Goal: Answer question/provide support: Share knowledge or assist other users

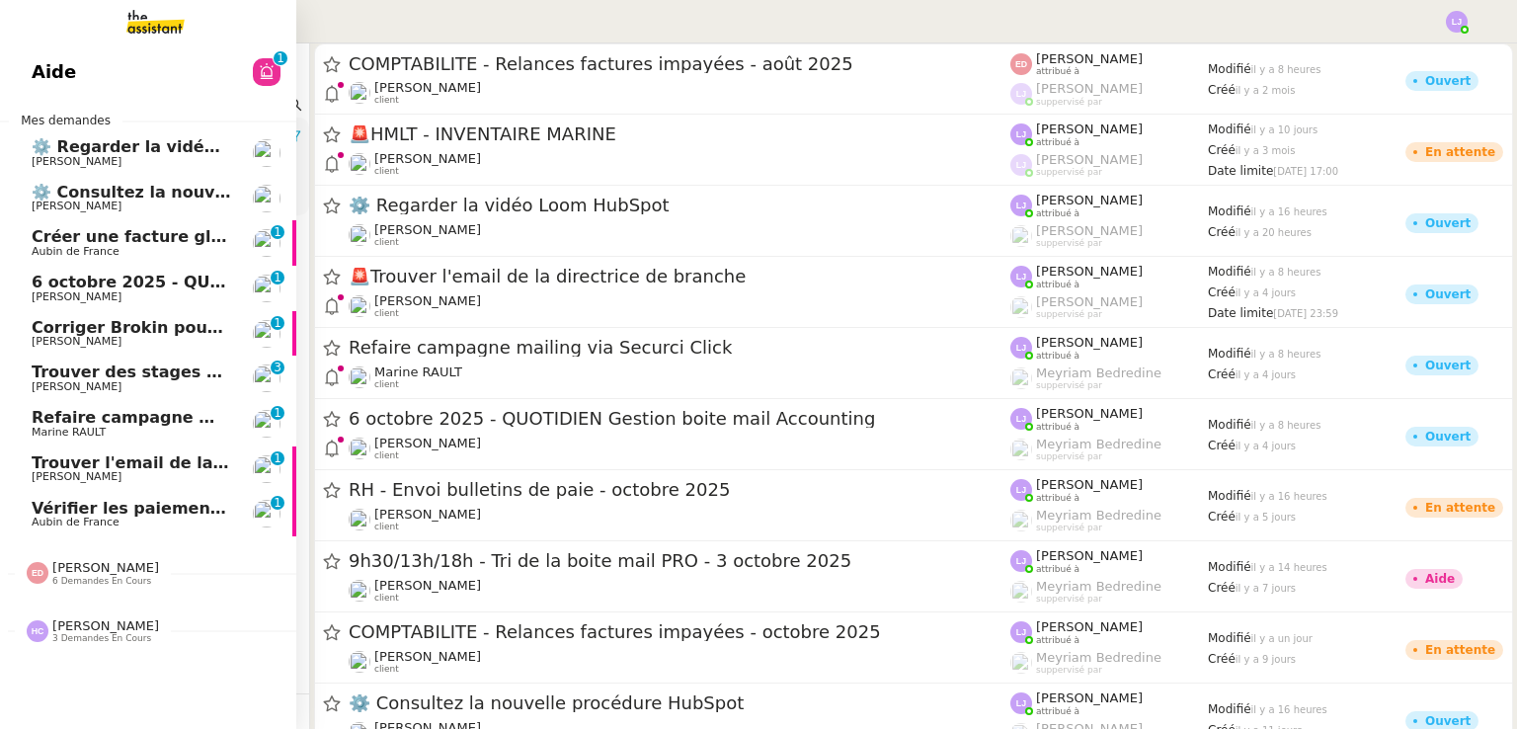
click at [172, 510] on span "Vérifier les paiements reçus" at bounding box center [157, 508] width 250 height 19
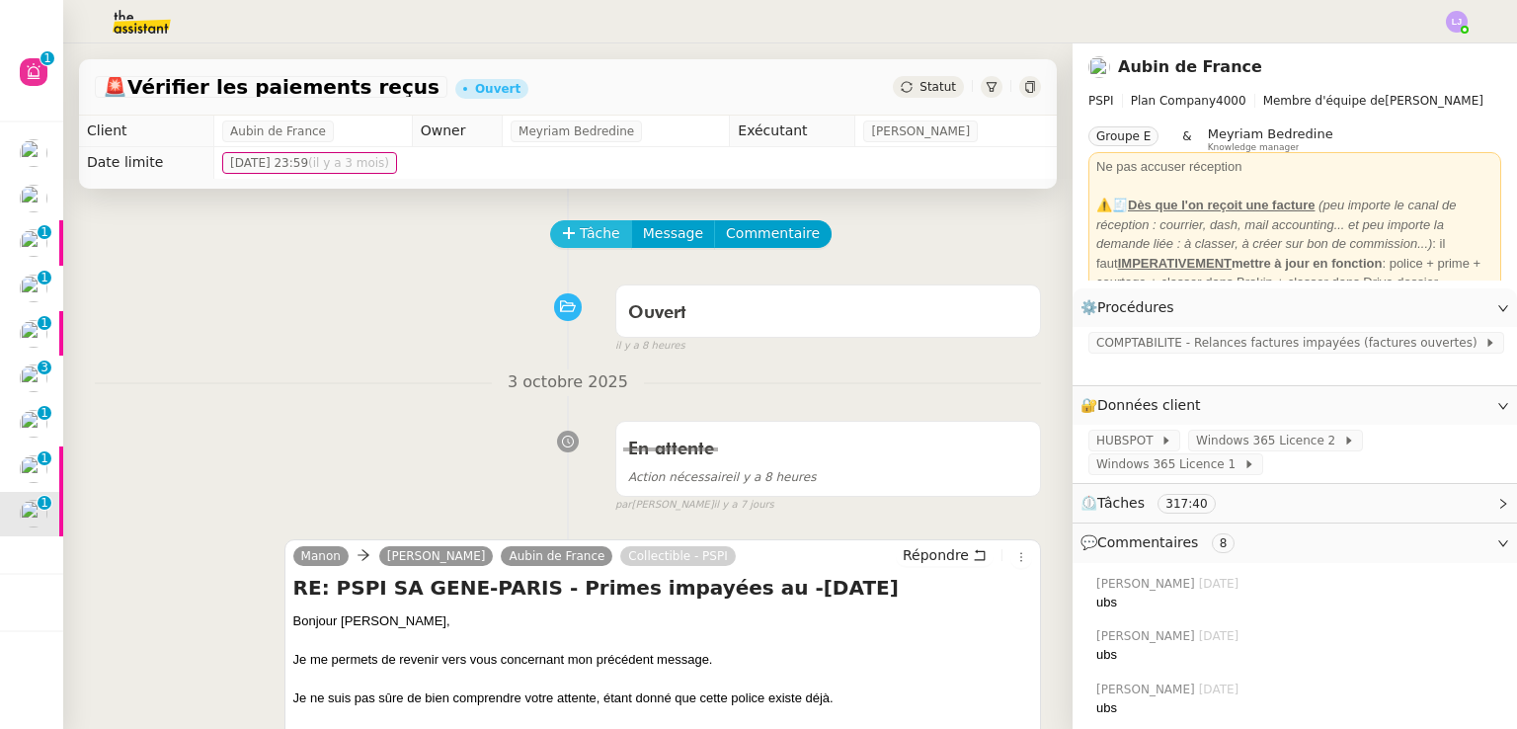
click at [585, 233] on span "Tâche" at bounding box center [600, 233] width 40 height 23
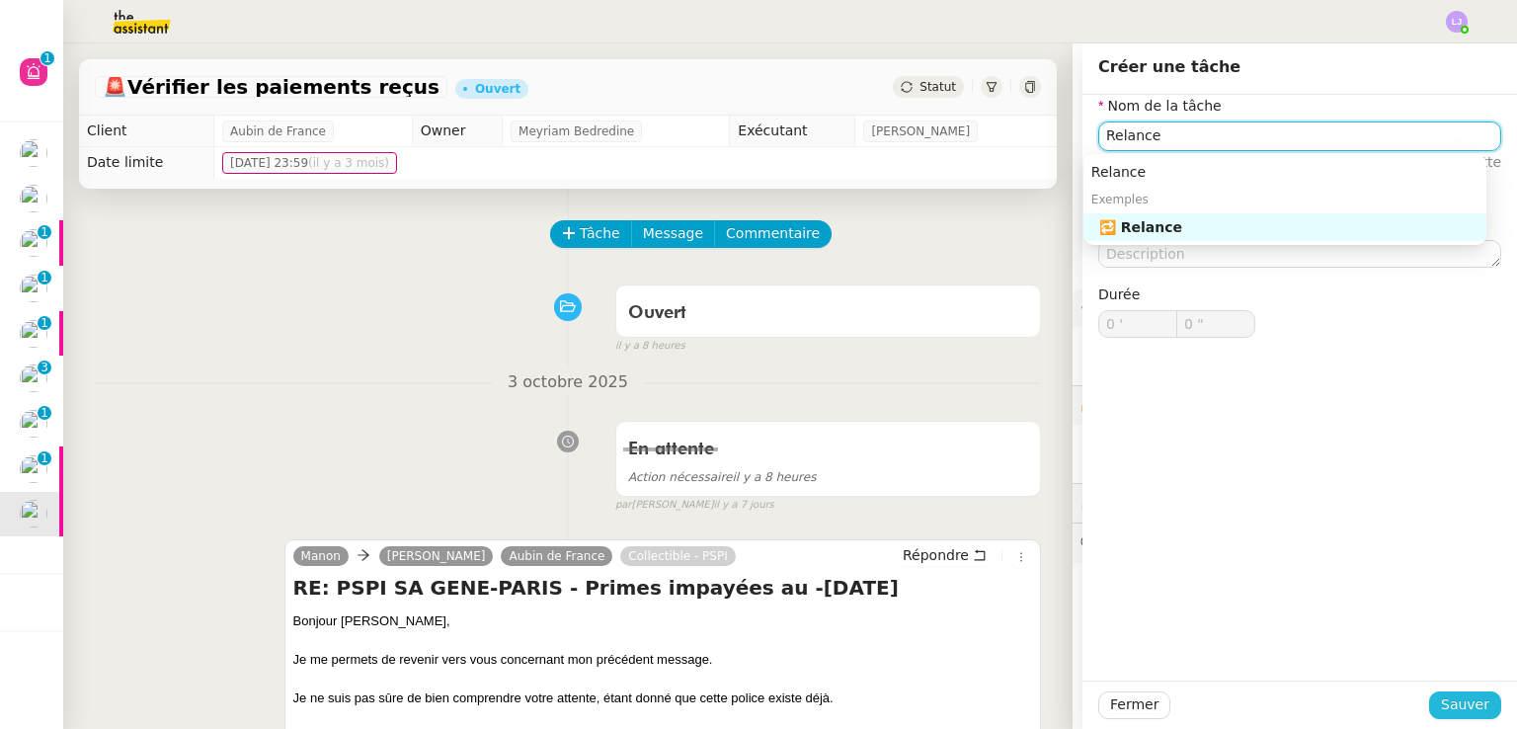
type input "Relance"
click at [1443, 708] on span "Sauver" at bounding box center [1465, 704] width 48 height 23
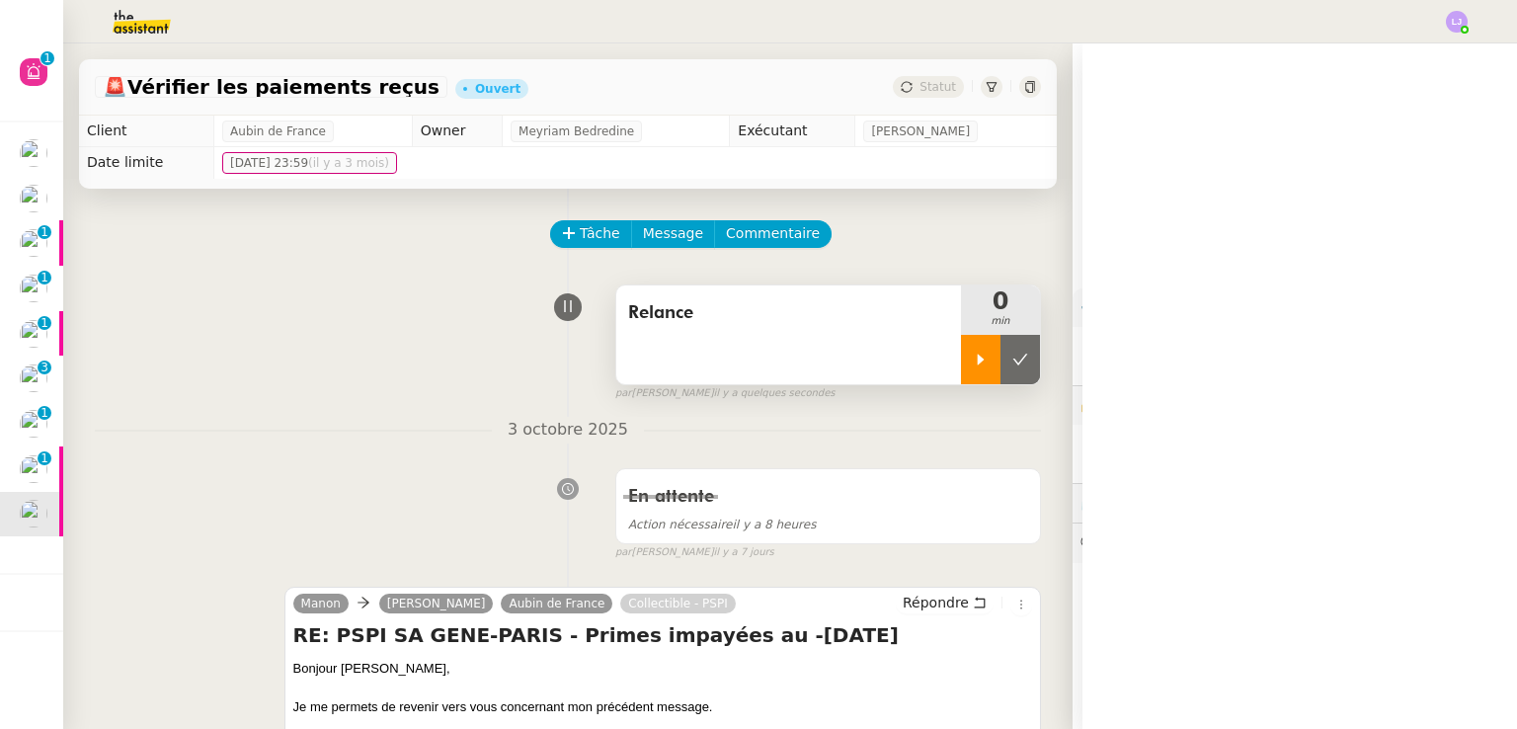
click at [961, 376] on div at bounding box center [980, 359] width 39 height 49
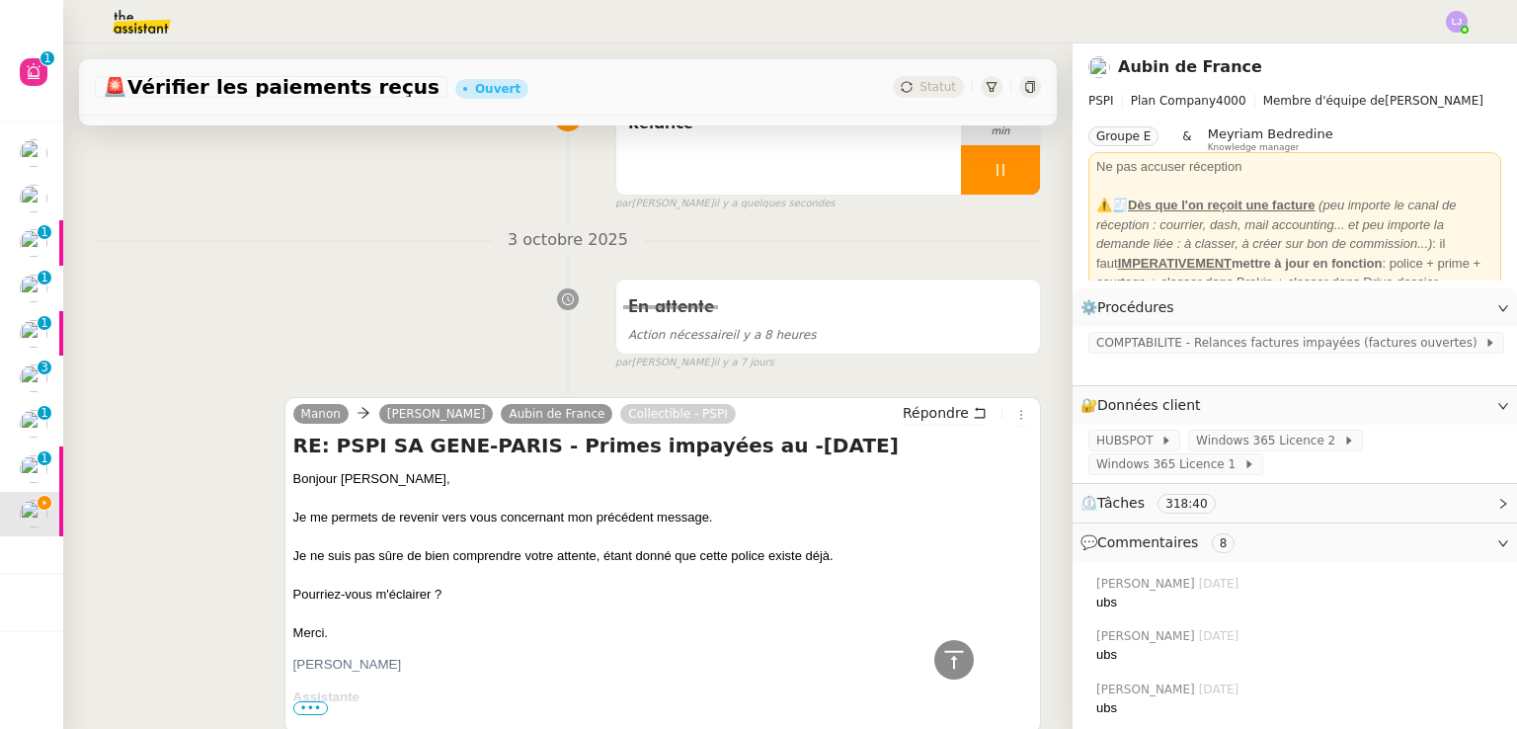
scroll to position [180, 0]
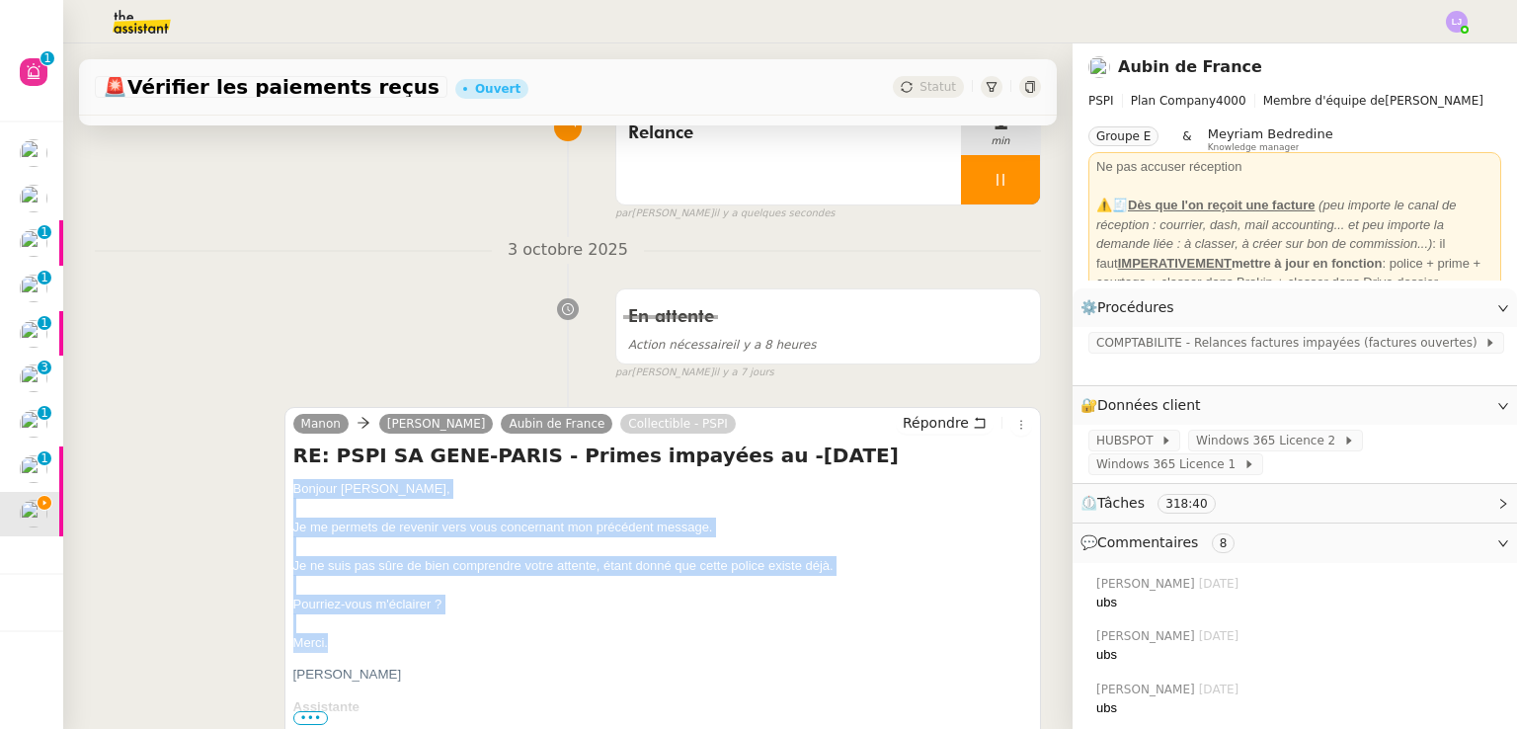
drag, startPoint x: 330, startPoint y: 645, endPoint x: 283, endPoint y: 489, distance: 162.8
click at [284, 489] on div "[PERSON_NAME] de France Collectible - PSPI Répondre RE: PSPI SA GENE-PARIS - Pr…" at bounding box center [662, 575] width 756 height 336
copy div "Bonjour ﻿[PERSON_NAME], Je me permets de revenir vers vous concernant mon précé…"
click at [932, 421] on span "Répondre" at bounding box center [935, 423] width 66 height 20
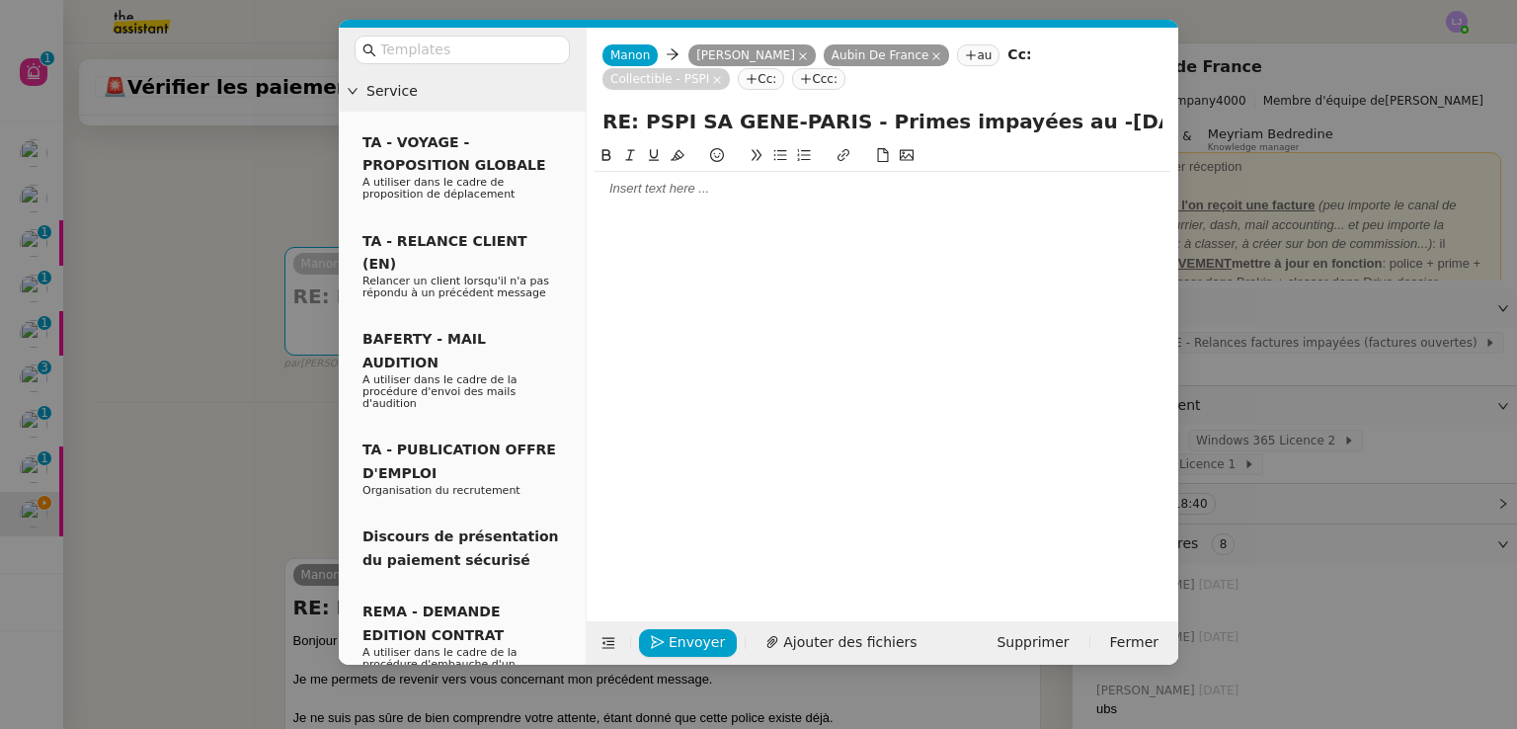
click at [876, 182] on div at bounding box center [882, 189] width 576 height 18
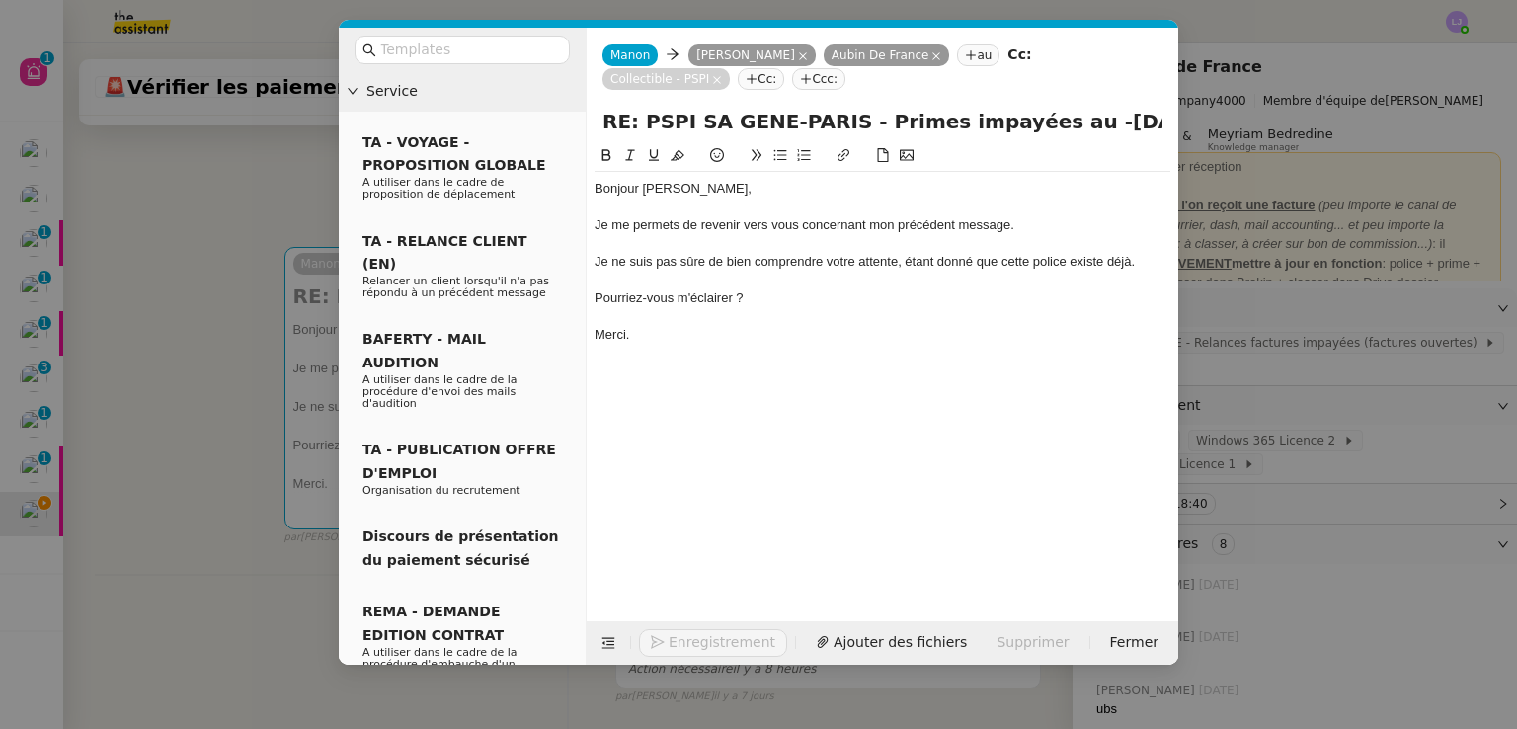
click at [1283, 198] on nz-modal-container "Service TA - VOYAGE - PROPOSITION GLOBALE A utiliser dans le cadre de propositi…" at bounding box center [758, 364] width 1517 height 729
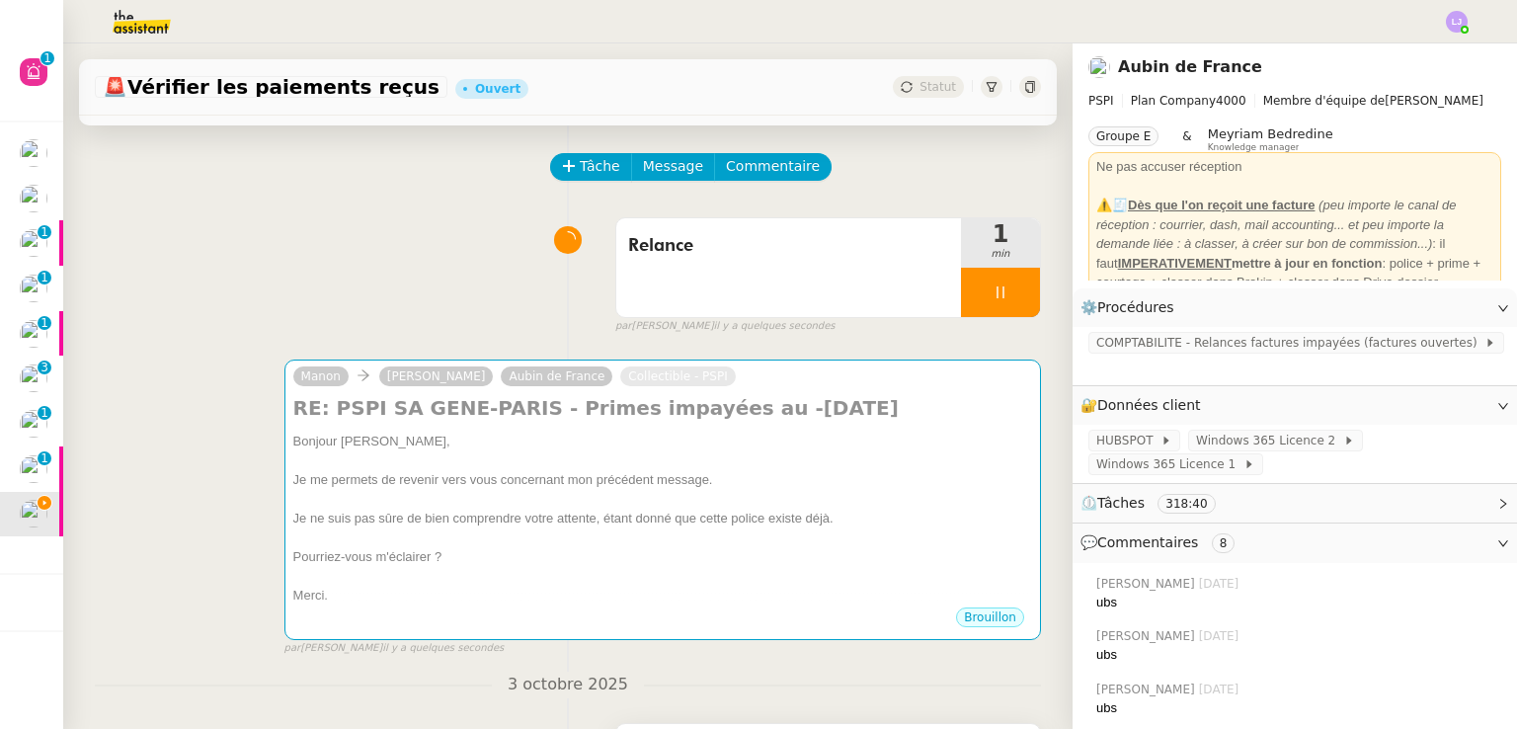
scroll to position [64, 0]
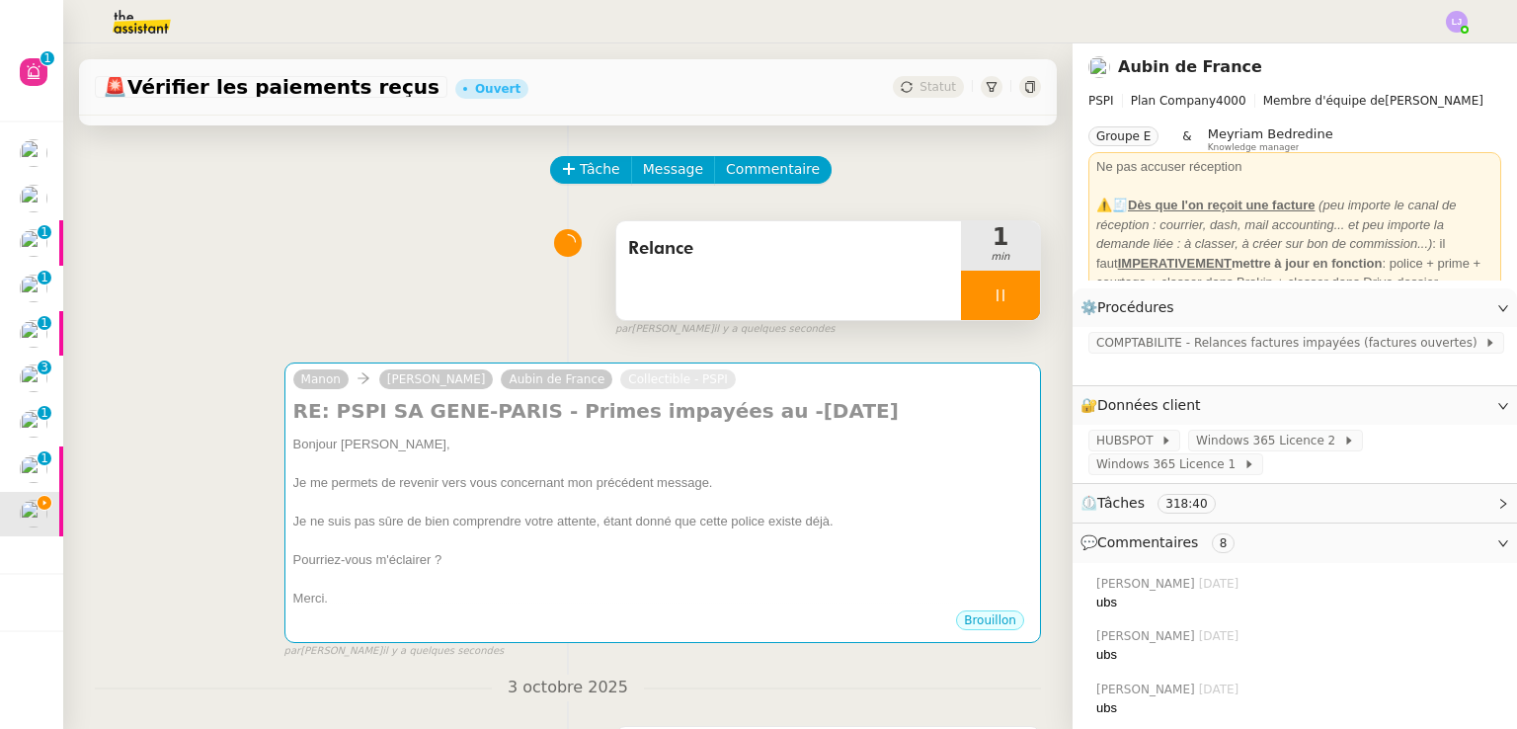
click at [993, 295] on div at bounding box center [1000, 295] width 79 height 49
click at [1012, 295] on icon at bounding box center [1020, 295] width 16 height 16
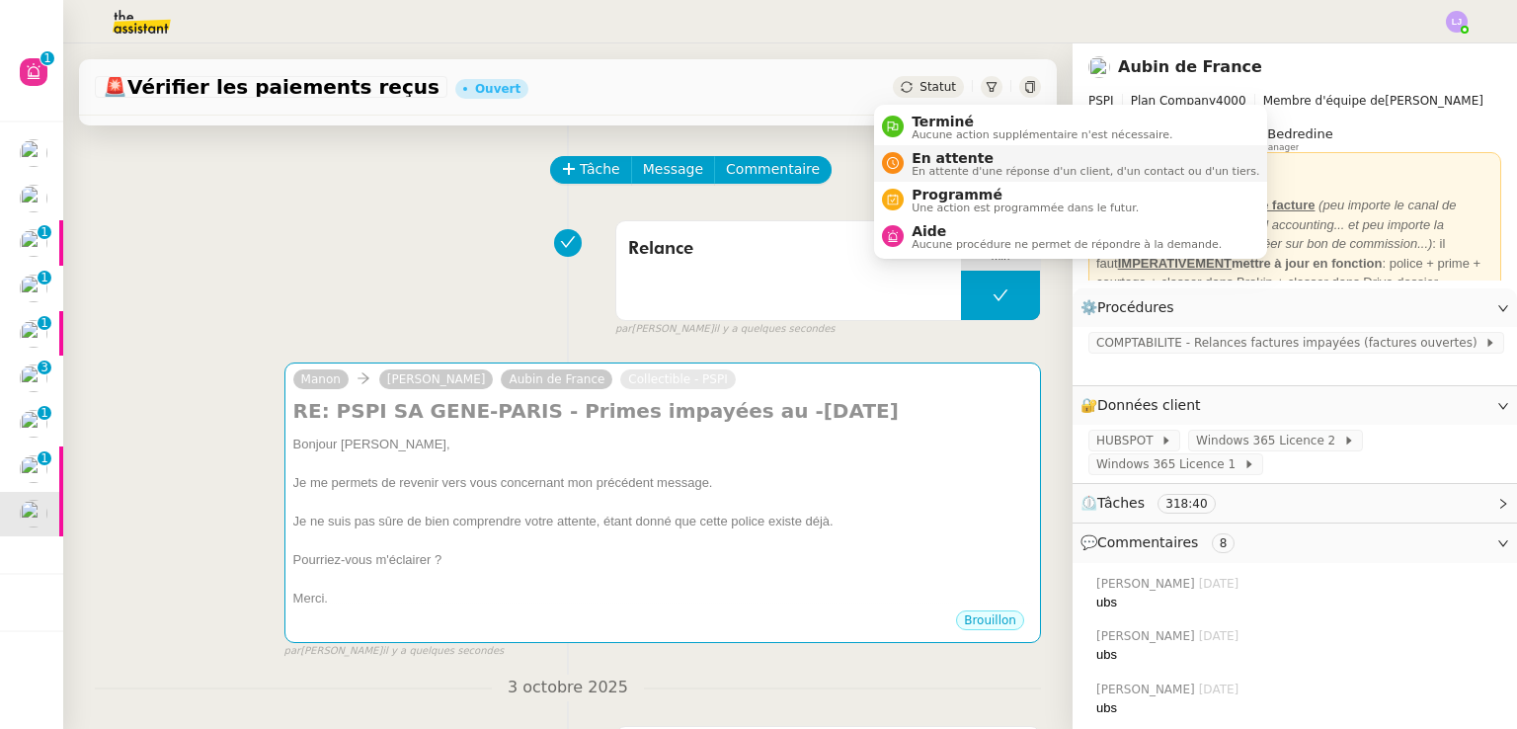
click at [940, 155] on span "En attente" at bounding box center [1085, 158] width 348 height 16
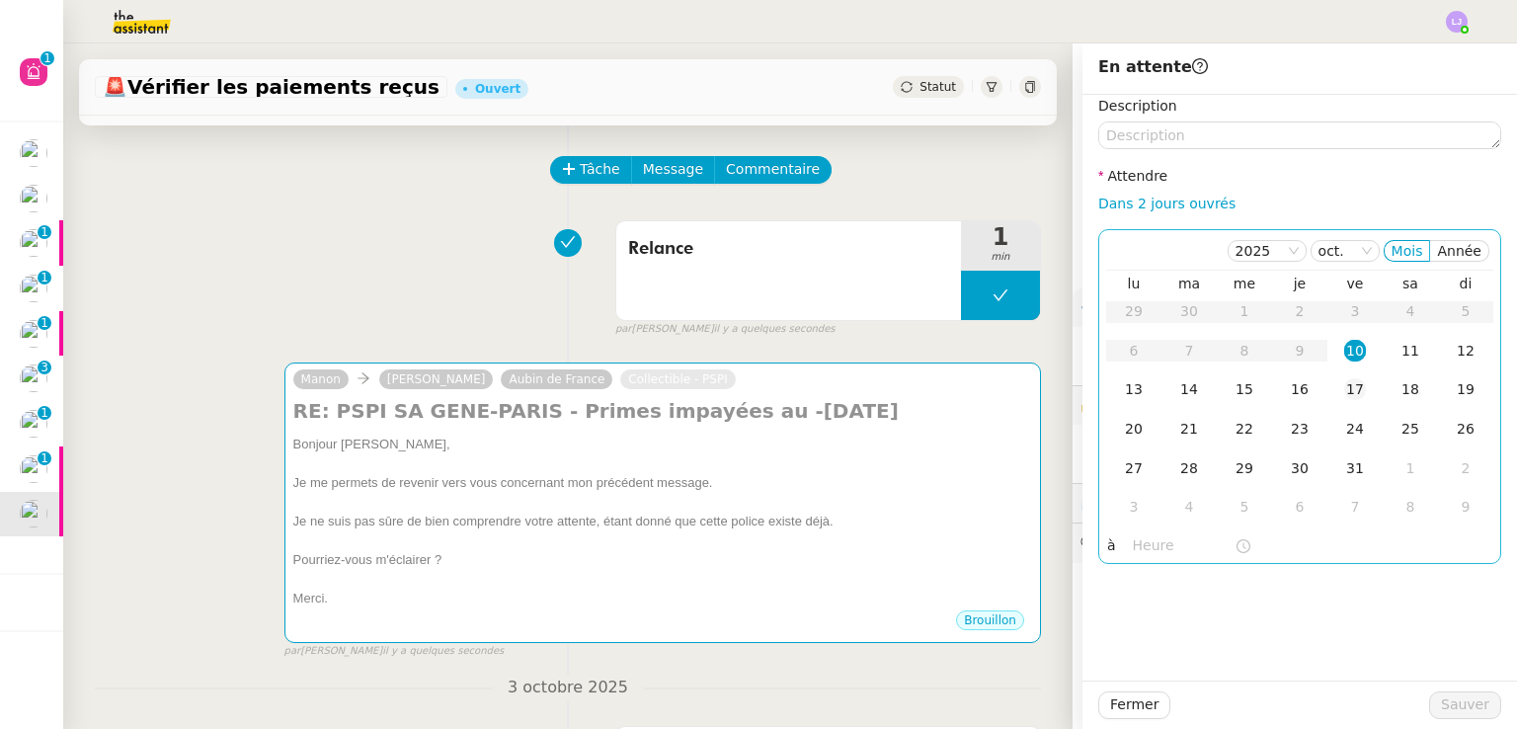
click at [1344, 395] on div "17" at bounding box center [1355, 389] width 22 height 22
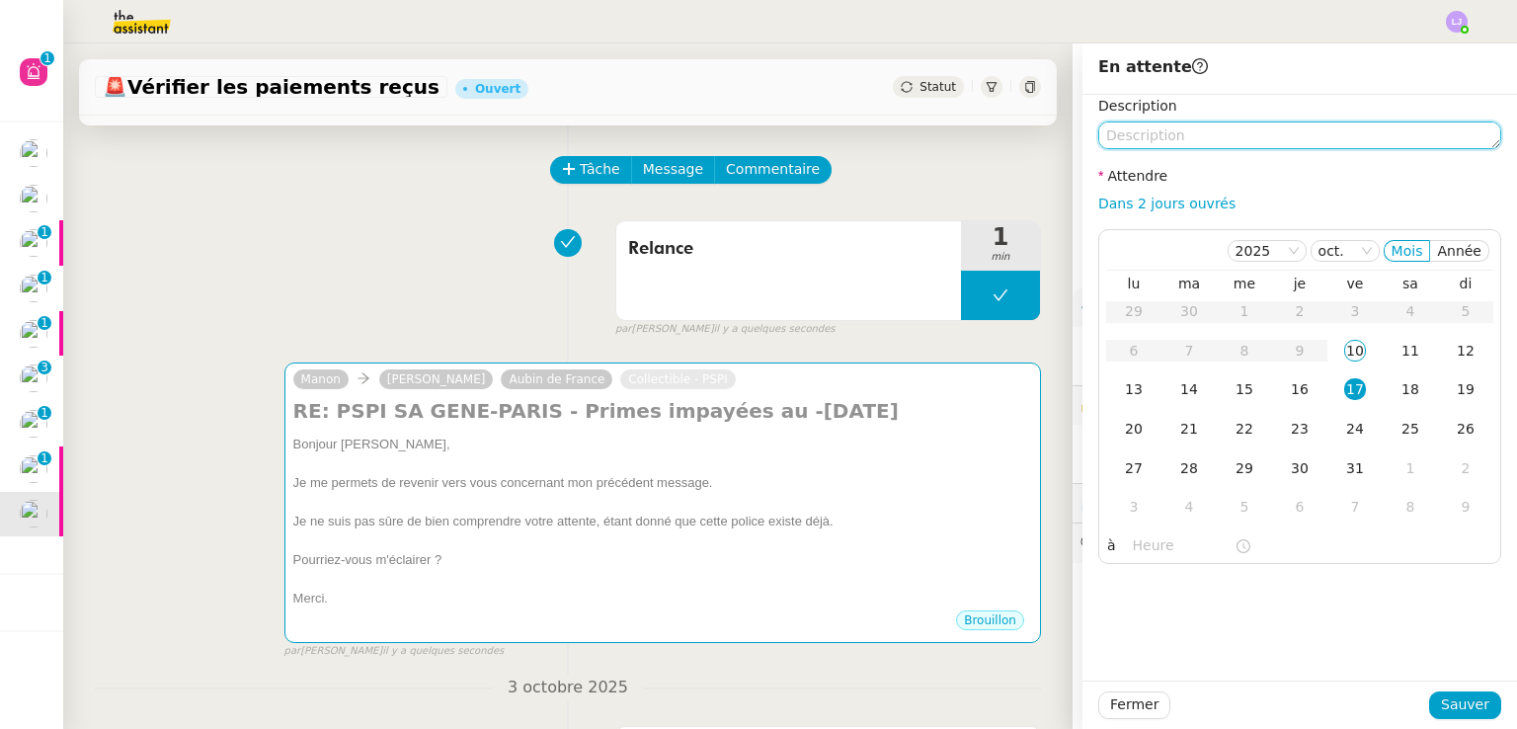
click at [1164, 136] on textarea at bounding box center [1299, 135] width 403 height 28
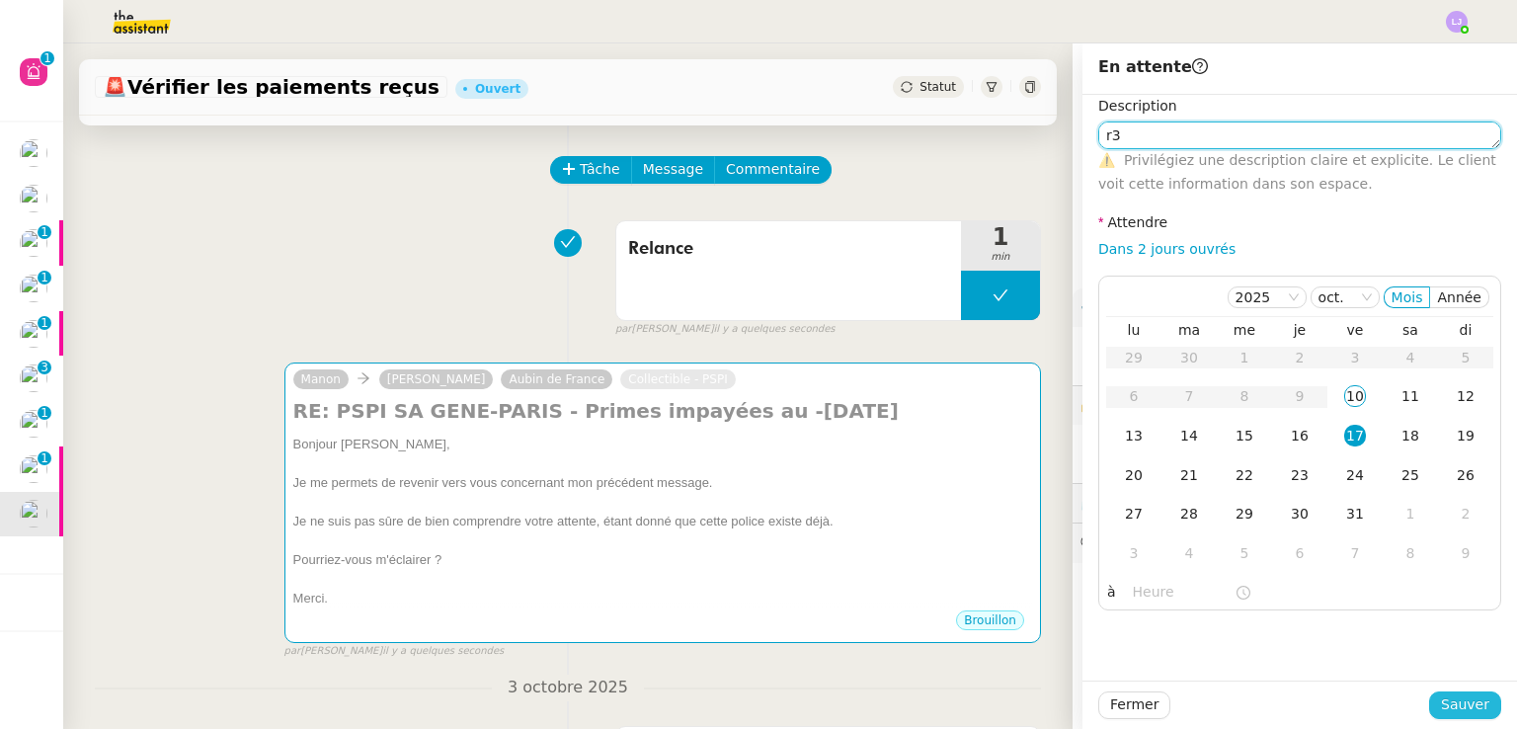
type textarea "r3"
click at [1441, 704] on span "Sauver" at bounding box center [1465, 704] width 48 height 23
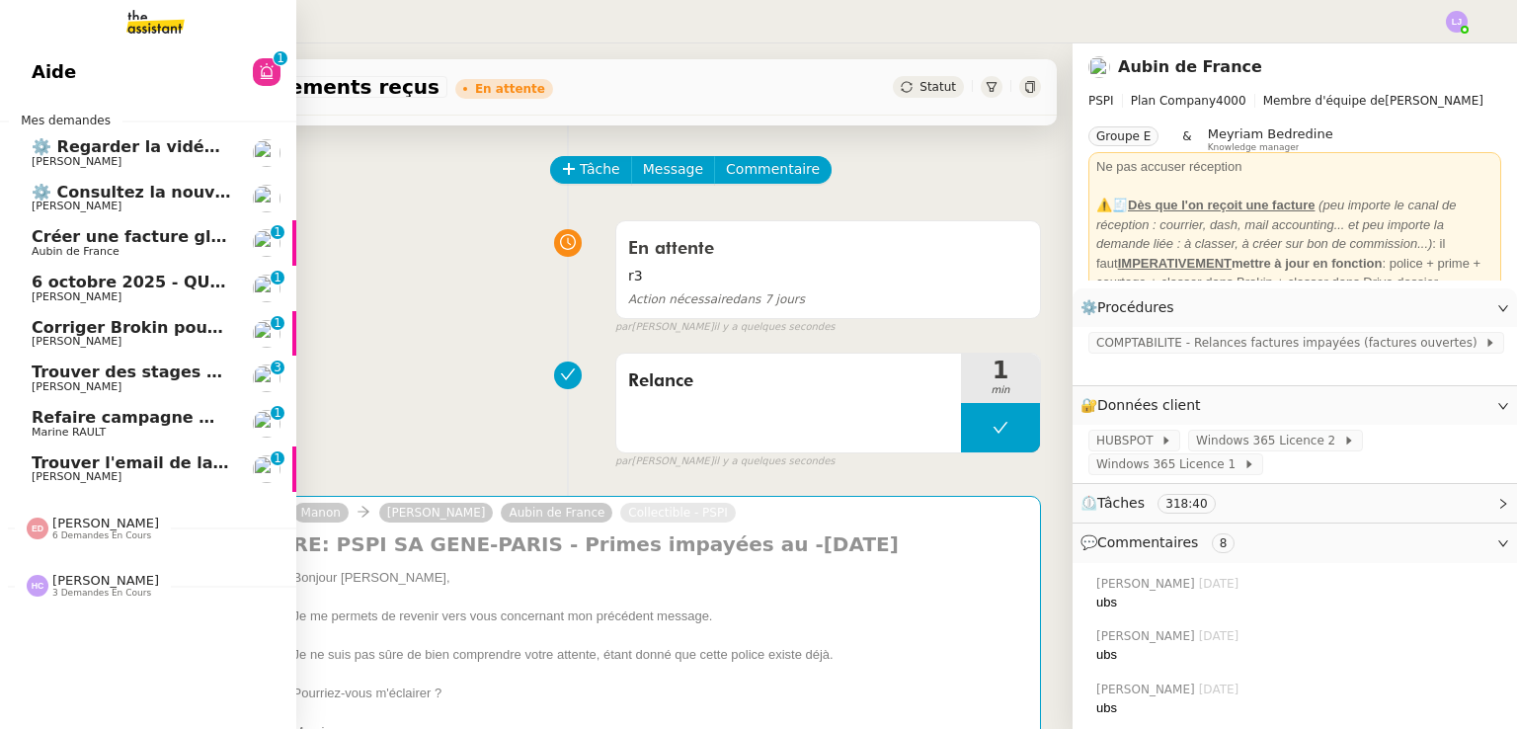
click at [54, 477] on span "[PERSON_NAME]" at bounding box center [77, 476] width 90 height 13
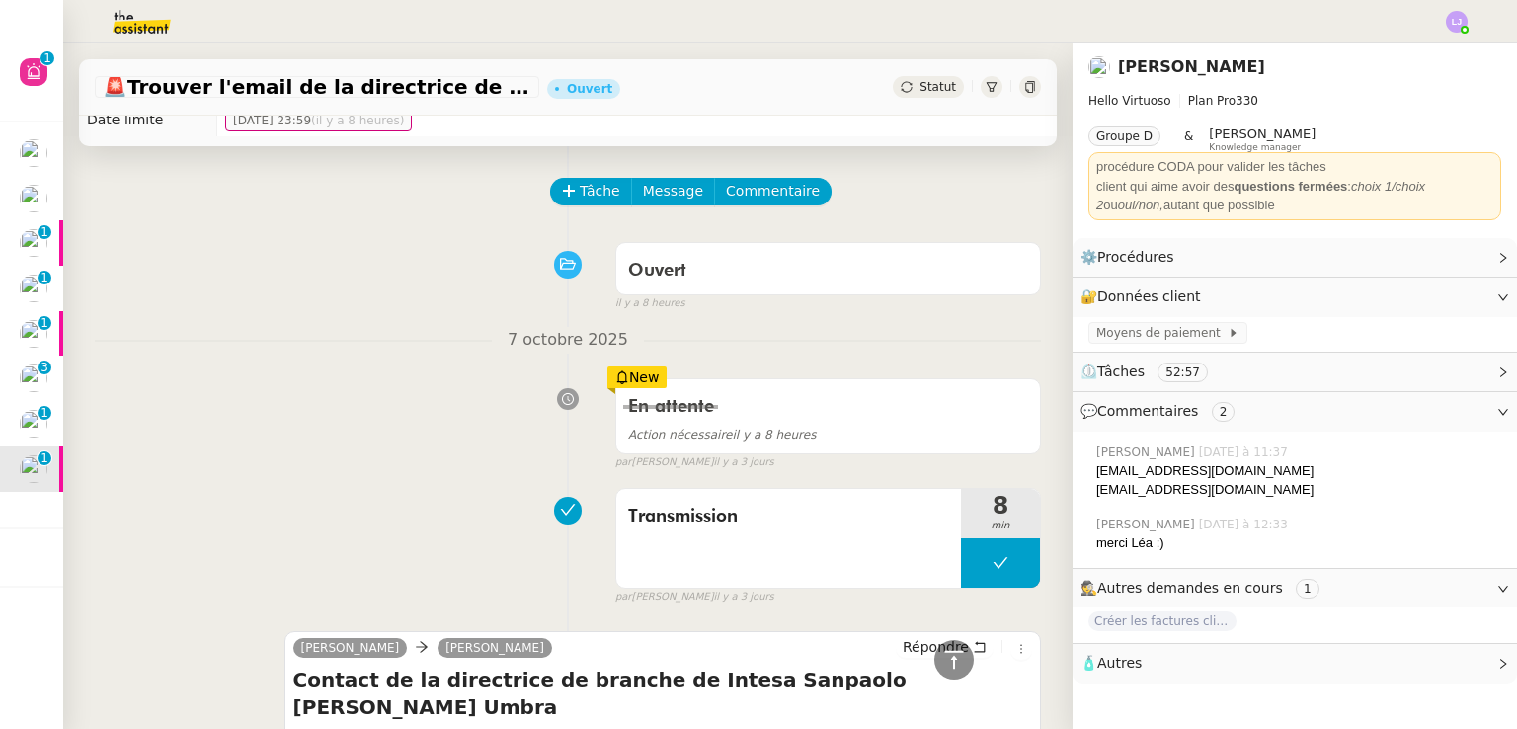
scroll to position [23, 0]
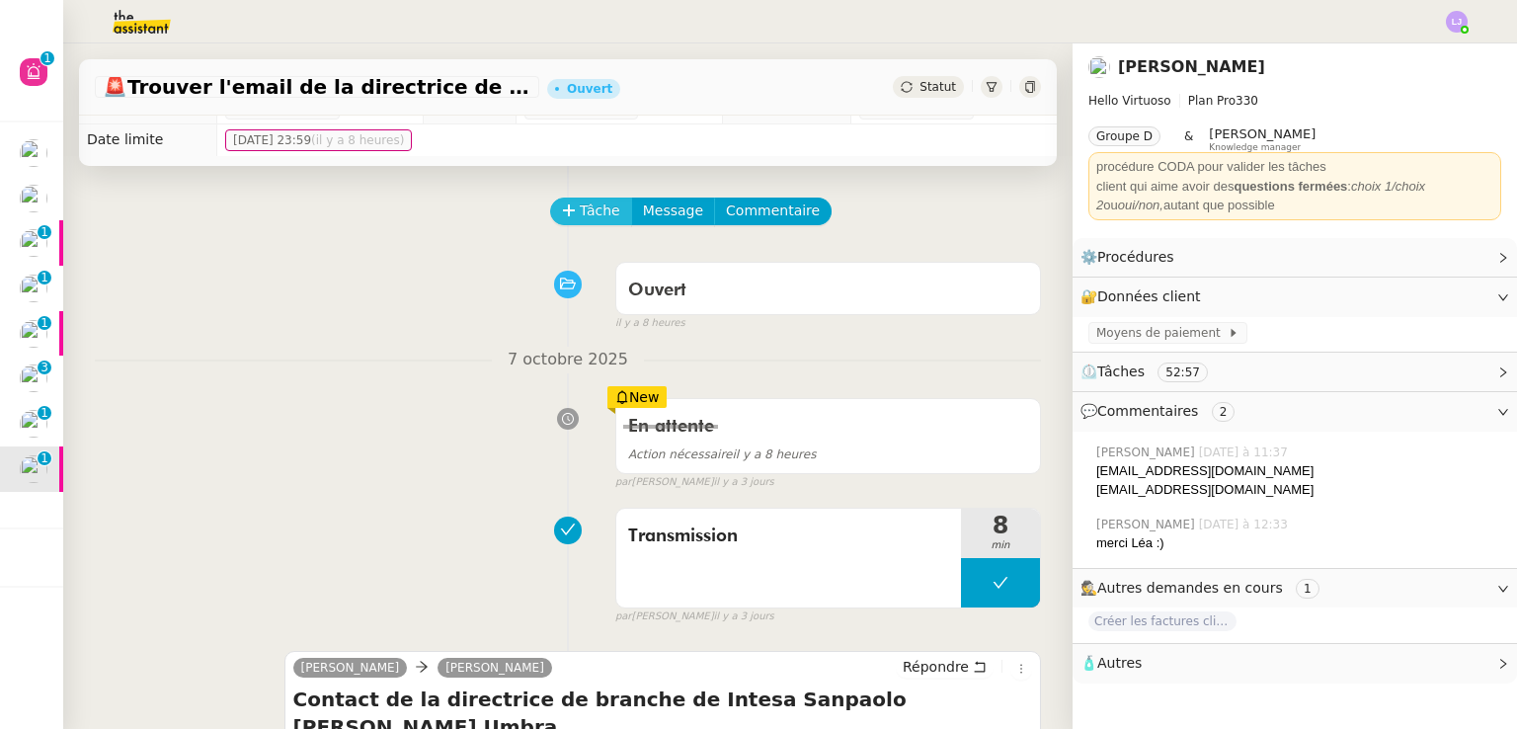
click at [580, 217] on span "Tâche" at bounding box center [600, 210] width 40 height 23
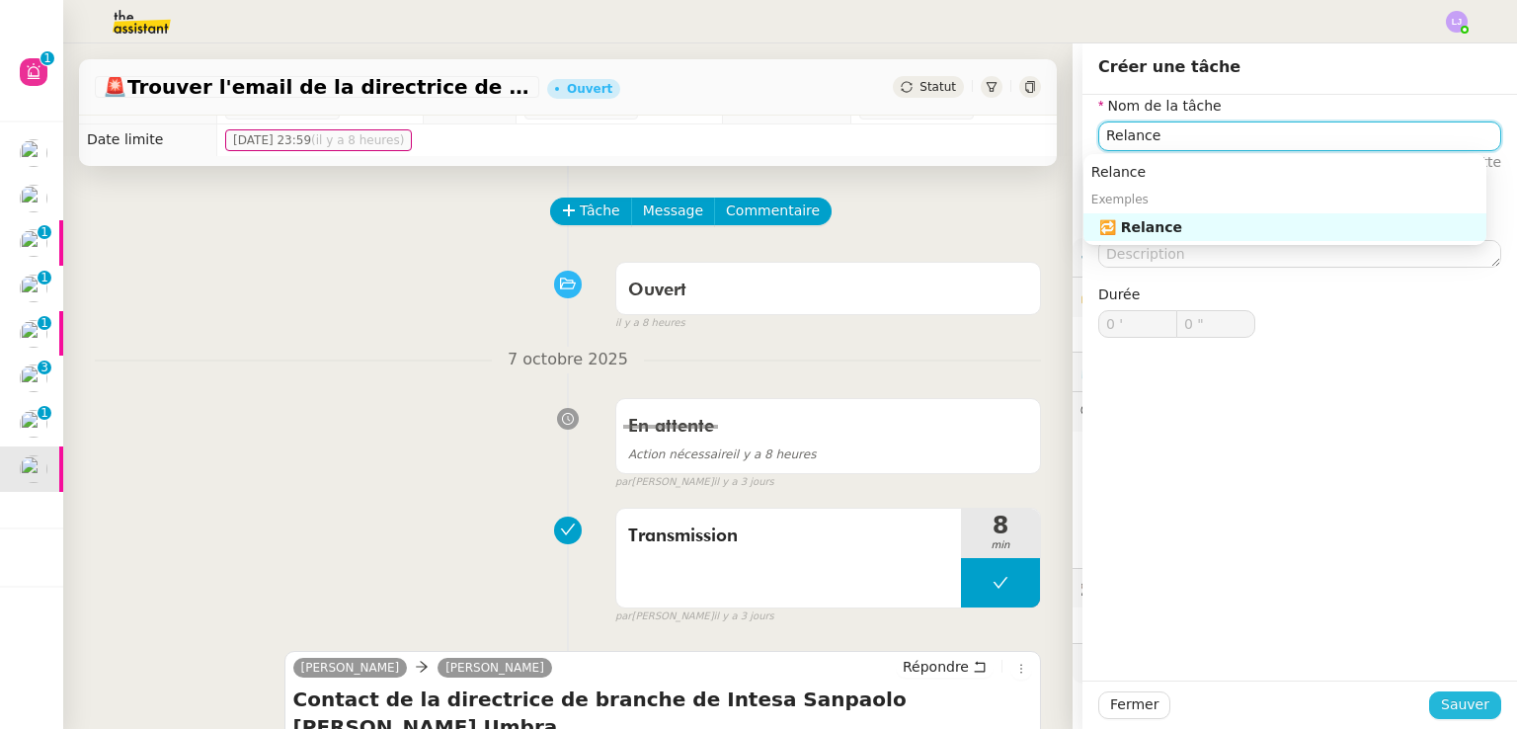
type input "Relance"
click at [1455, 710] on span "Sauver" at bounding box center [1465, 704] width 48 height 23
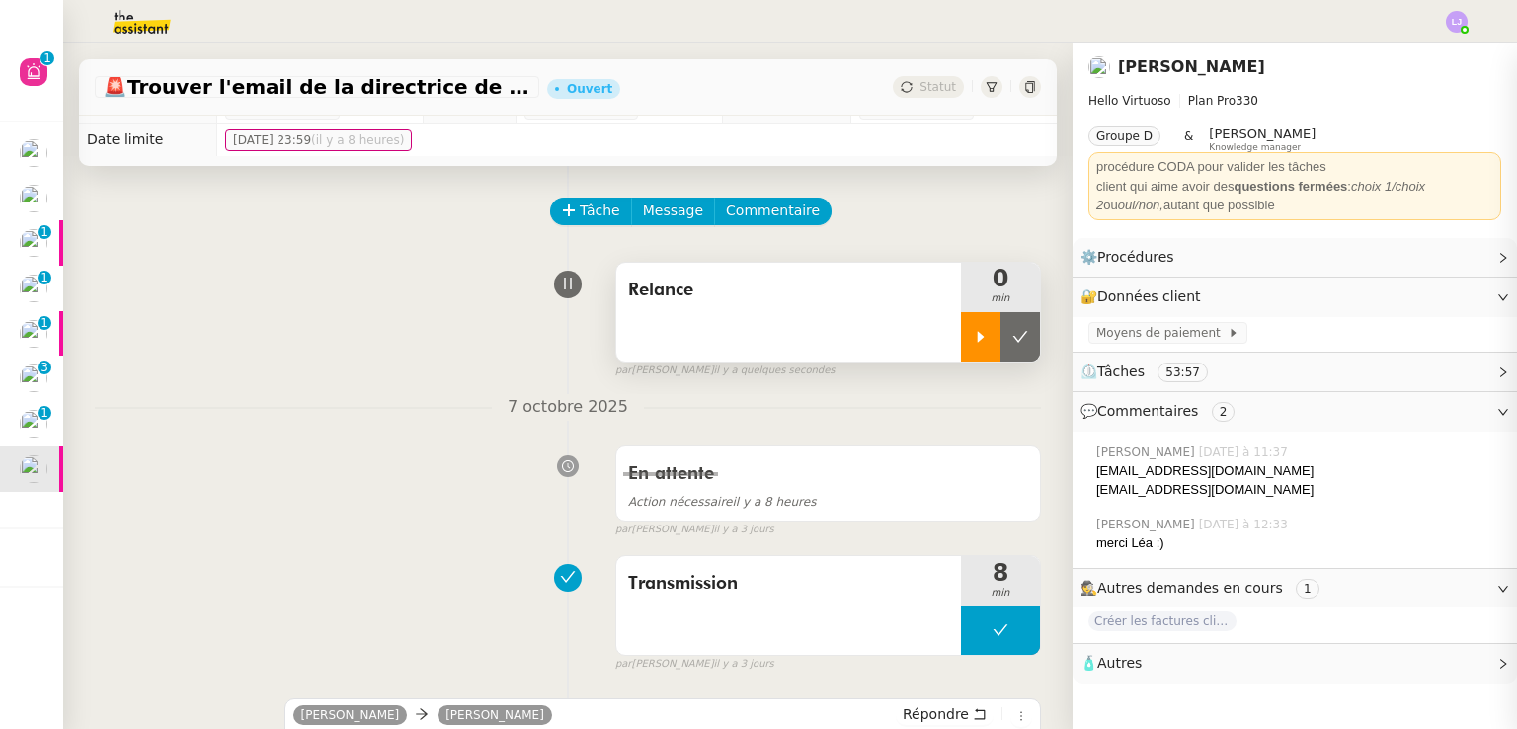
click at [961, 348] on div at bounding box center [980, 336] width 39 height 49
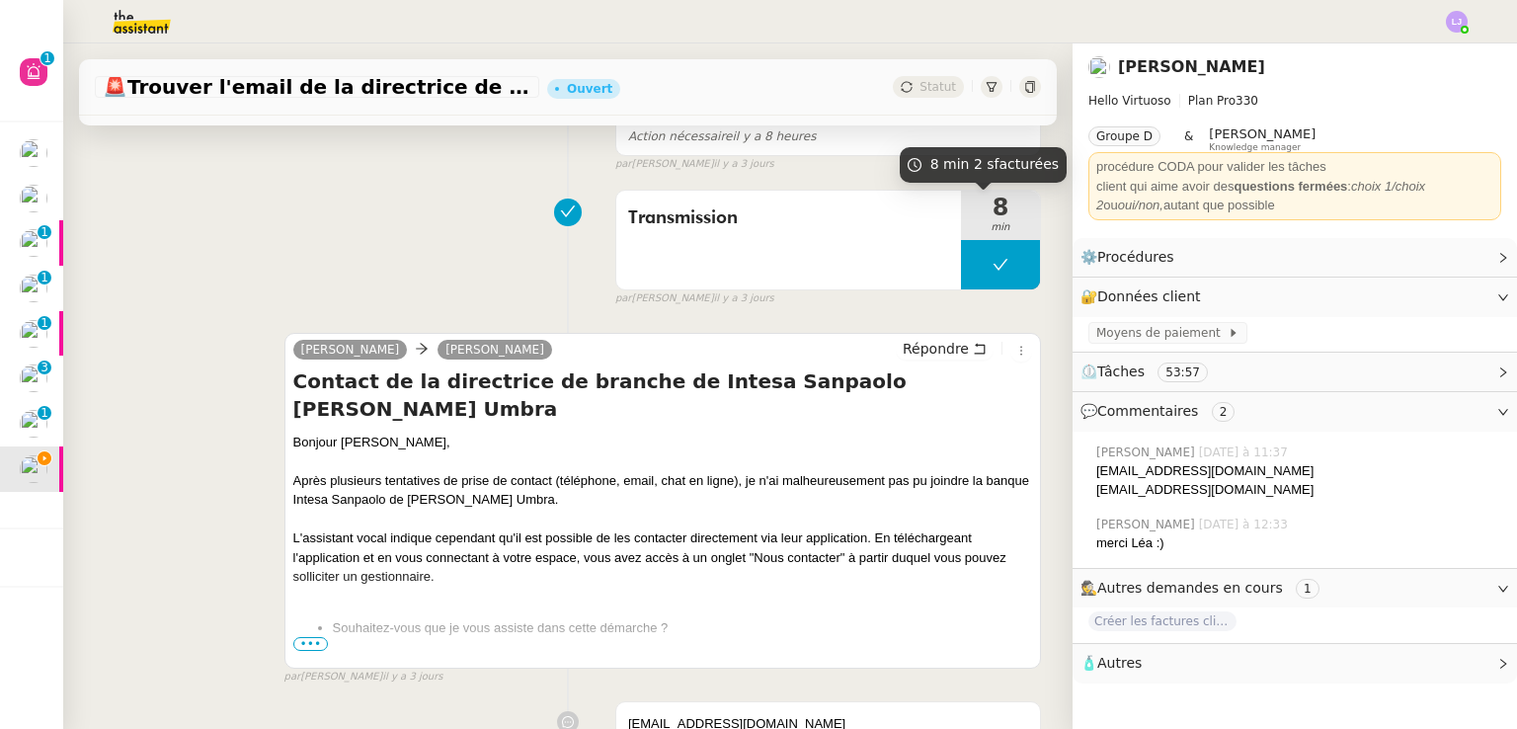
scroll to position [390, 0]
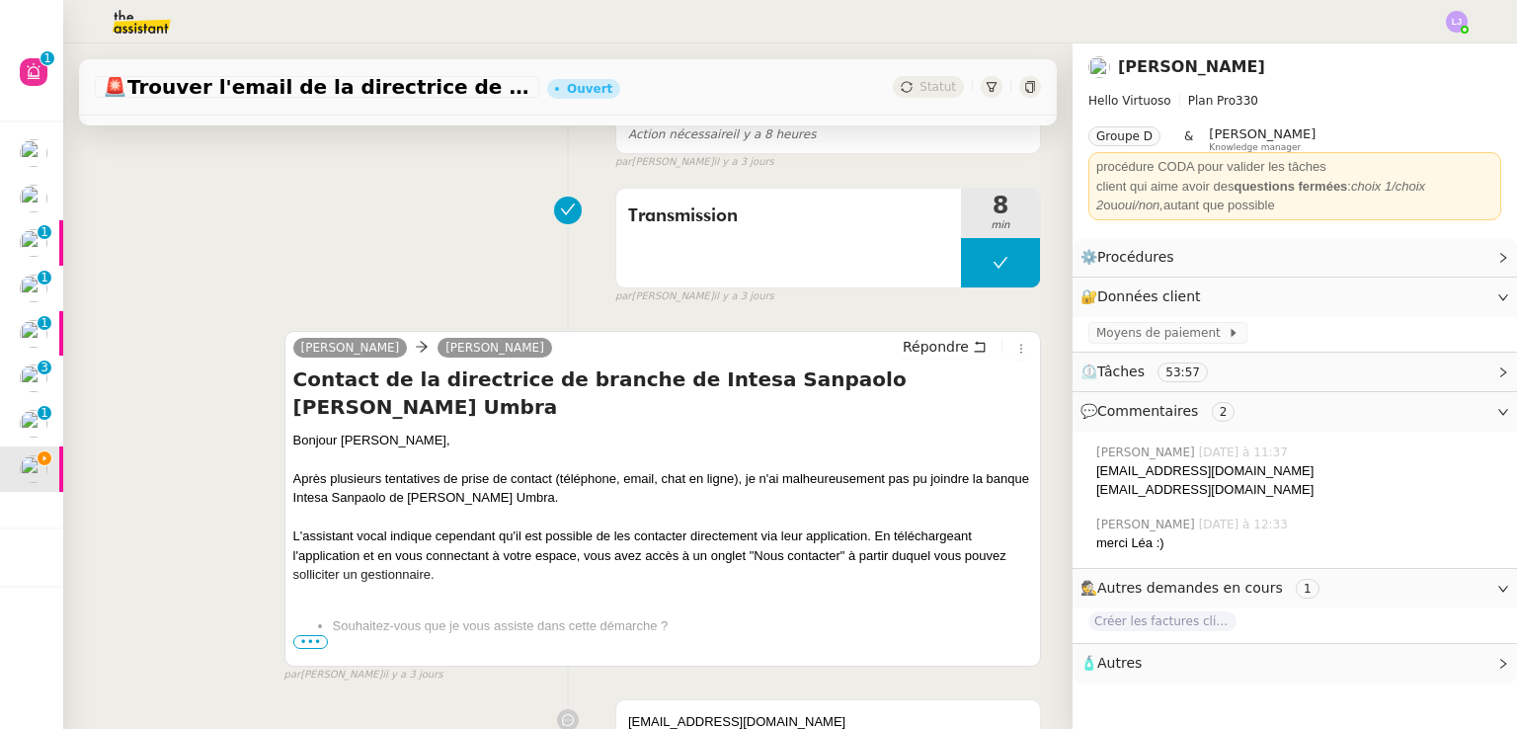
click at [306, 637] on span "•••" at bounding box center [311, 642] width 36 height 14
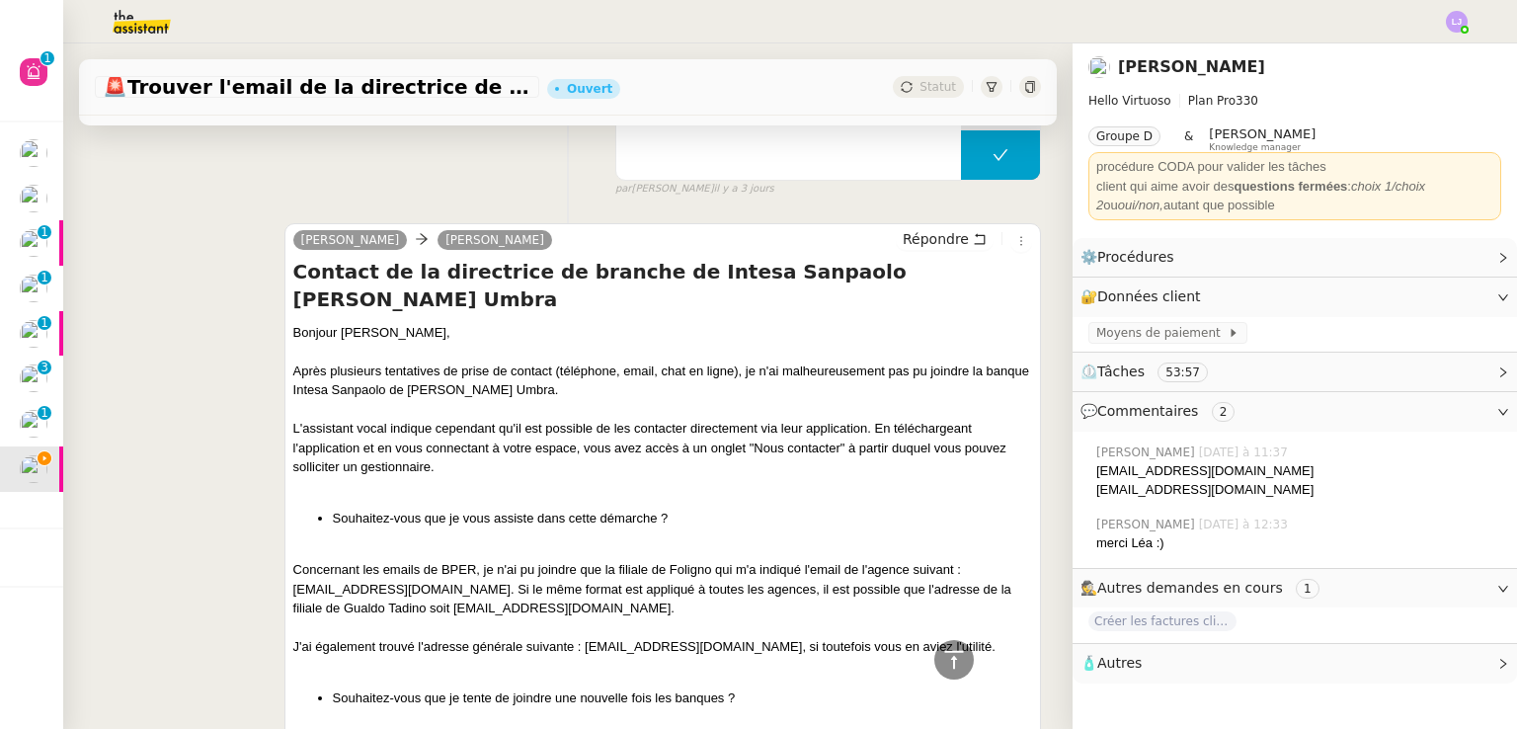
scroll to position [558, 0]
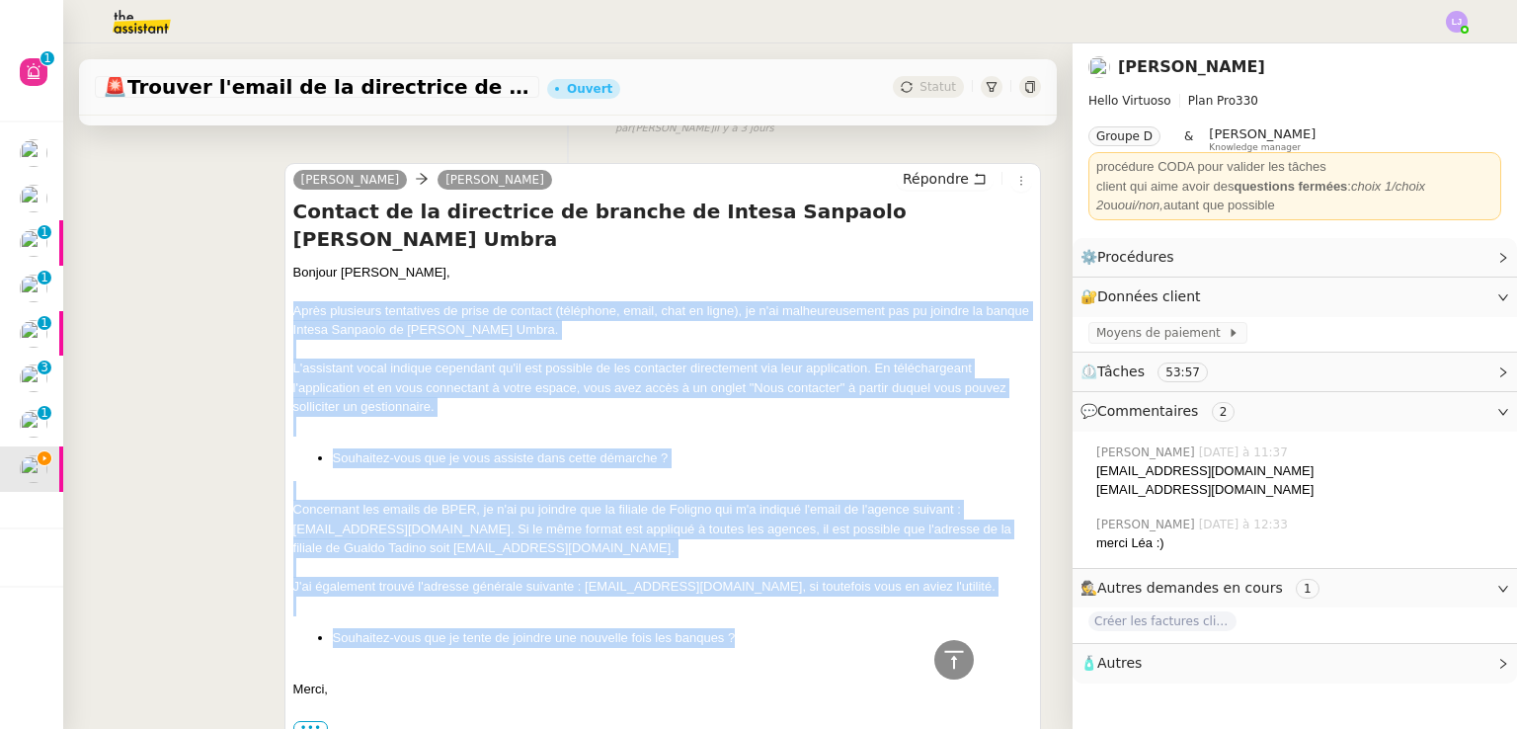
drag, startPoint x: 739, startPoint y: 607, endPoint x: 276, endPoint y: 289, distance: 560.9
copy div "Après plusieurs tentatives de prise de contact (téléphone, email, chat en ligne…"
click at [920, 183] on span "Répondre" at bounding box center [935, 179] width 66 height 20
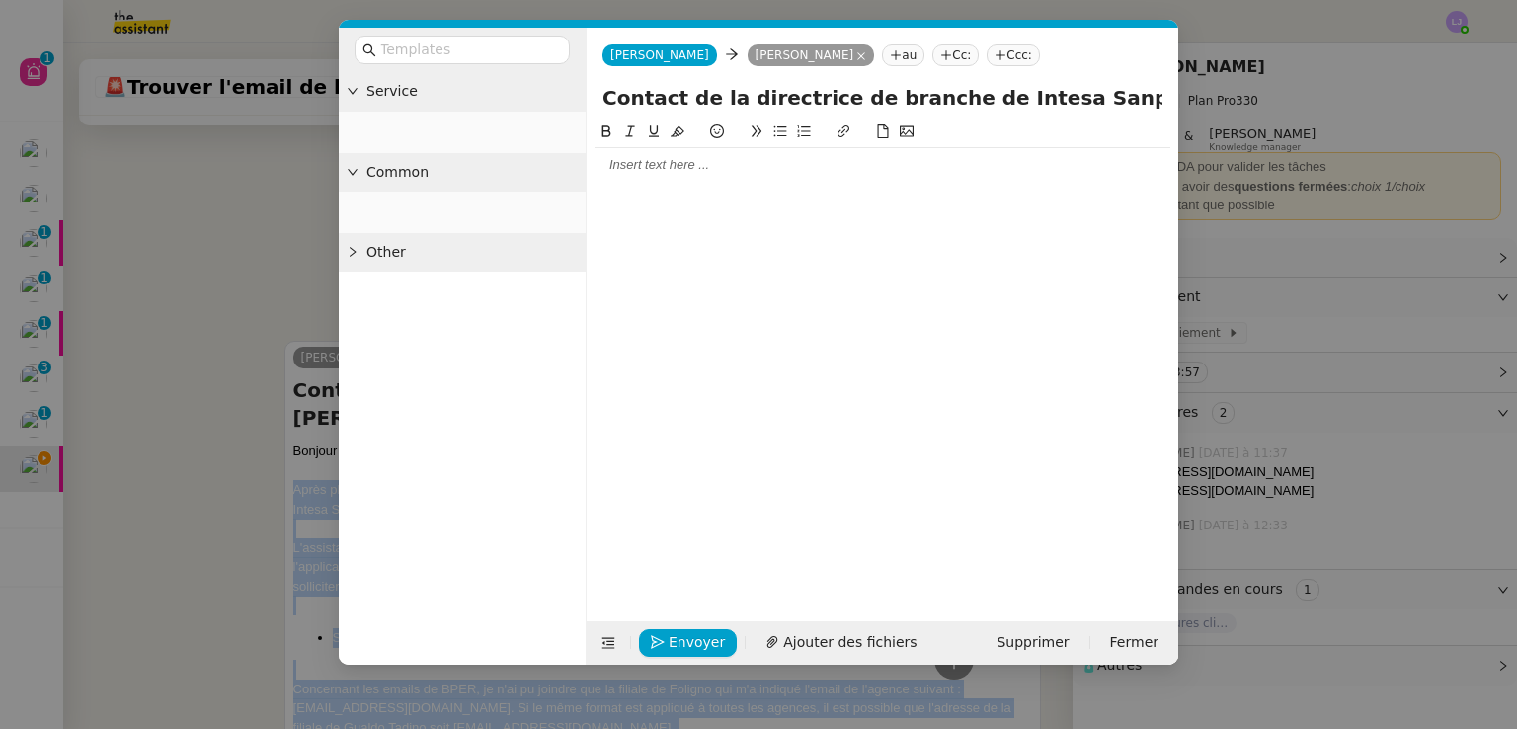
scroll to position [710, 0]
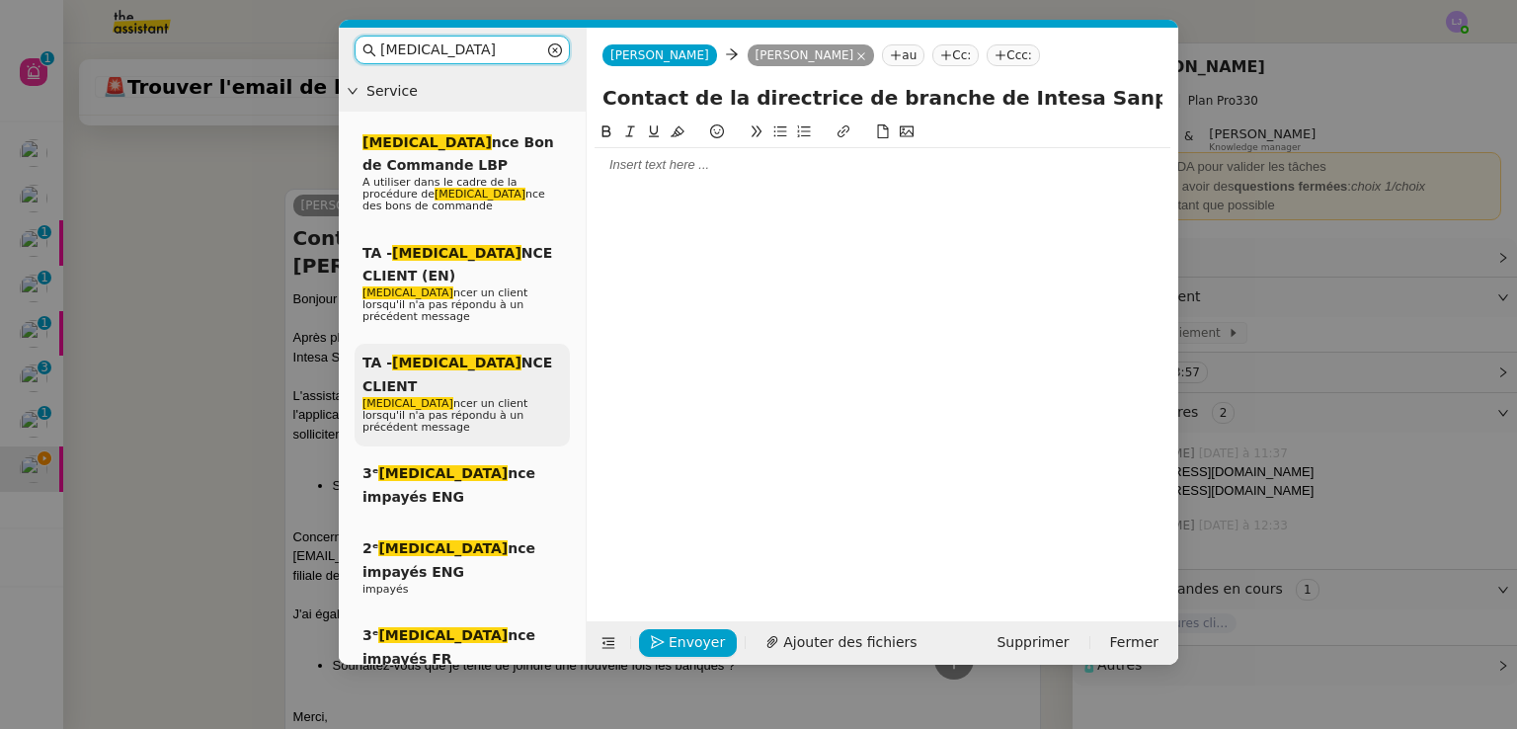
type input "[MEDICAL_DATA]"
click at [483, 397] on span "[MEDICAL_DATA] ncer un client lorsqu'il n'a pas répondu à un précédent message" at bounding box center [444, 415] width 165 height 37
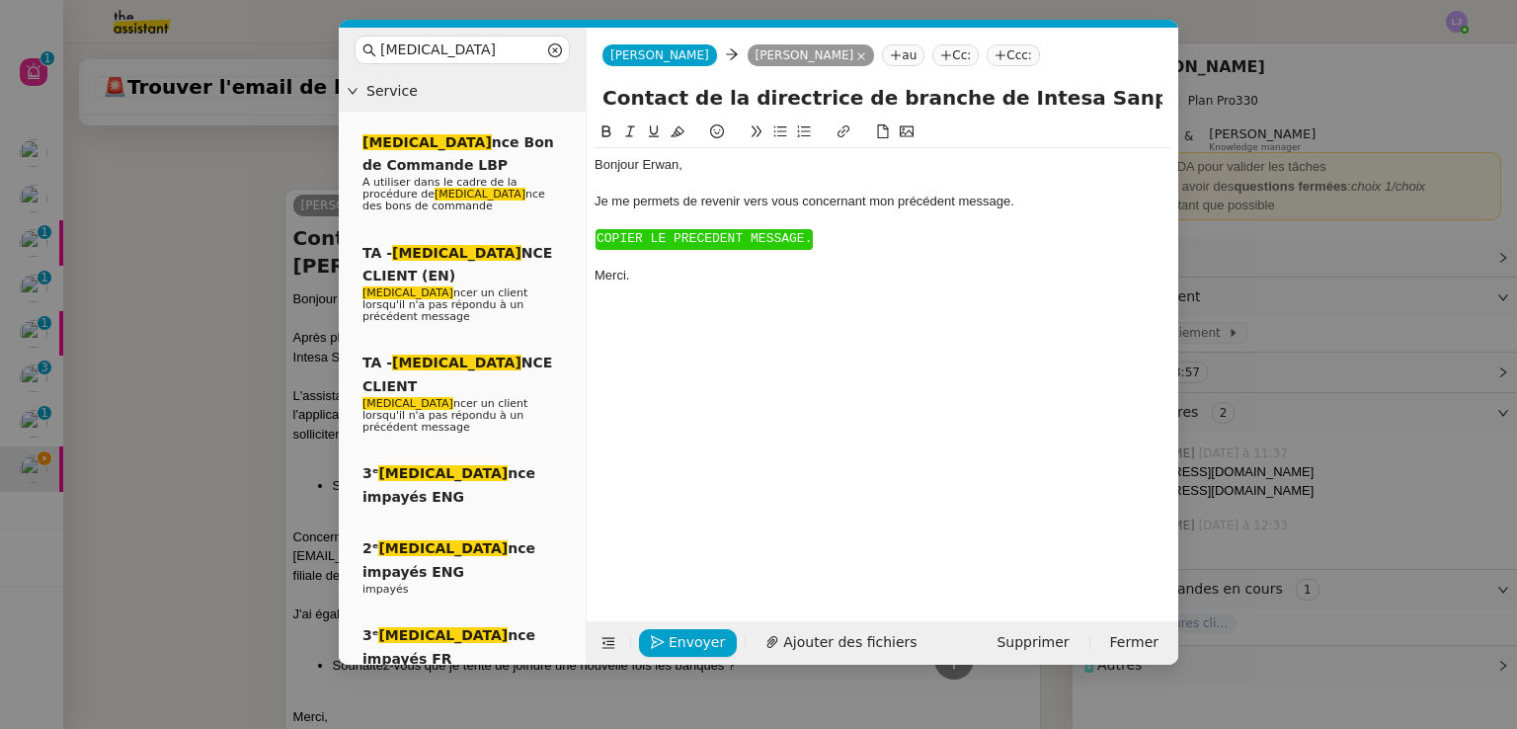
click at [712, 238] on span "COPIER LE PRECEDENT MESSAGE." at bounding box center [703, 238] width 215 height 15
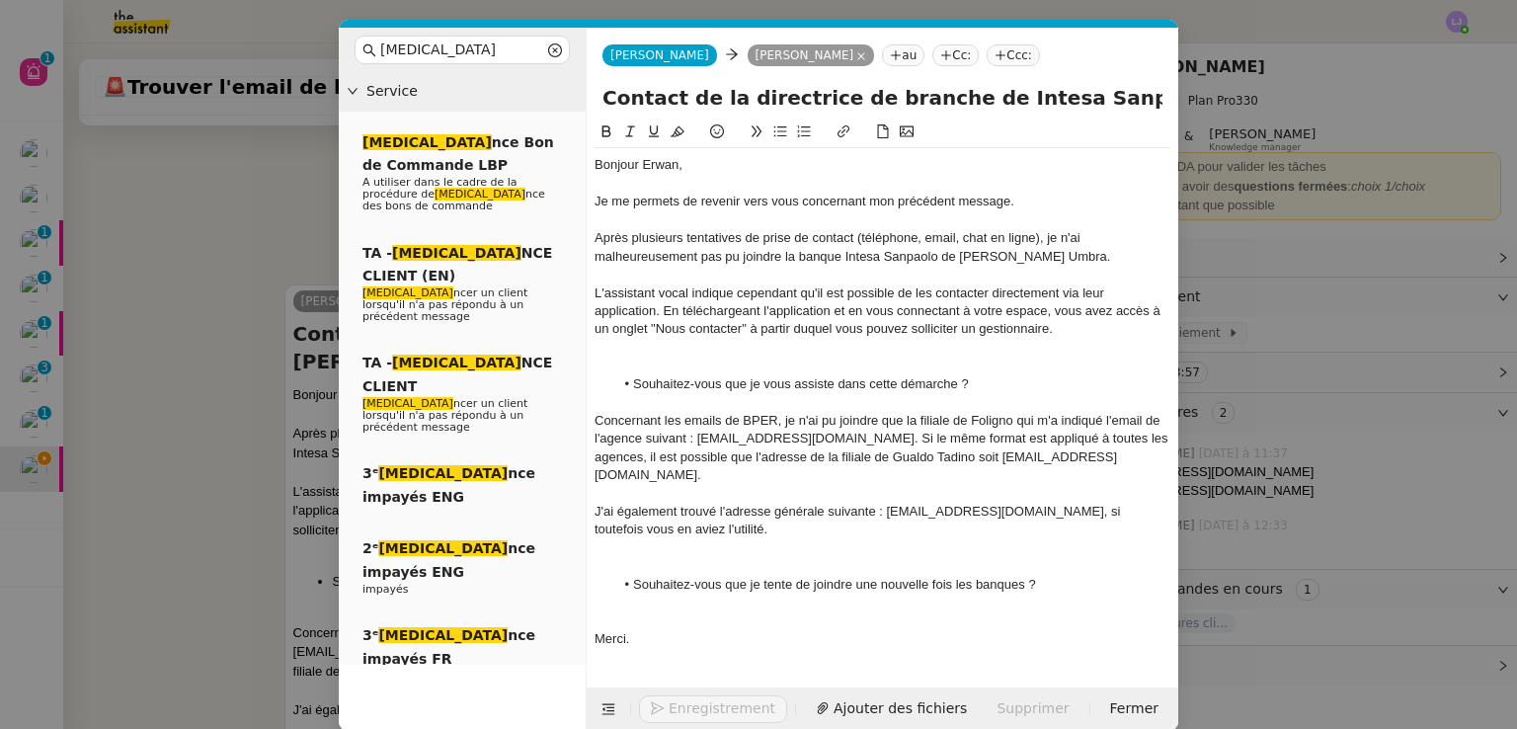
scroll to position [969, 0]
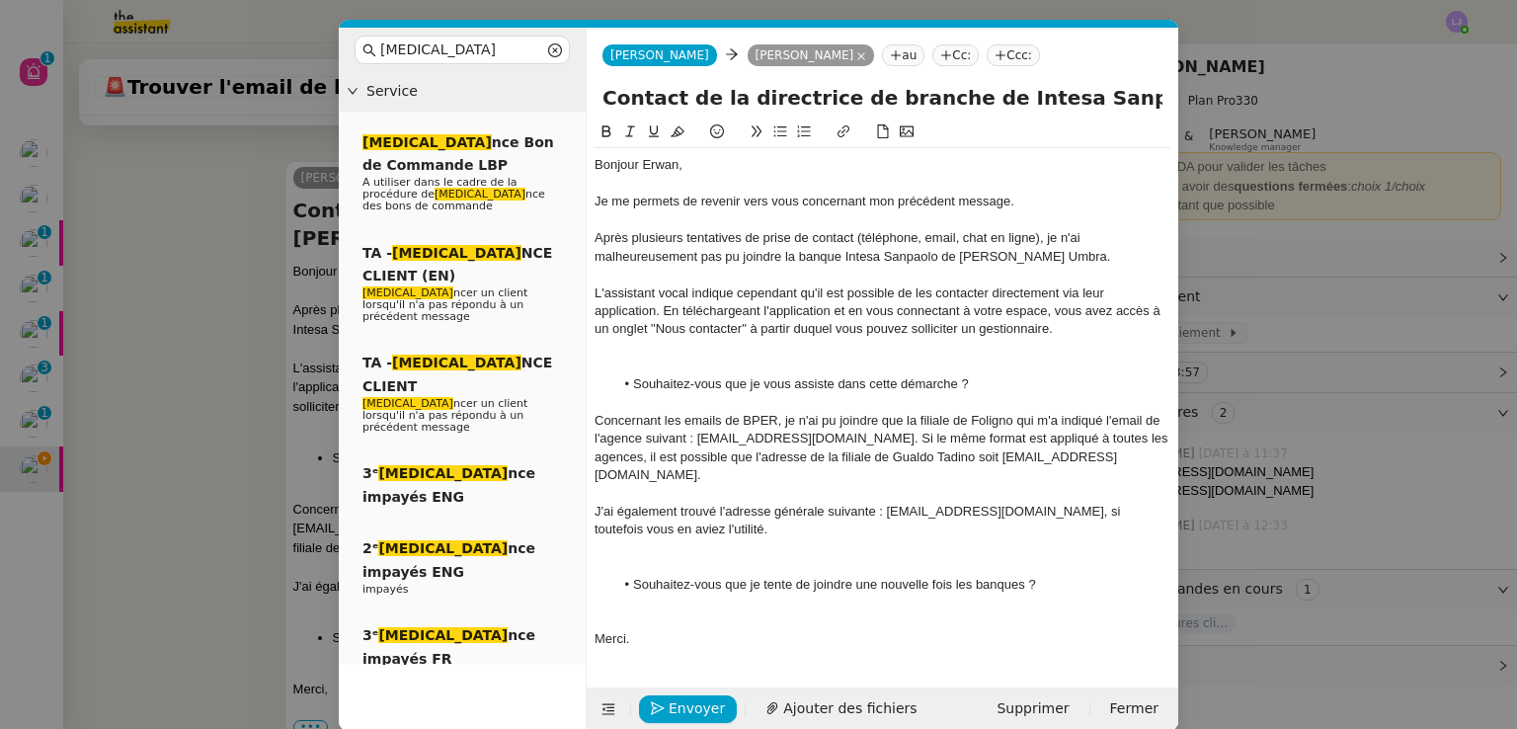
click at [674, 366] on div at bounding box center [882, 365] width 576 height 18
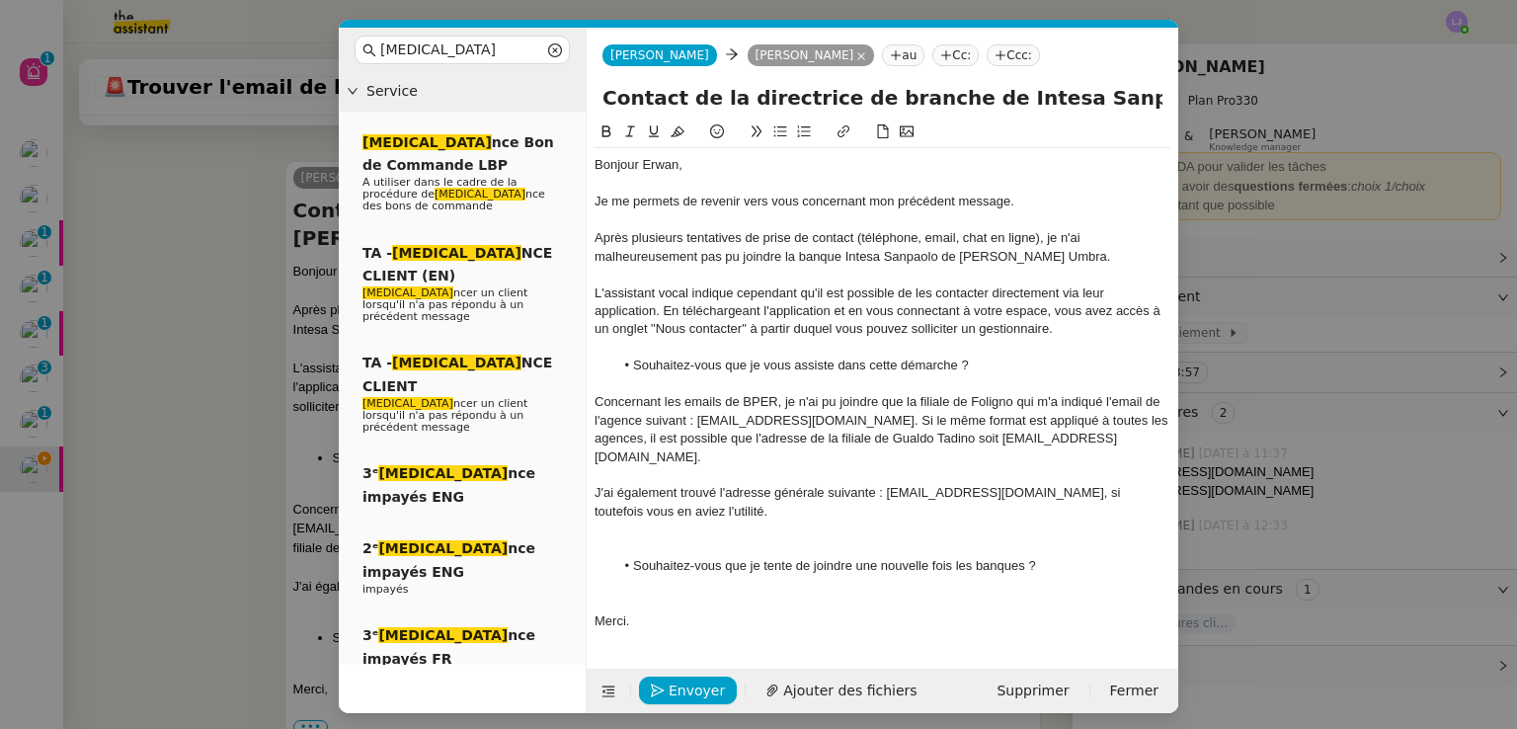
click at [664, 520] on div at bounding box center [882, 529] width 576 height 18
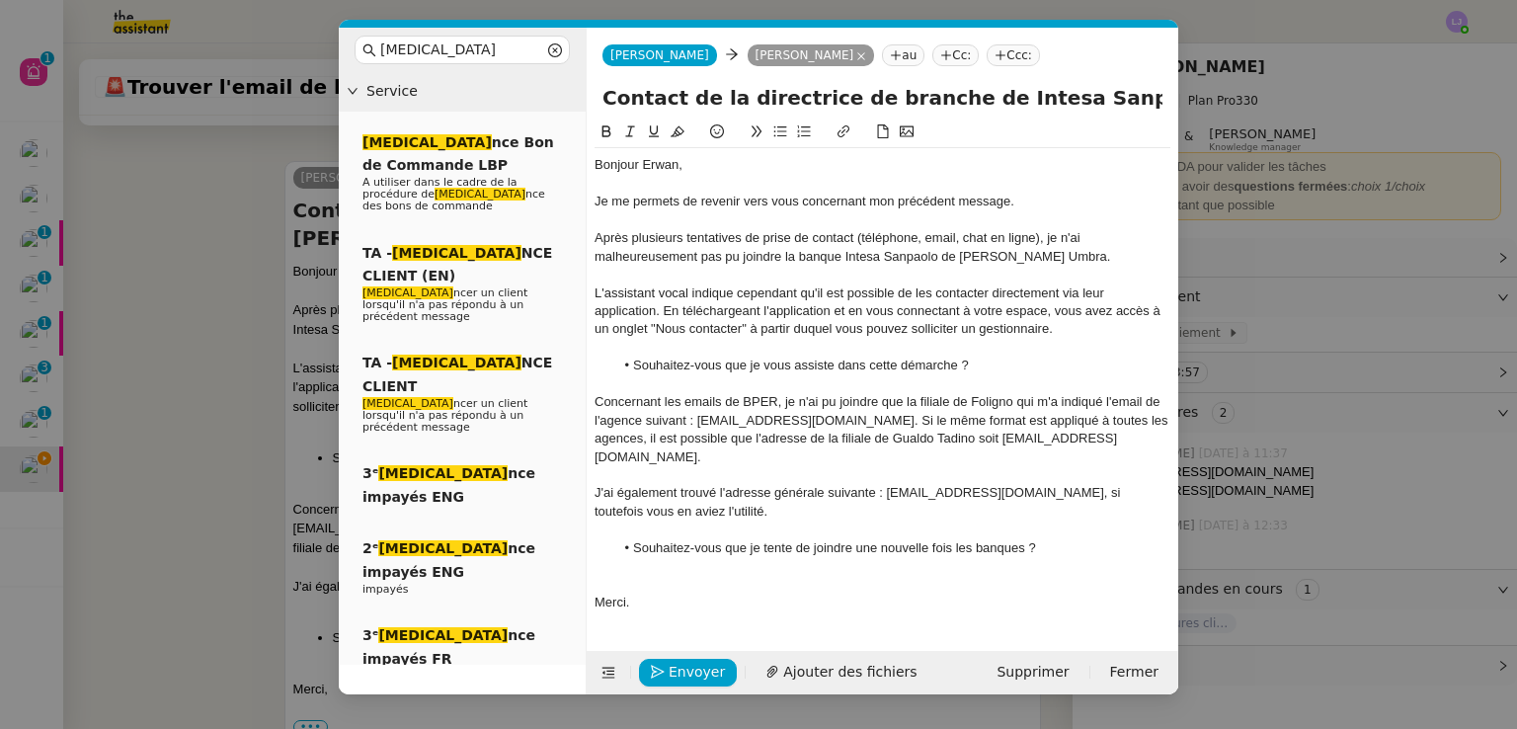
click at [683, 593] on div "Merci." at bounding box center [882, 602] width 576 height 18
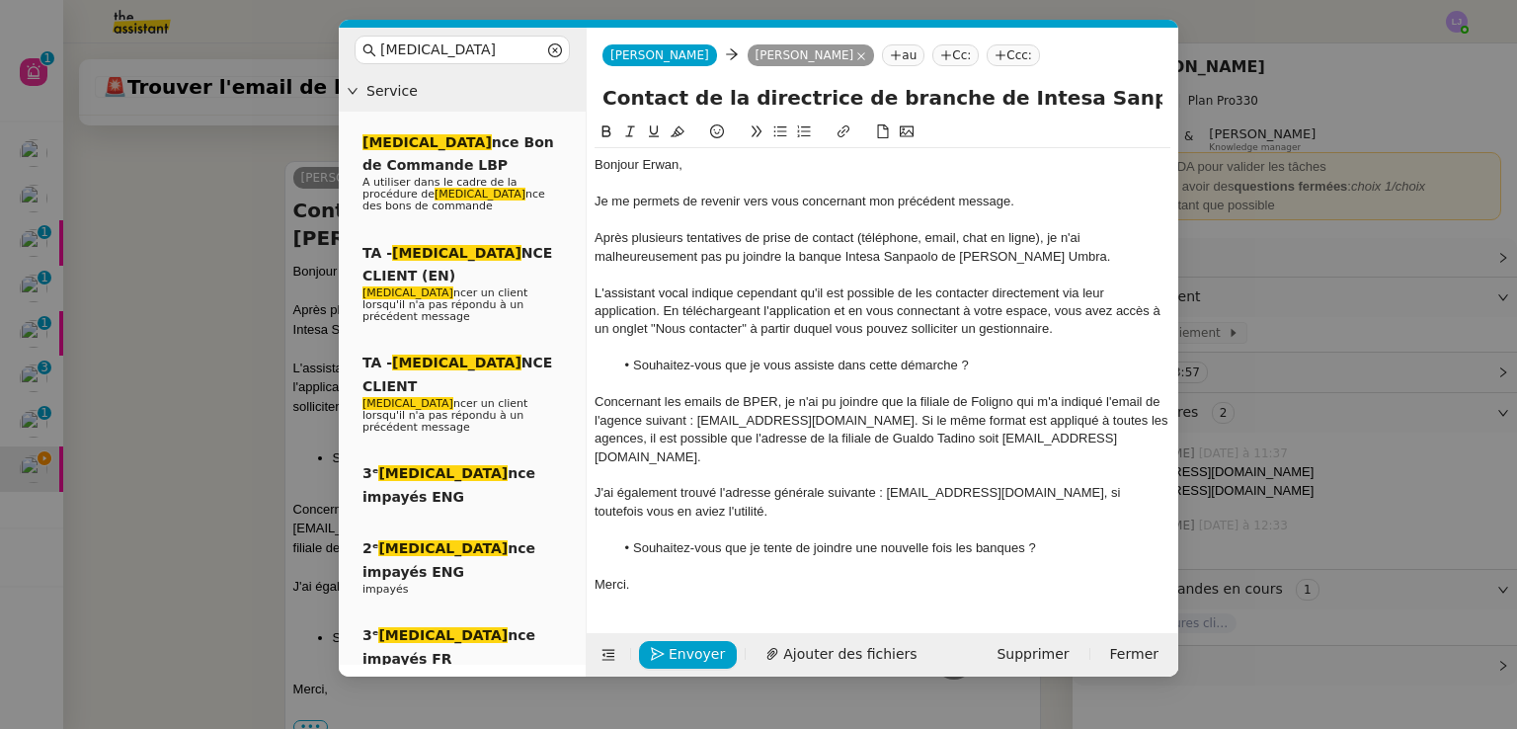
click at [283, 433] on nz-modal-container "[MEDICAL_DATA] Service [MEDICAL_DATA] nce Bon de Commande LBP A utiliser dans l…" at bounding box center [758, 364] width 1517 height 729
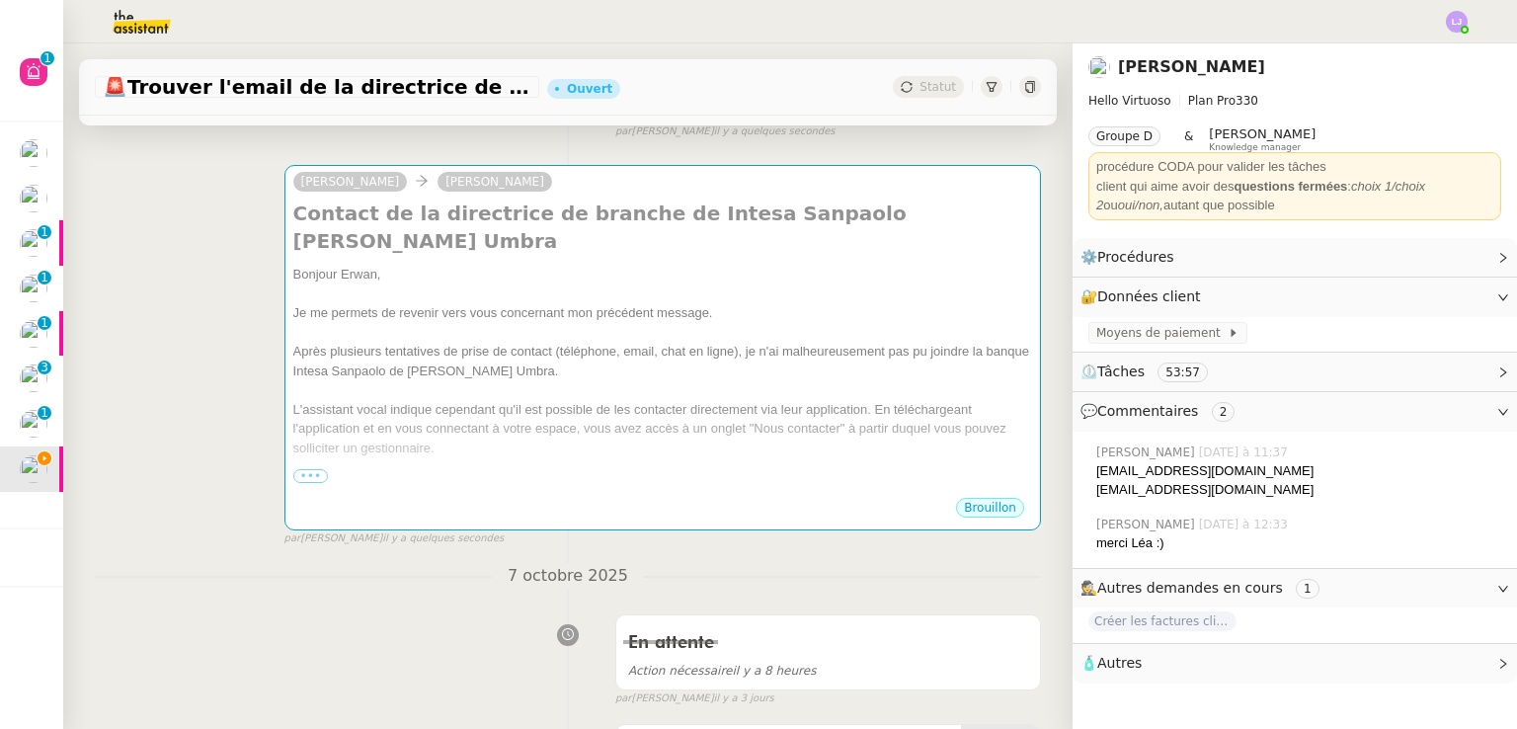
scroll to position [0, 0]
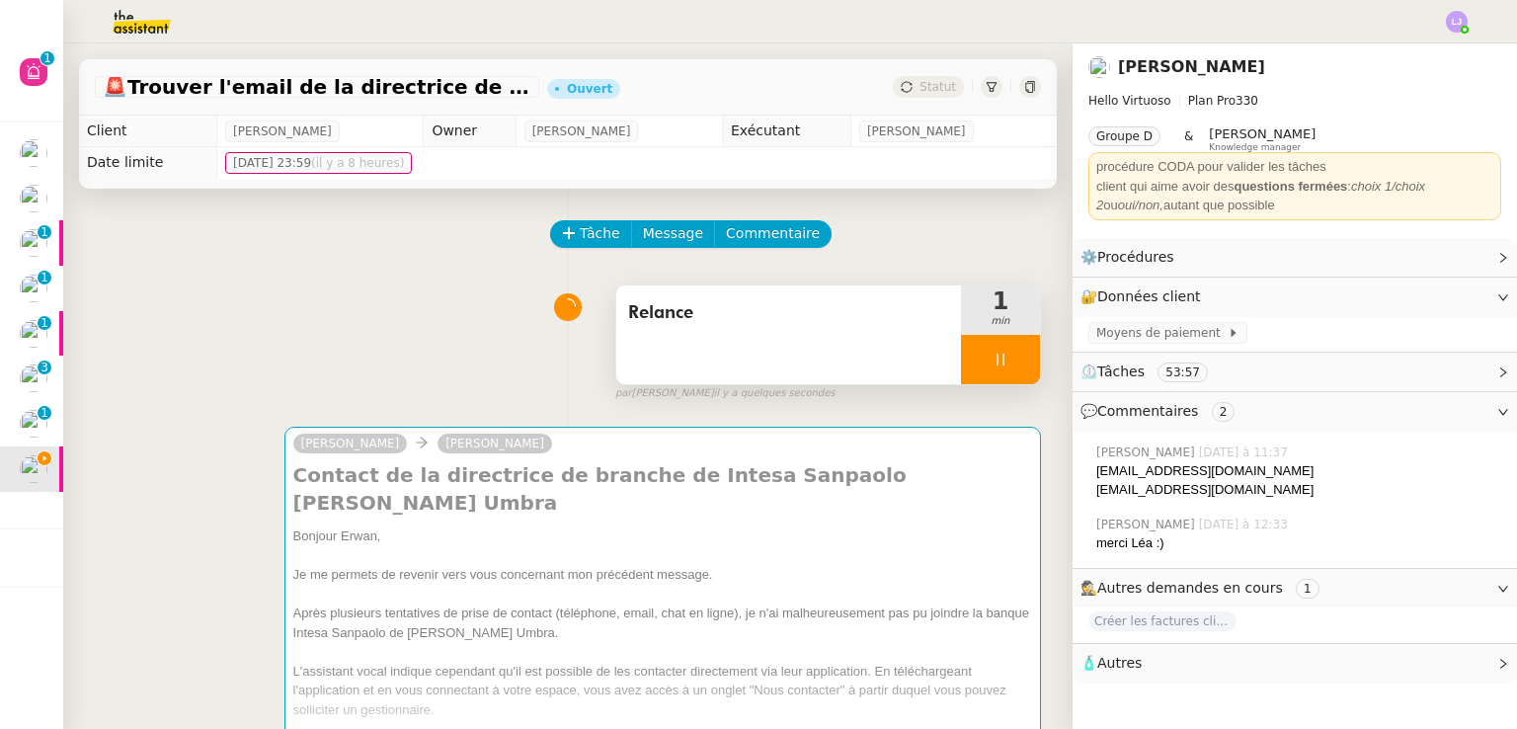
click at [1002, 381] on div at bounding box center [1000, 359] width 79 height 49
click at [1002, 381] on button at bounding box center [1019, 359] width 39 height 49
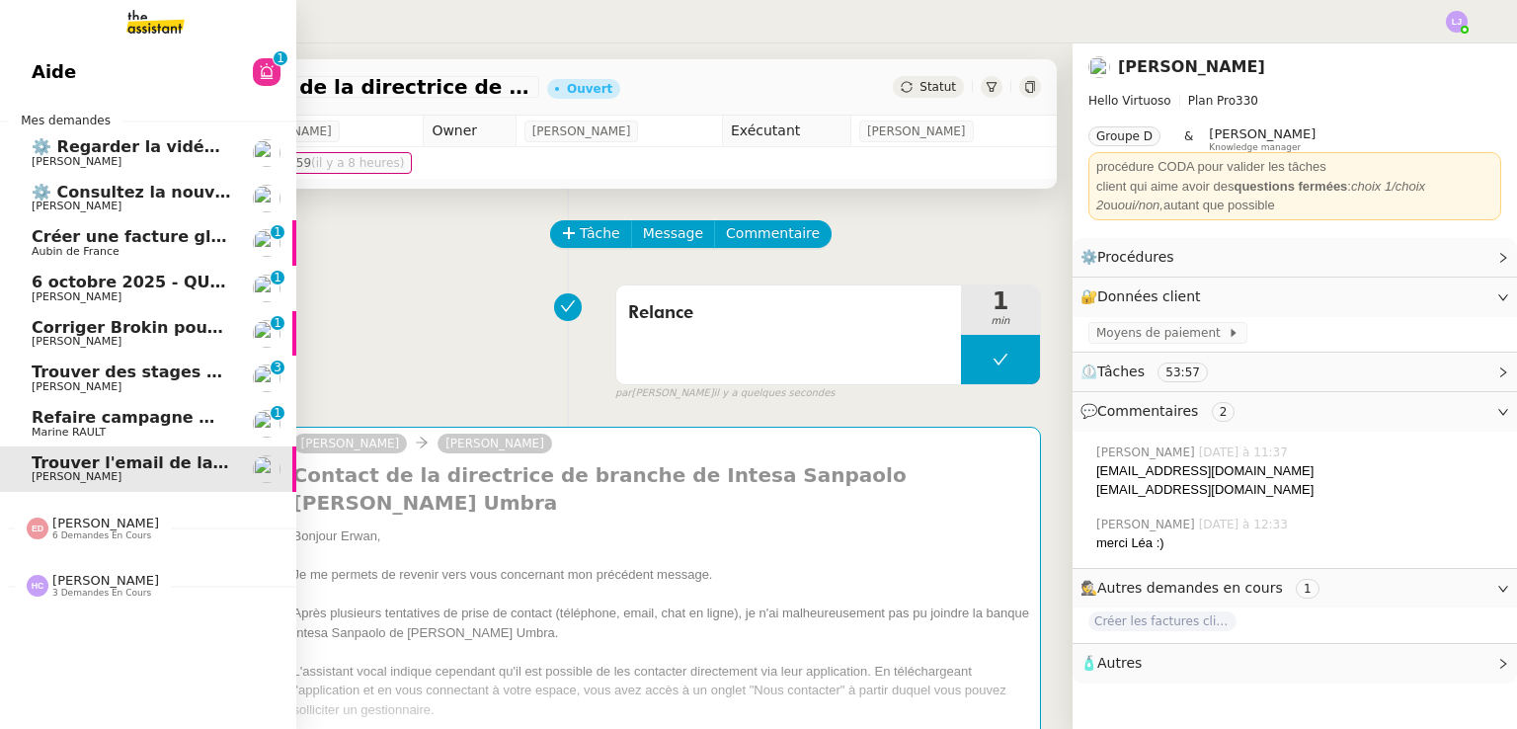
click at [154, 22] on img at bounding box center [139, 21] width 153 height 43
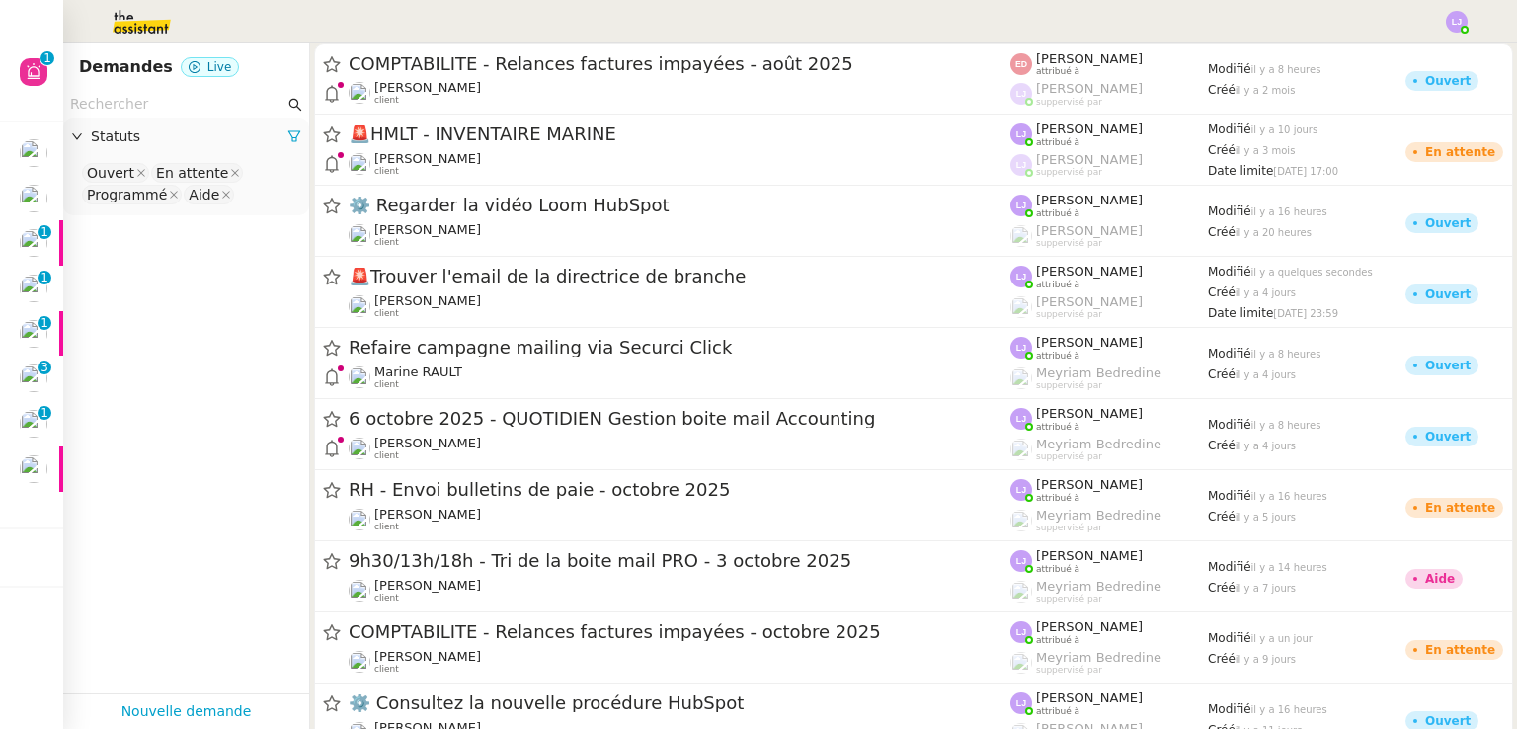
click at [218, 101] on input "text" at bounding box center [177, 104] width 214 height 23
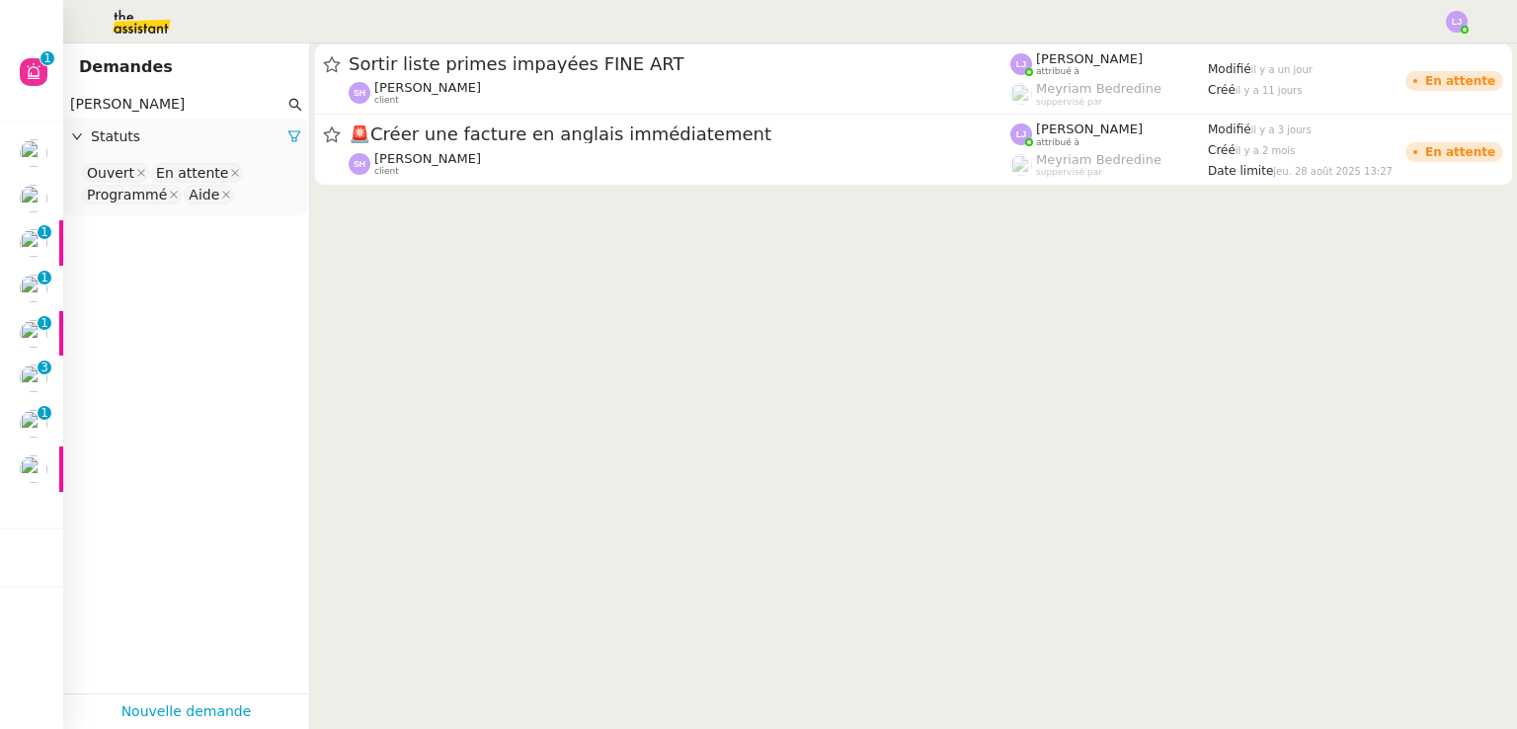
click at [197, 116] on input "[PERSON_NAME]" at bounding box center [177, 104] width 214 height 23
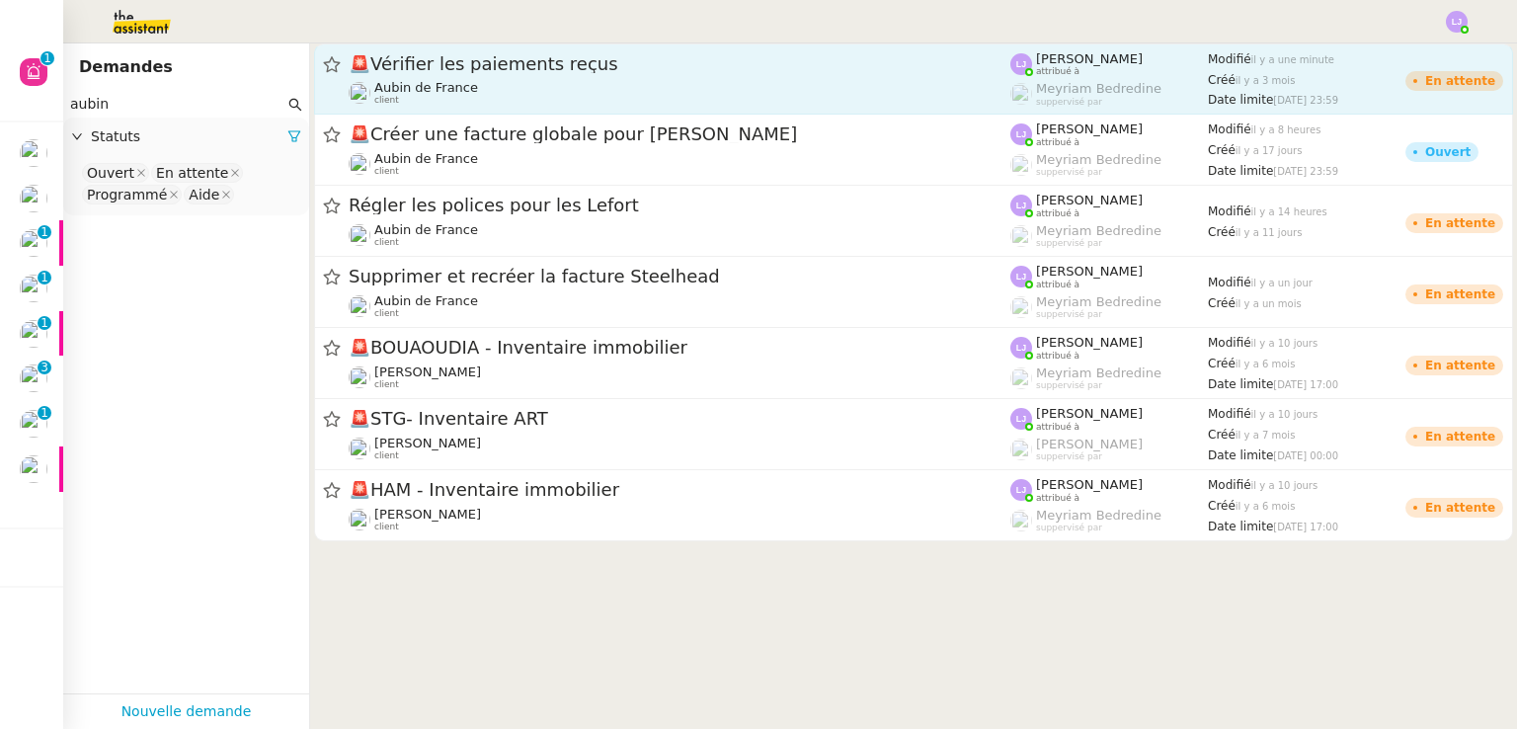
type input "aubin"
click at [599, 71] on span "🚨 Vérifier les paiements reçus" at bounding box center [680, 64] width 662 height 18
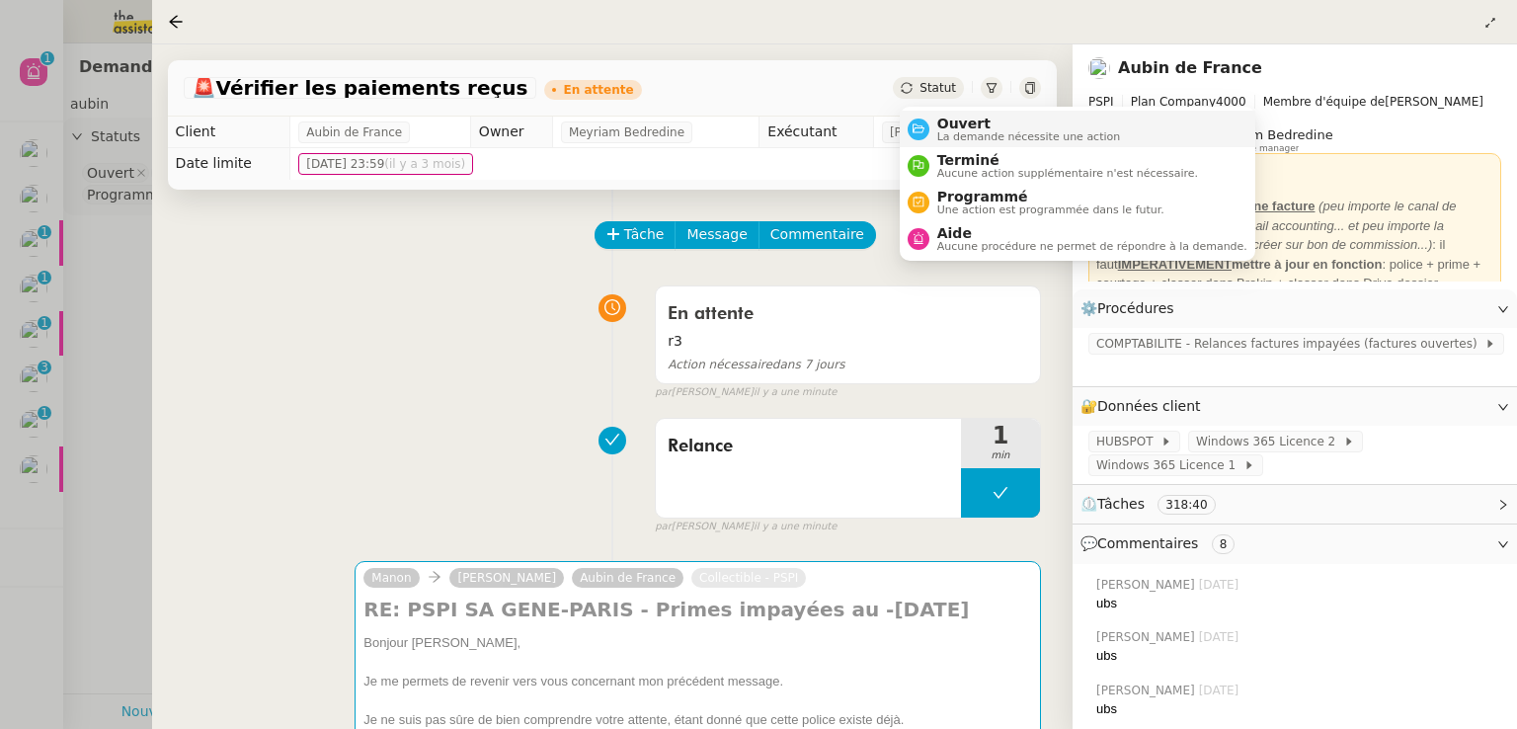
click at [947, 135] on span "La demande nécessite une action" at bounding box center [1029, 136] width 184 height 11
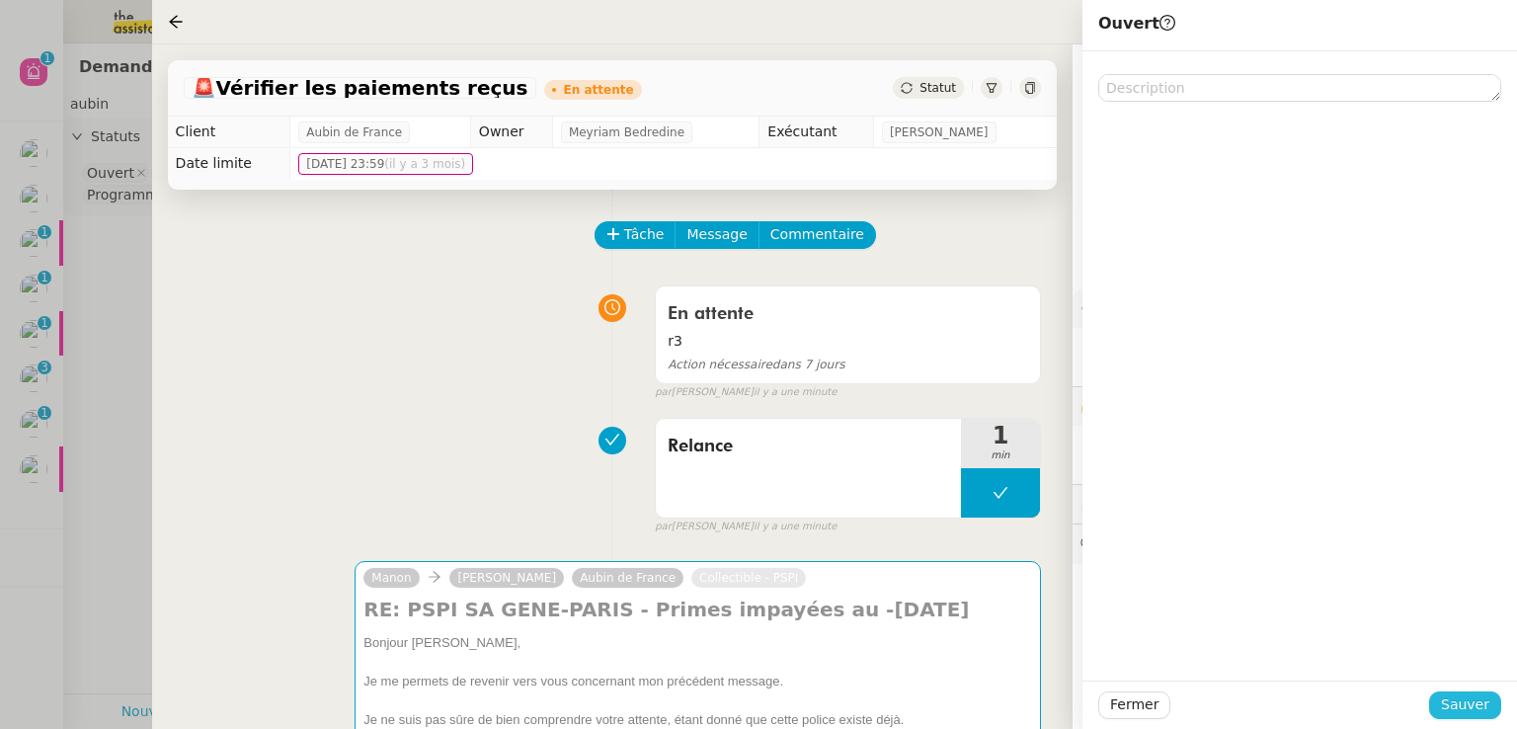
click at [1462, 700] on span "Sauver" at bounding box center [1465, 704] width 48 height 23
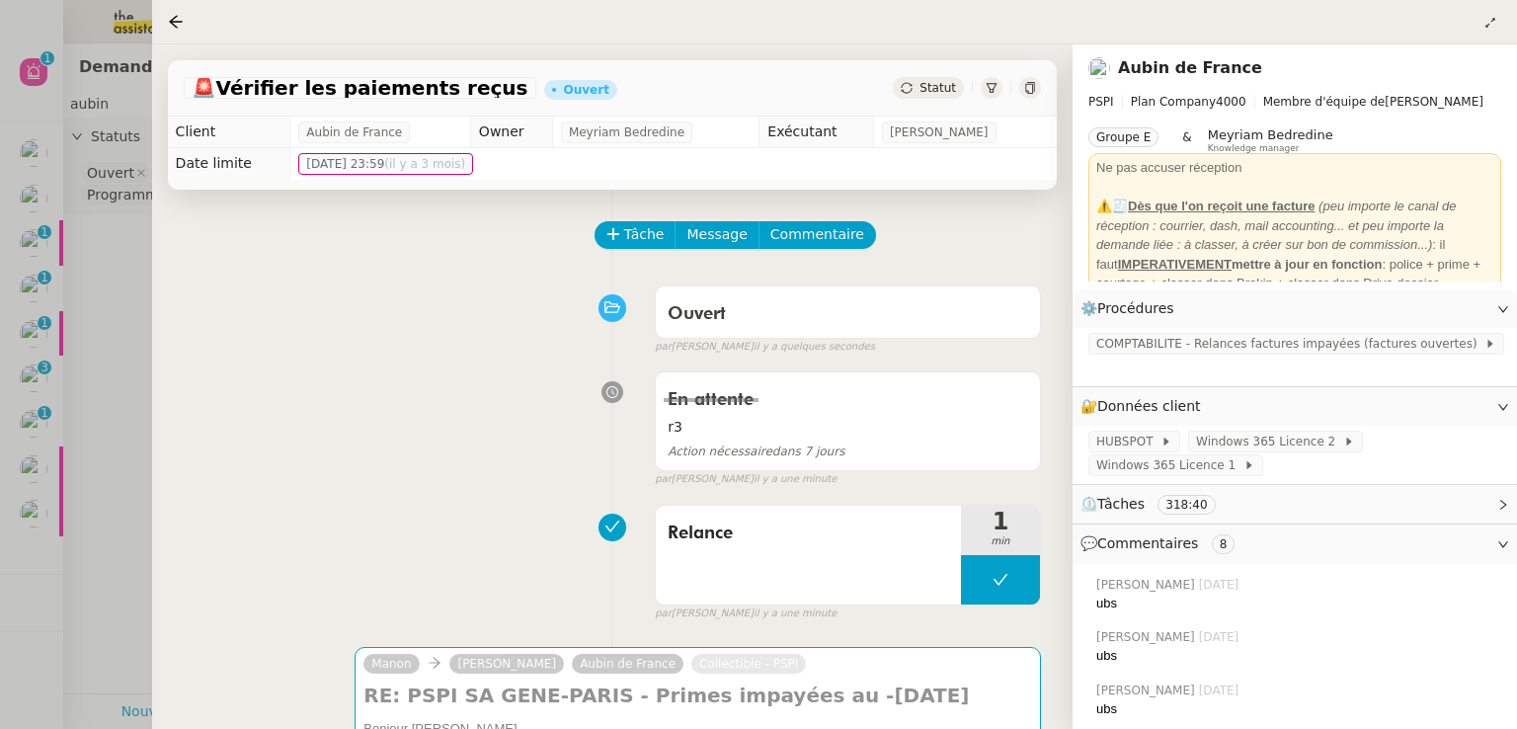
click at [0, 621] on div at bounding box center [758, 364] width 1517 height 729
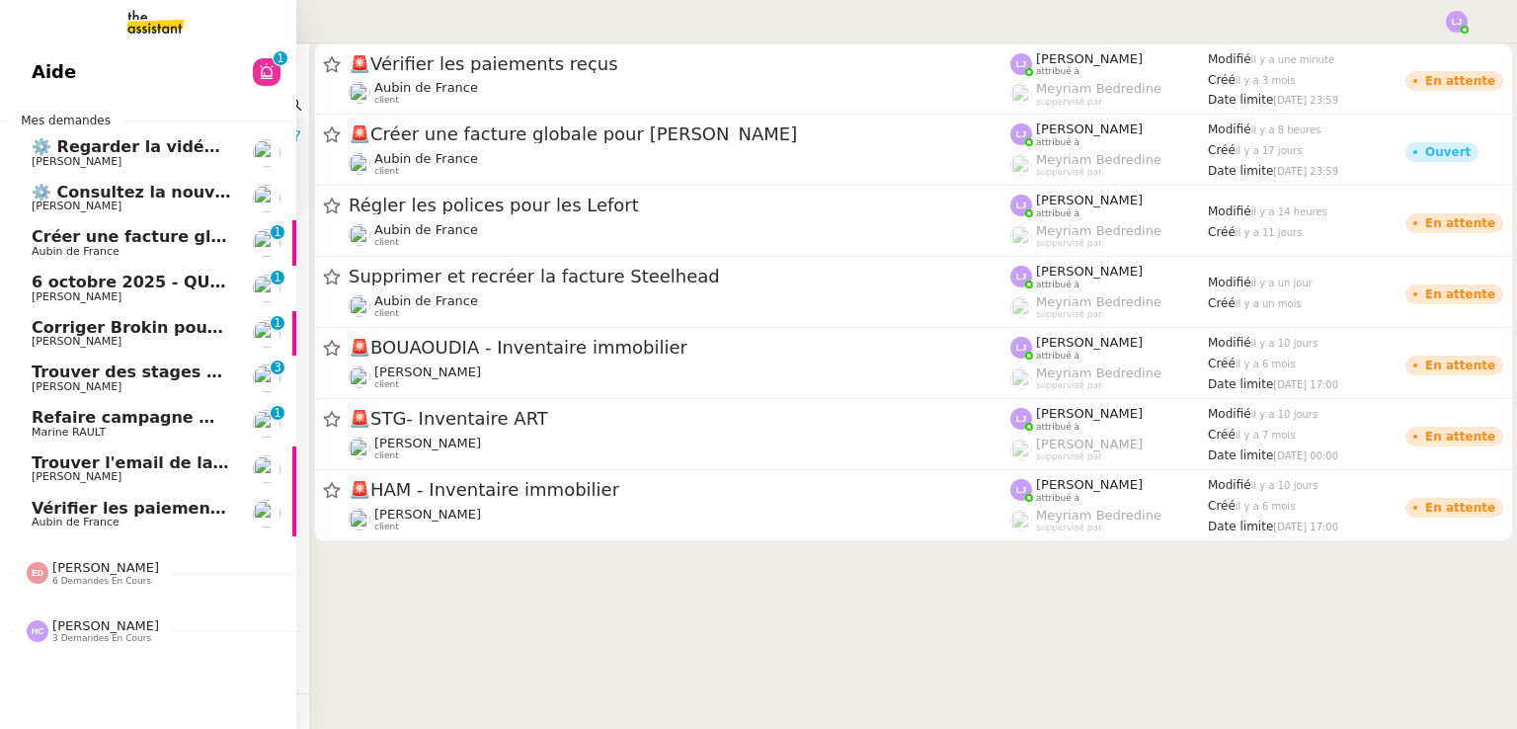
click at [32, 420] on span "Refaire campagne mailing via Securci Click" at bounding box center [223, 417] width 383 height 19
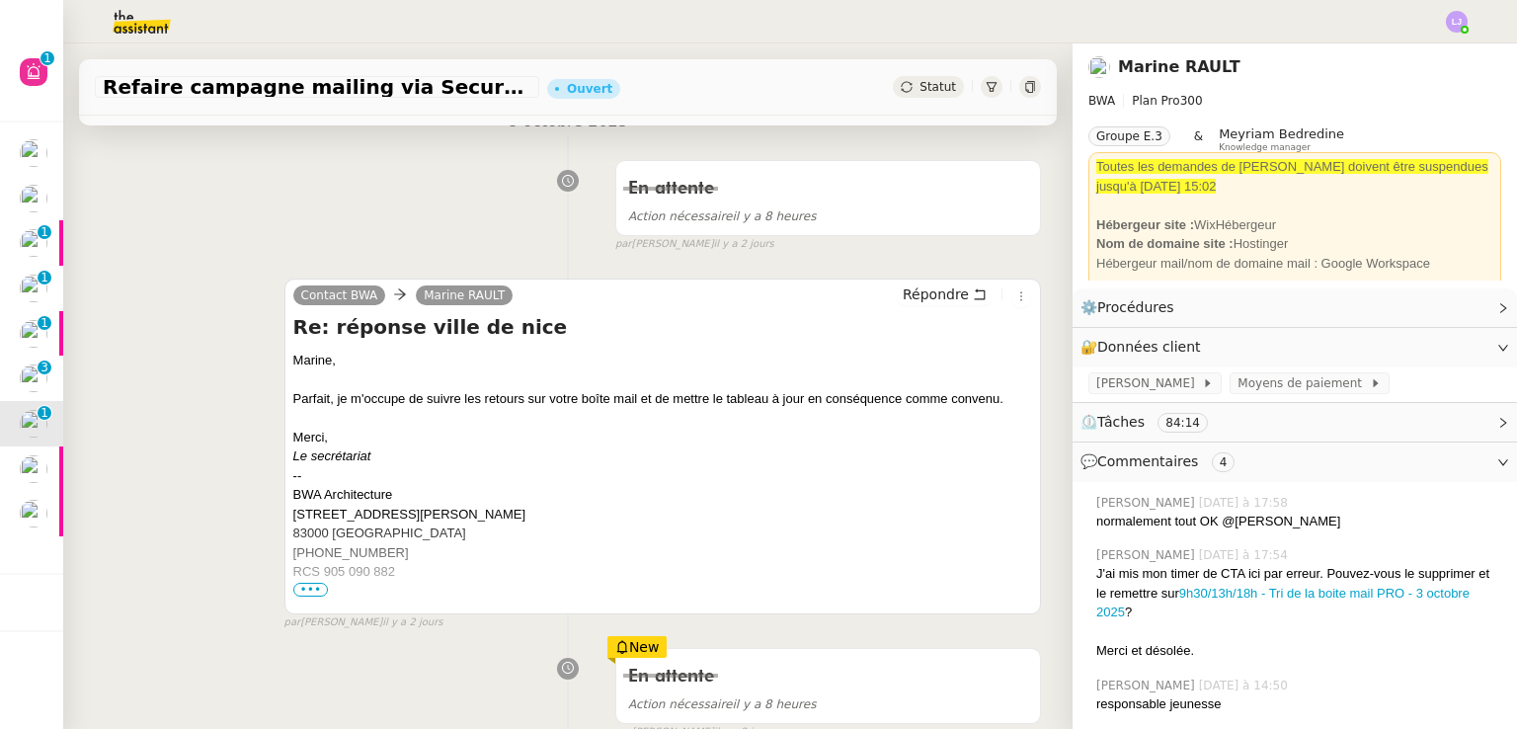
scroll to position [263, 0]
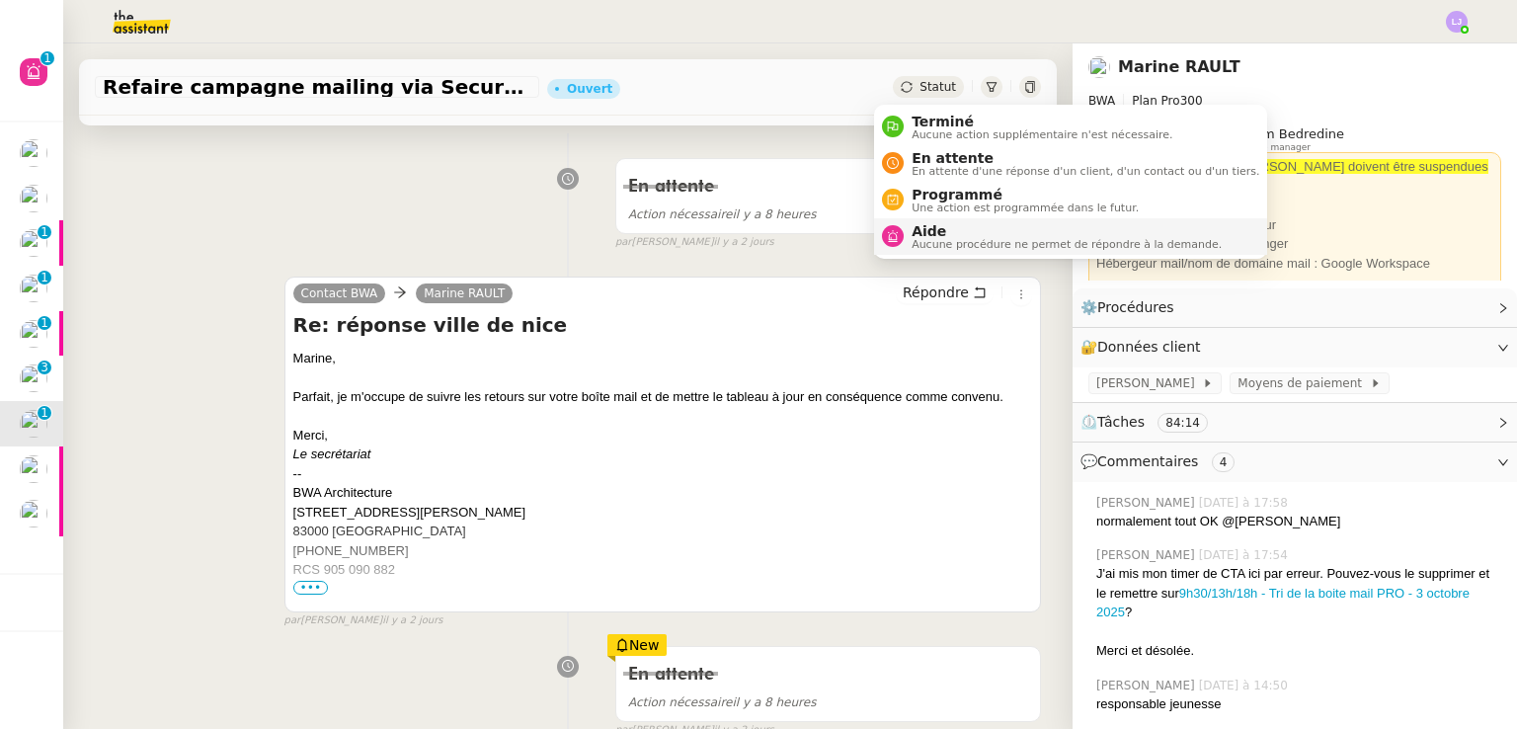
click at [911, 241] on span "Aucune procédure ne permet de répondre à la demande." at bounding box center [1066, 244] width 310 height 11
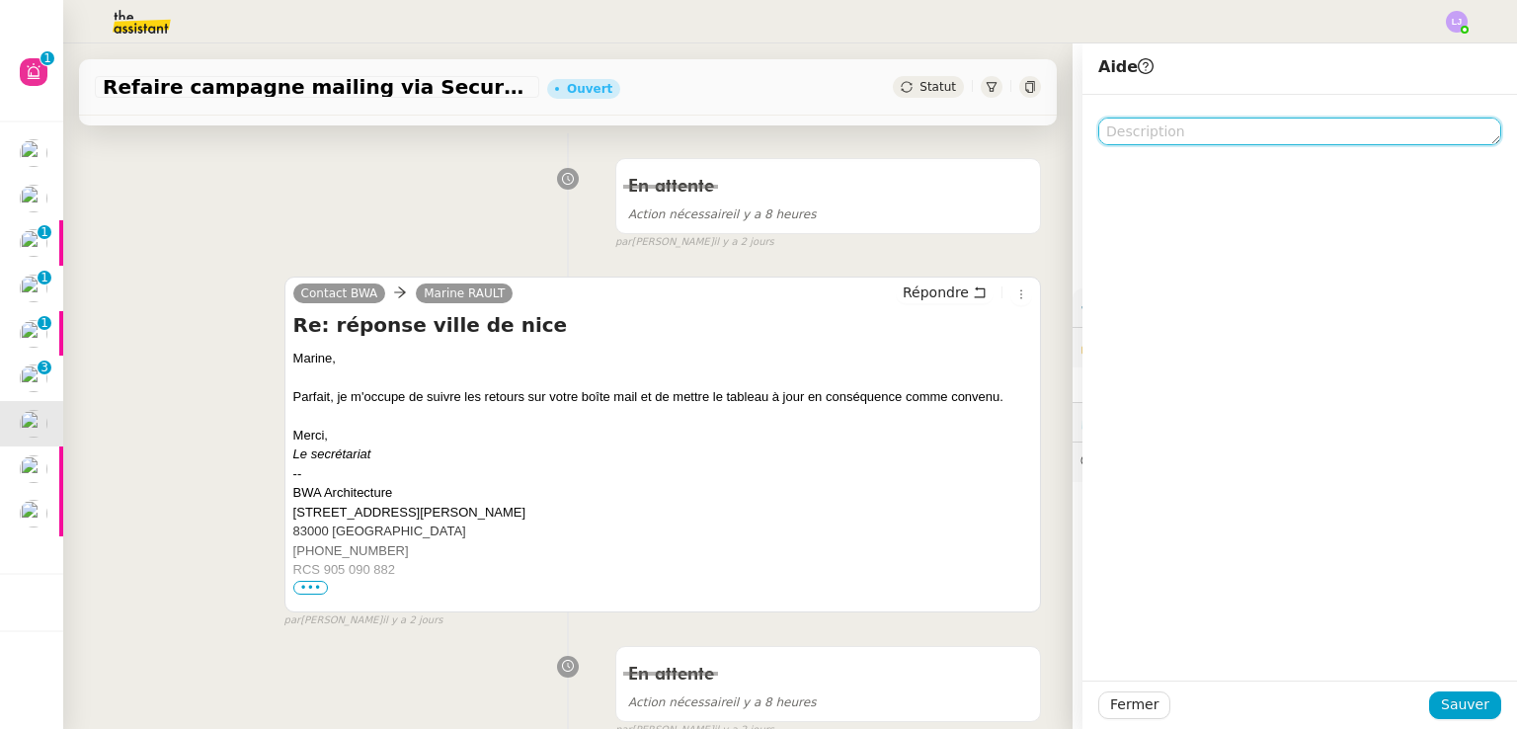
click at [1167, 135] on textarea at bounding box center [1299, 131] width 403 height 28
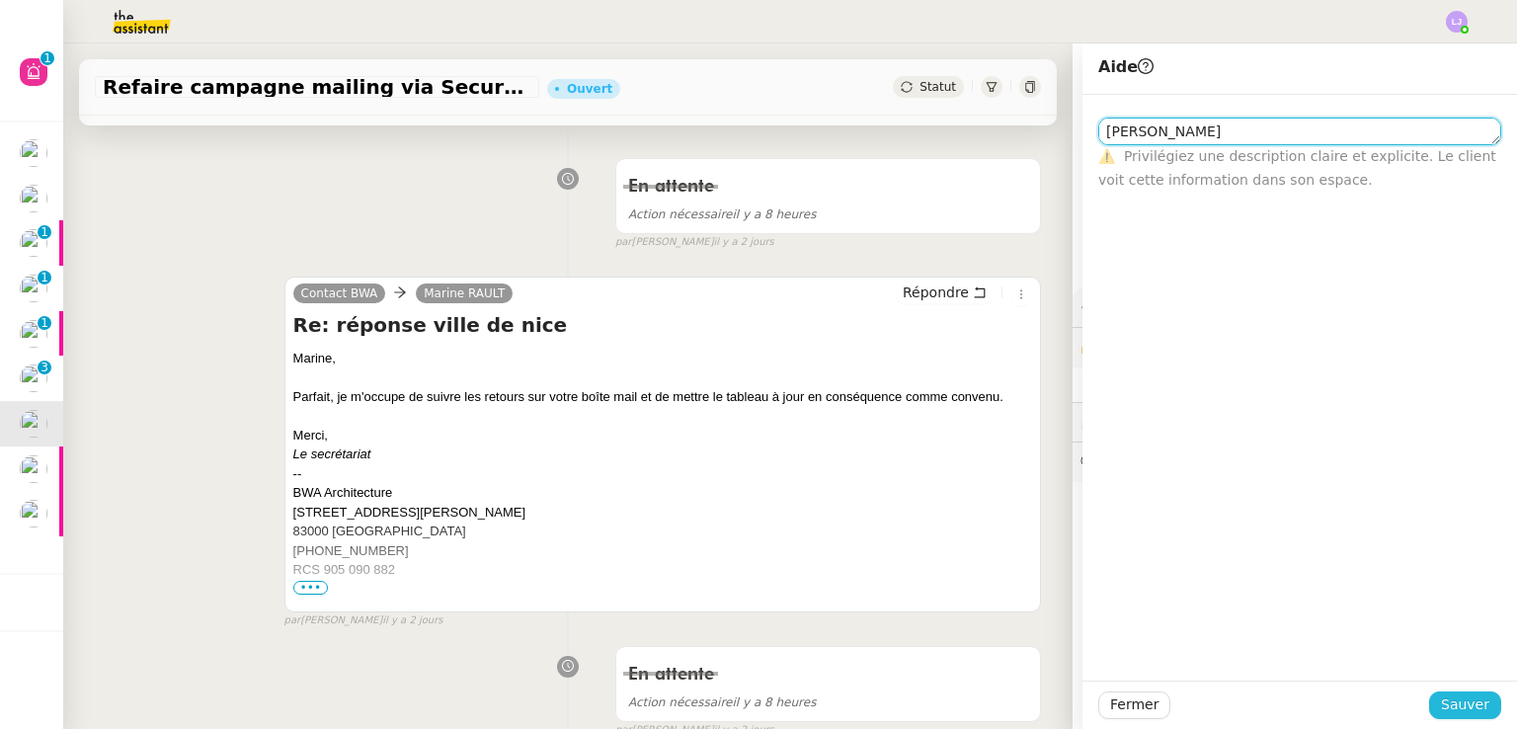
type textarea "[PERSON_NAME]"
click at [1448, 696] on span "Sauver" at bounding box center [1465, 704] width 48 height 23
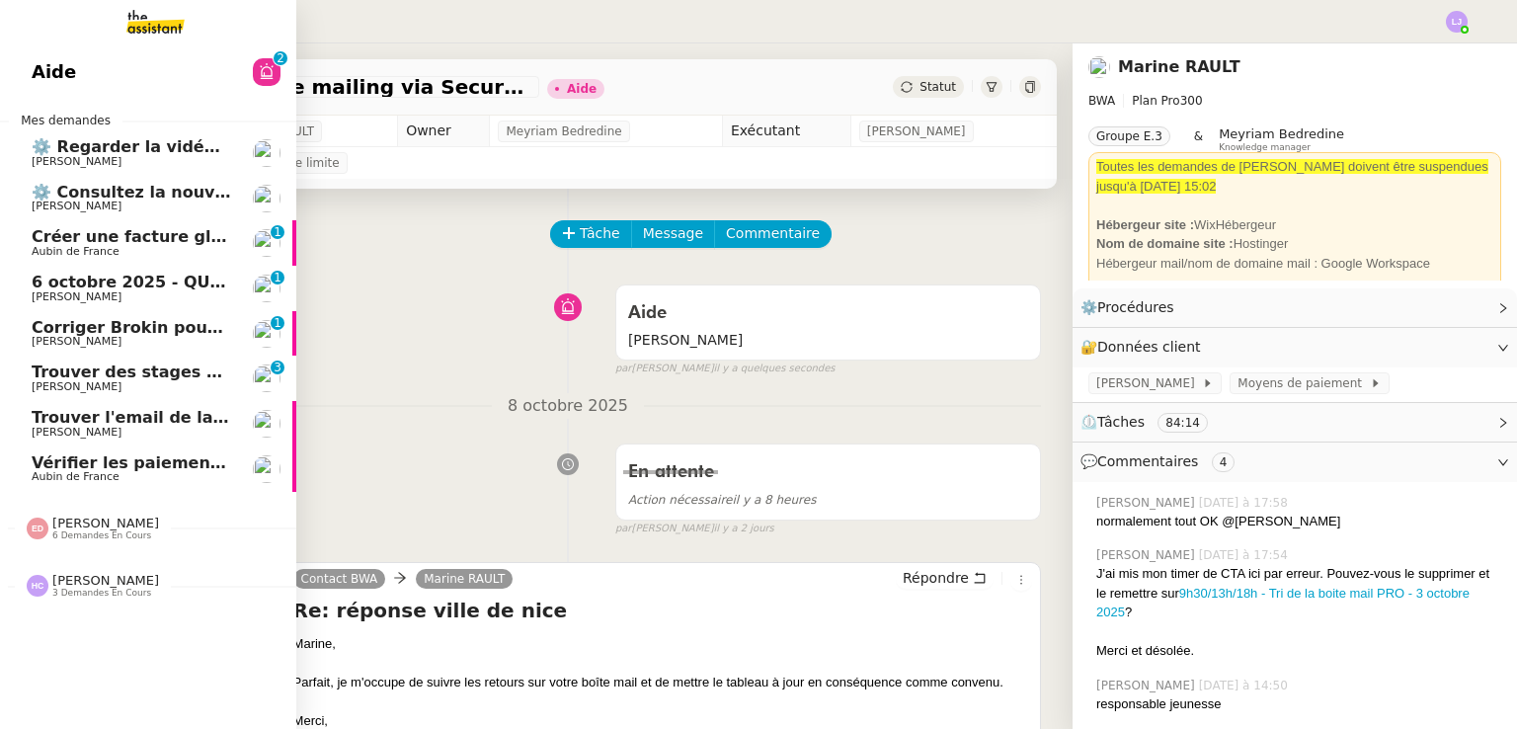
click at [182, 366] on span "Trouver des stages pour notre fils" at bounding box center [182, 371] width 301 height 19
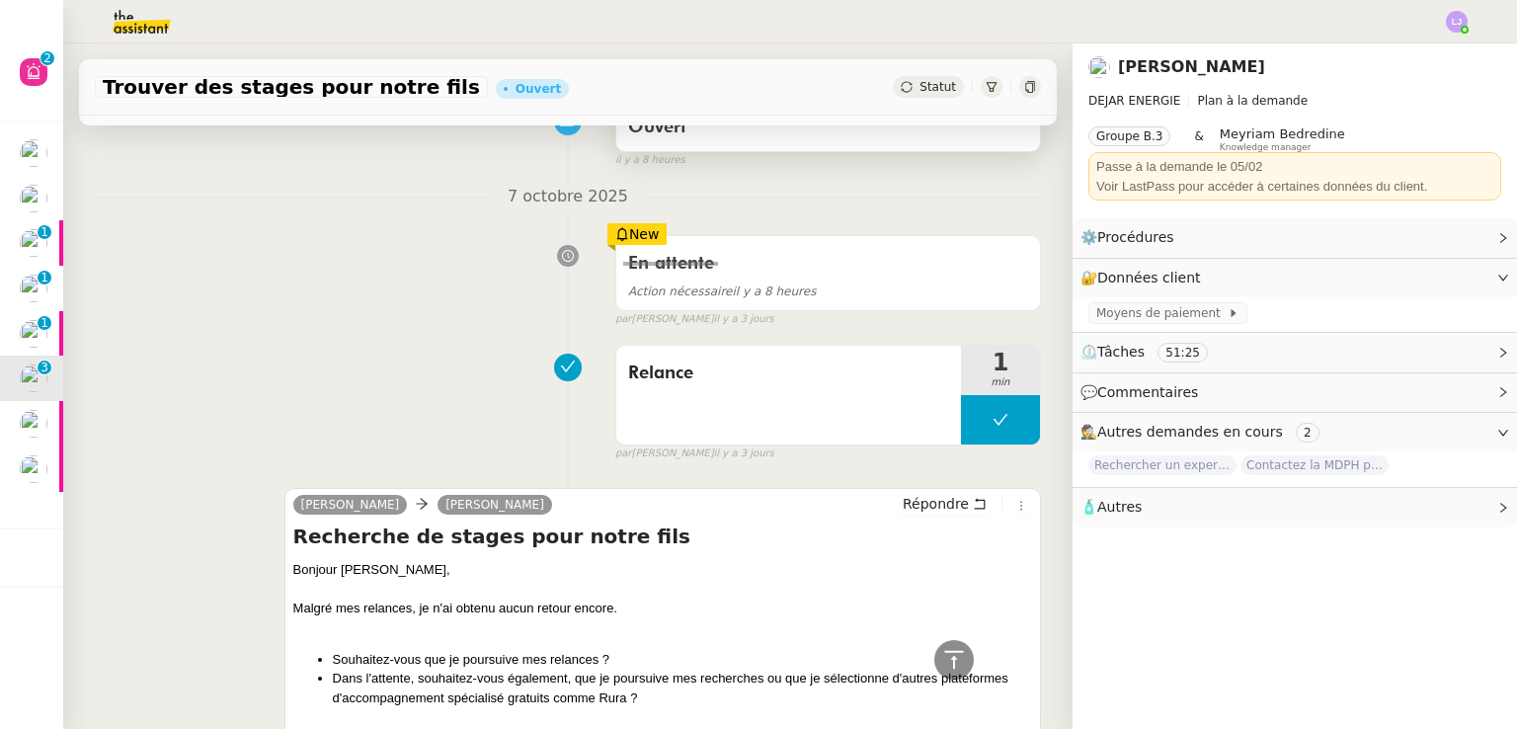
scroll to position [101, 0]
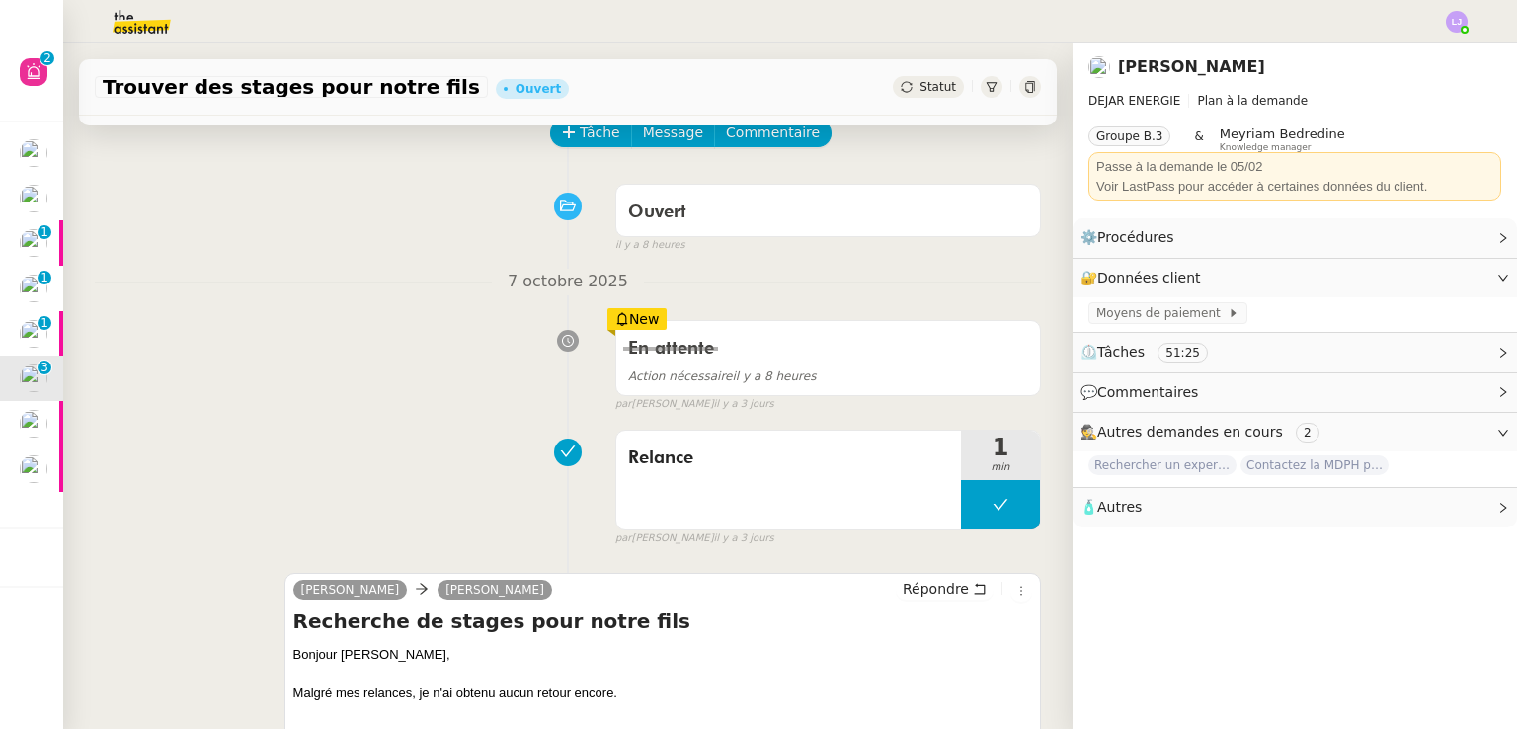
click at [585, 105] on div "Trouver des stages pour notre fils [PERSON_NAME]" at bounding box center [568, 87] width 978 height 56
click at [596, 132] on span "Tâche" at bounding box center [600, 132] width 40 height 23
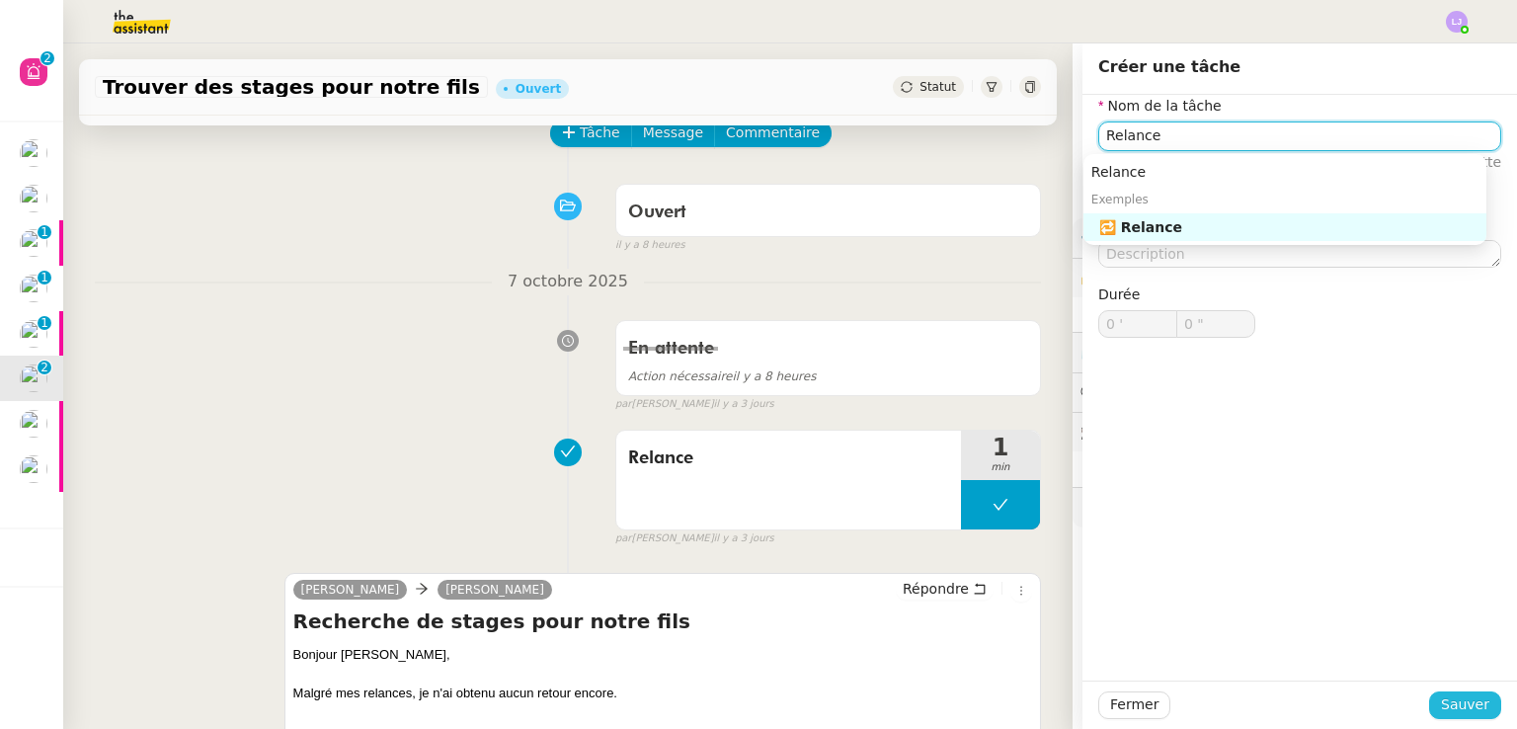
type input "Relance"
click at [1429, 709] on button "Sauver" at bounding box center [1465, 705] width 72 height 28
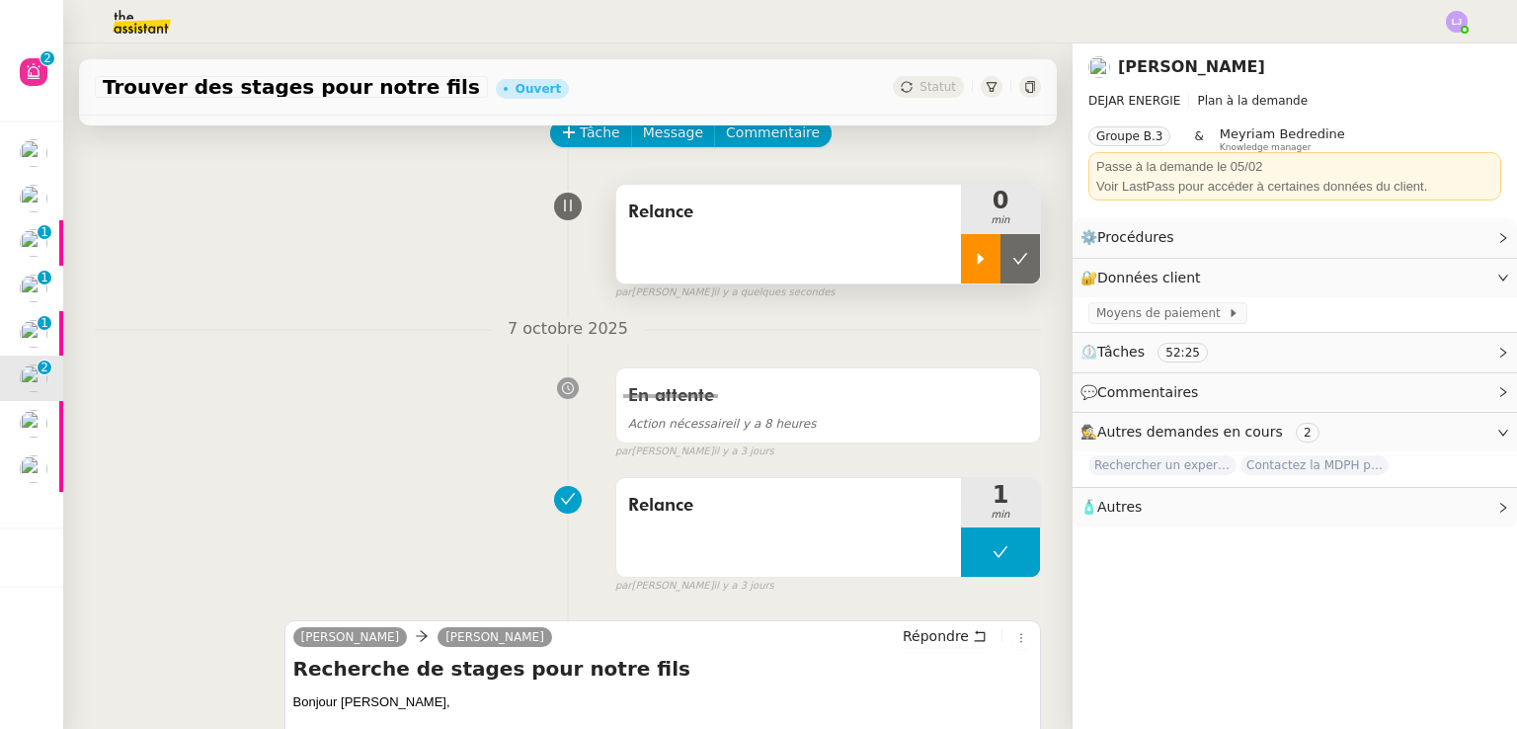
click at [964, 261] on div at bounding box center [980, 258] width 39 height 49
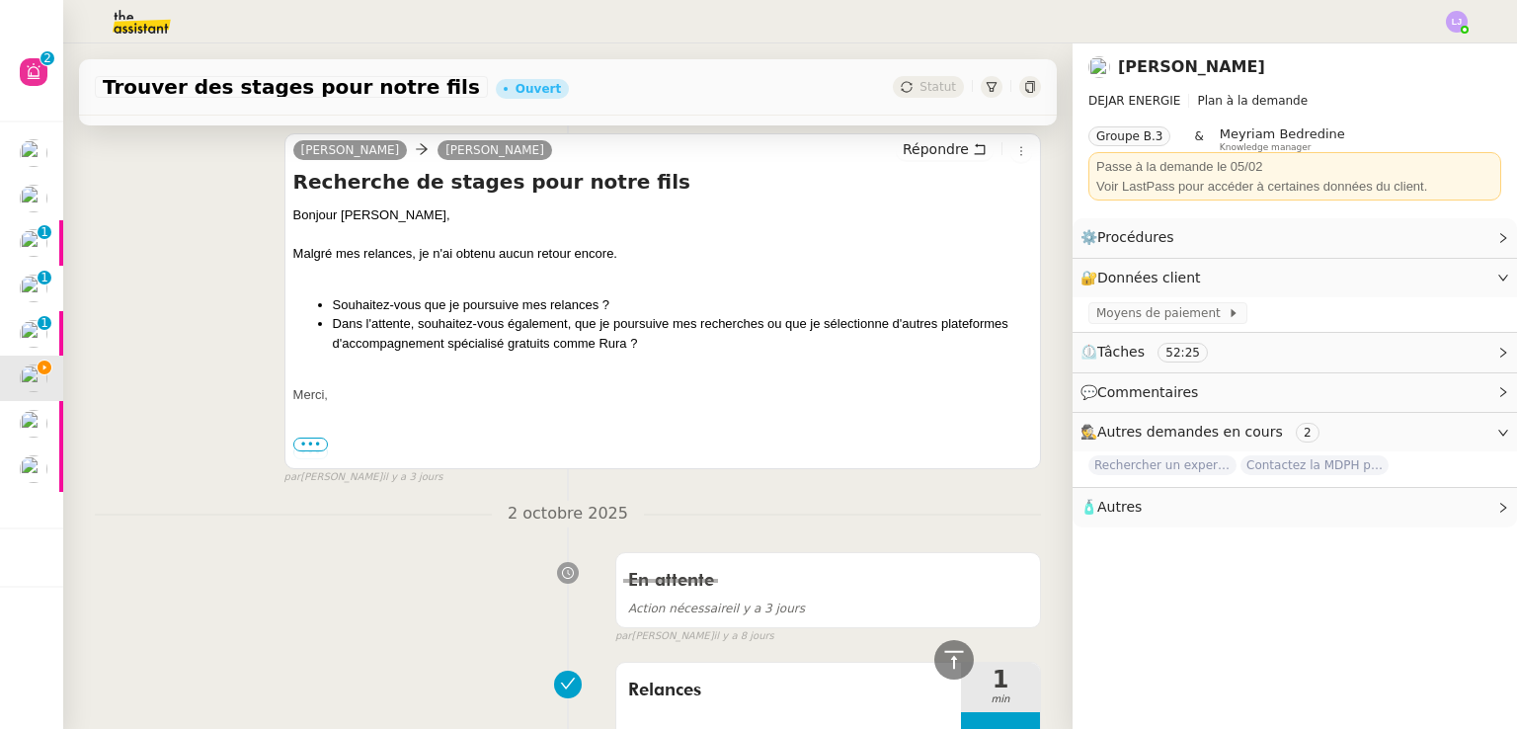
scroll to position [588, 0]
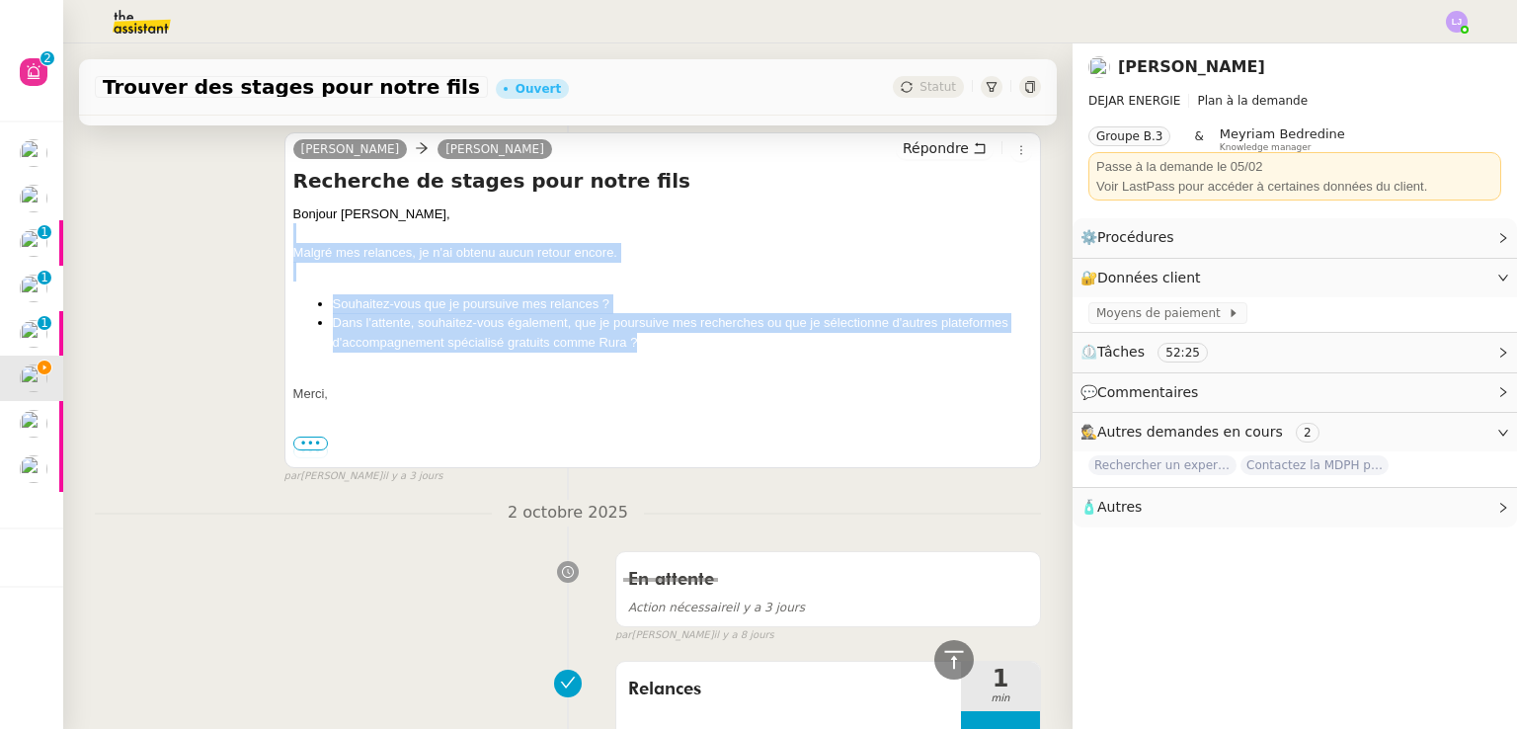
drag, startPoint x: 649, startPoint y: 348, endPoint x: 560, endPoint y: 231, distance: 146.5
copy div "Malgré mes relances, je n'ai obtenu aucun retour encore. Souhaitez-vous que je …"
click at [932, 146] on span "Répondre" at bounding box center [935, 148] width 66 height 20
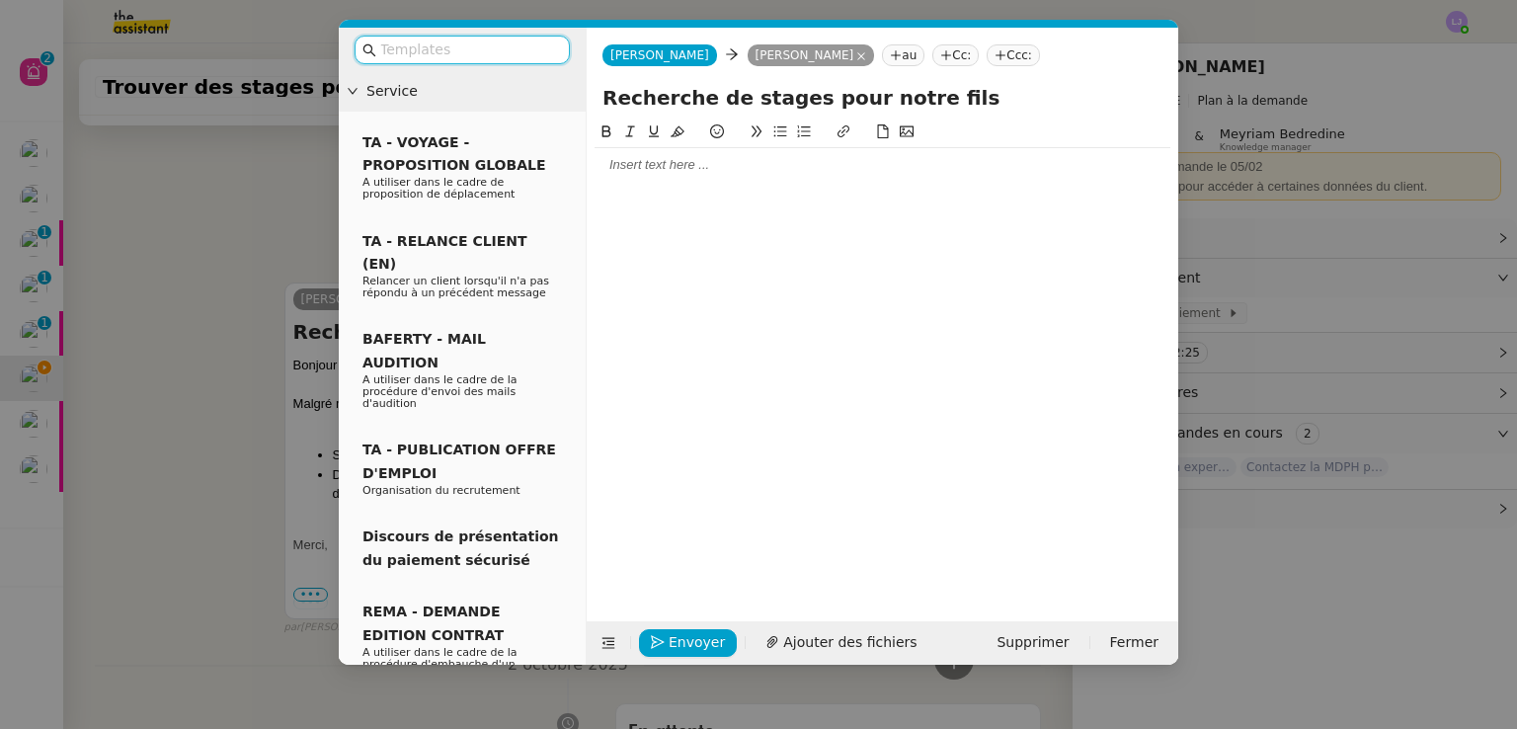
scroll to position [740, 0]
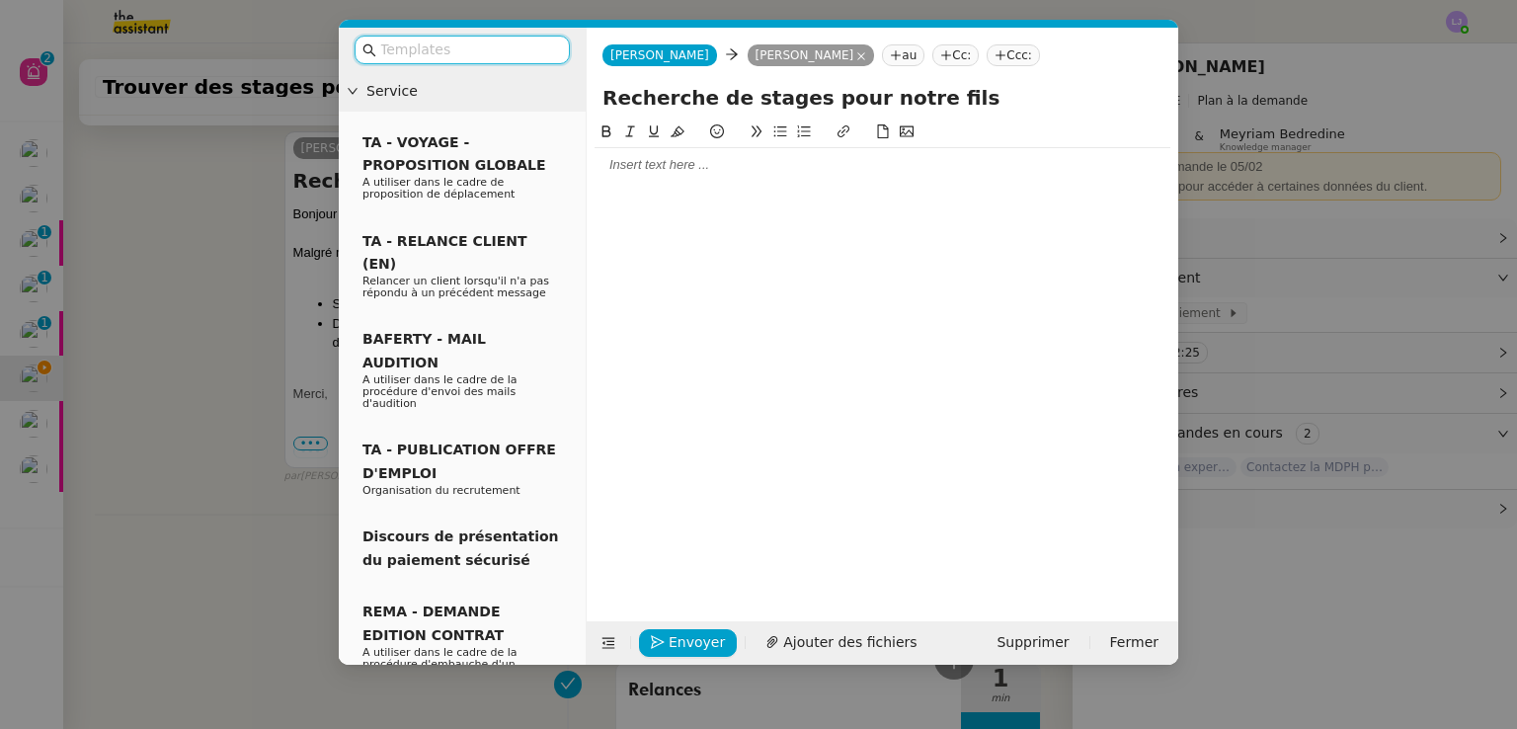
click at [499, 45] on input "text" at bounding box center [469, 50] width 178 height 23
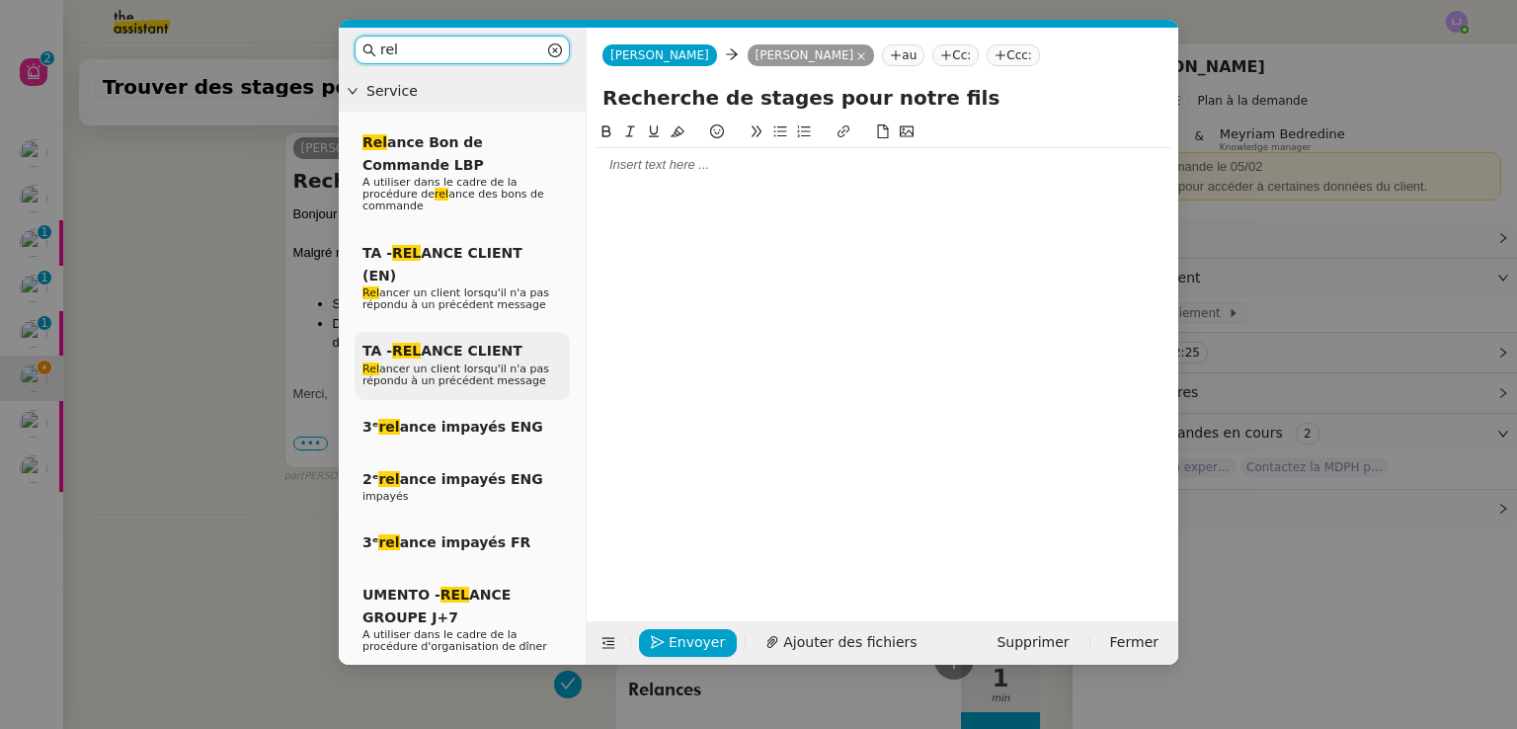
type input "rel"
click at [515, 362] on span "Rel ancer un client lorsqu'il n'a pas répondu à un précédent message" at bounding box center [455, 374] width 187 height 25
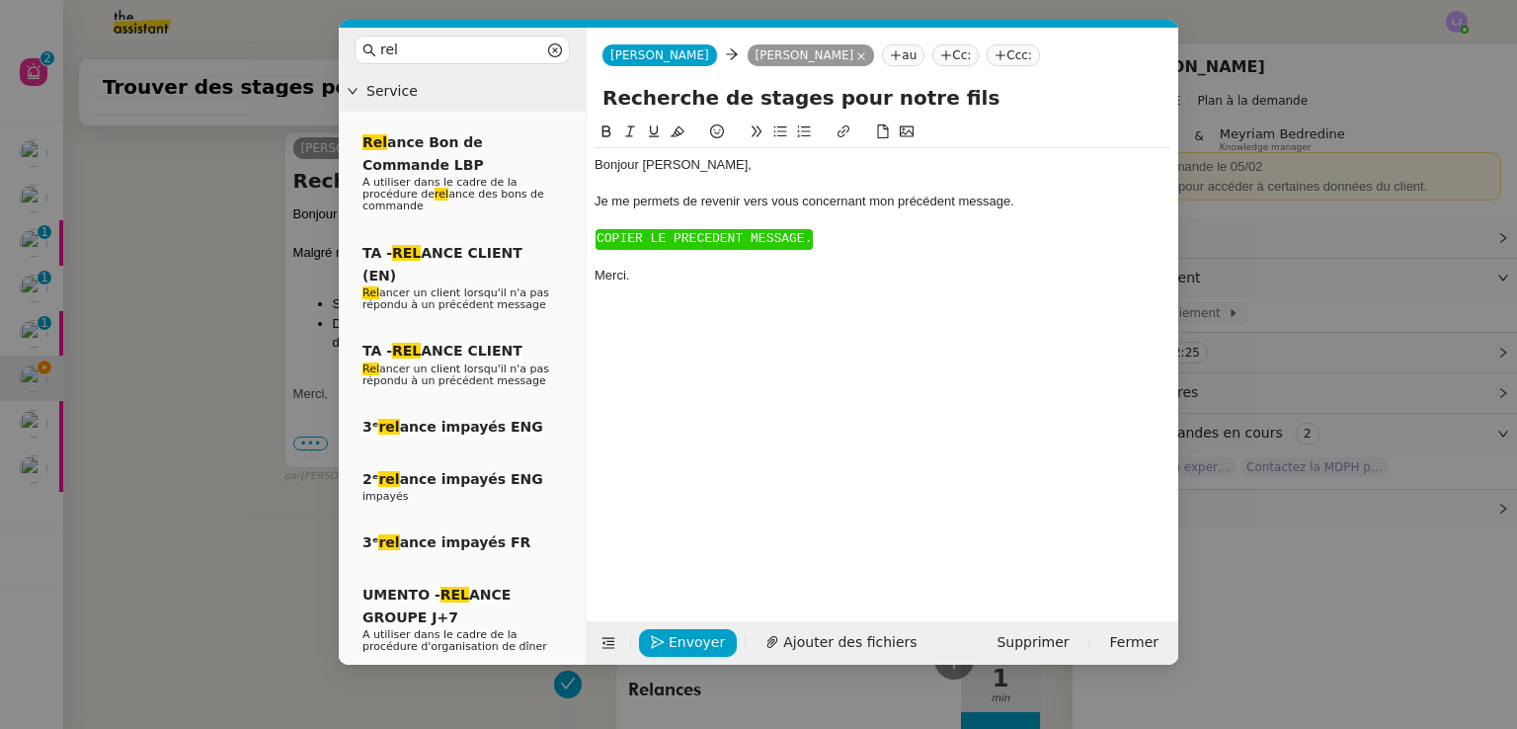
scroll to position [875, 0]
click at [660, 248] on div "﻿ COPIER LE PRECEDENT MESSAGE. ﻿" at bounding box center [882, 238] width 576 height 19
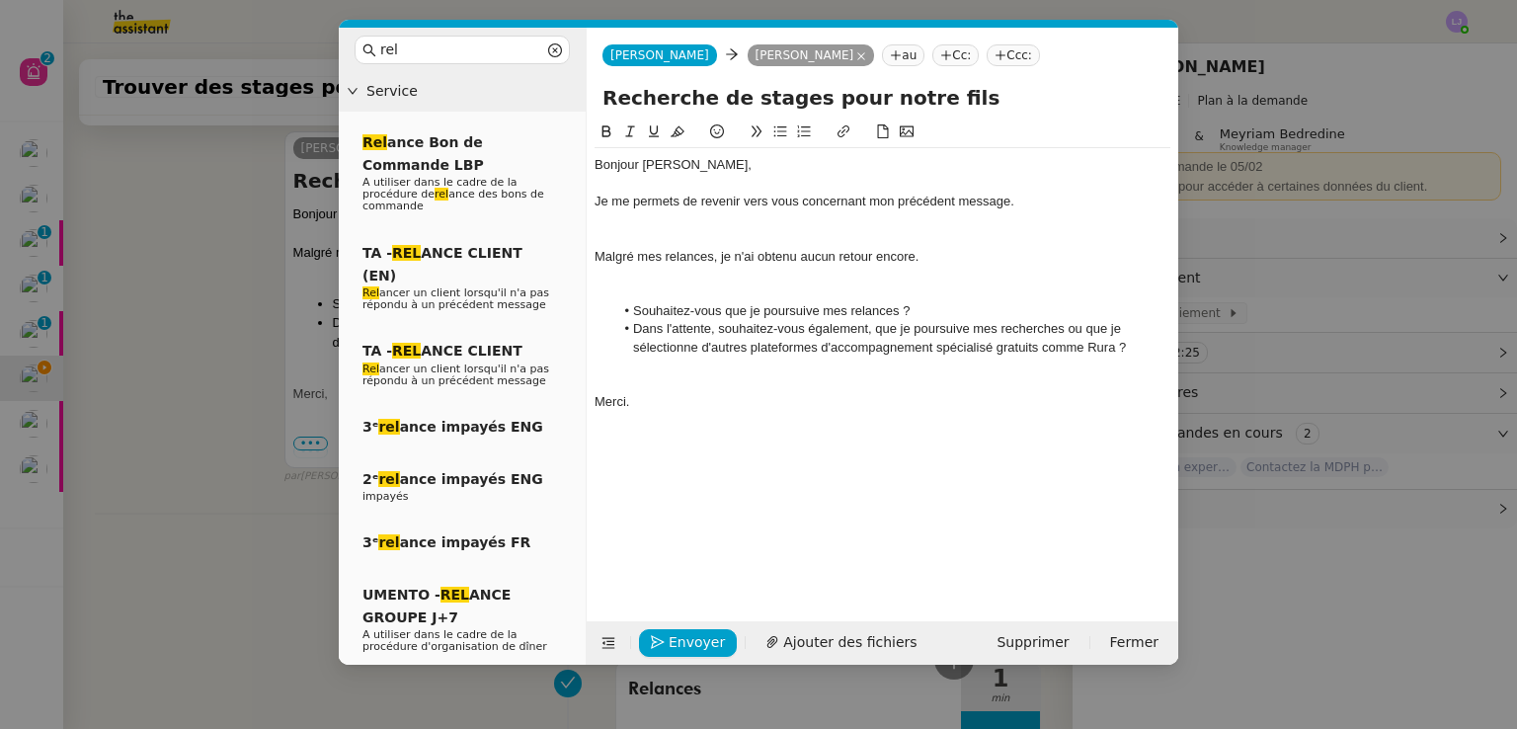
scroll to position [999, 0]
click at [649, 299] on div at bounding box center [882, 293] width 576 height 18
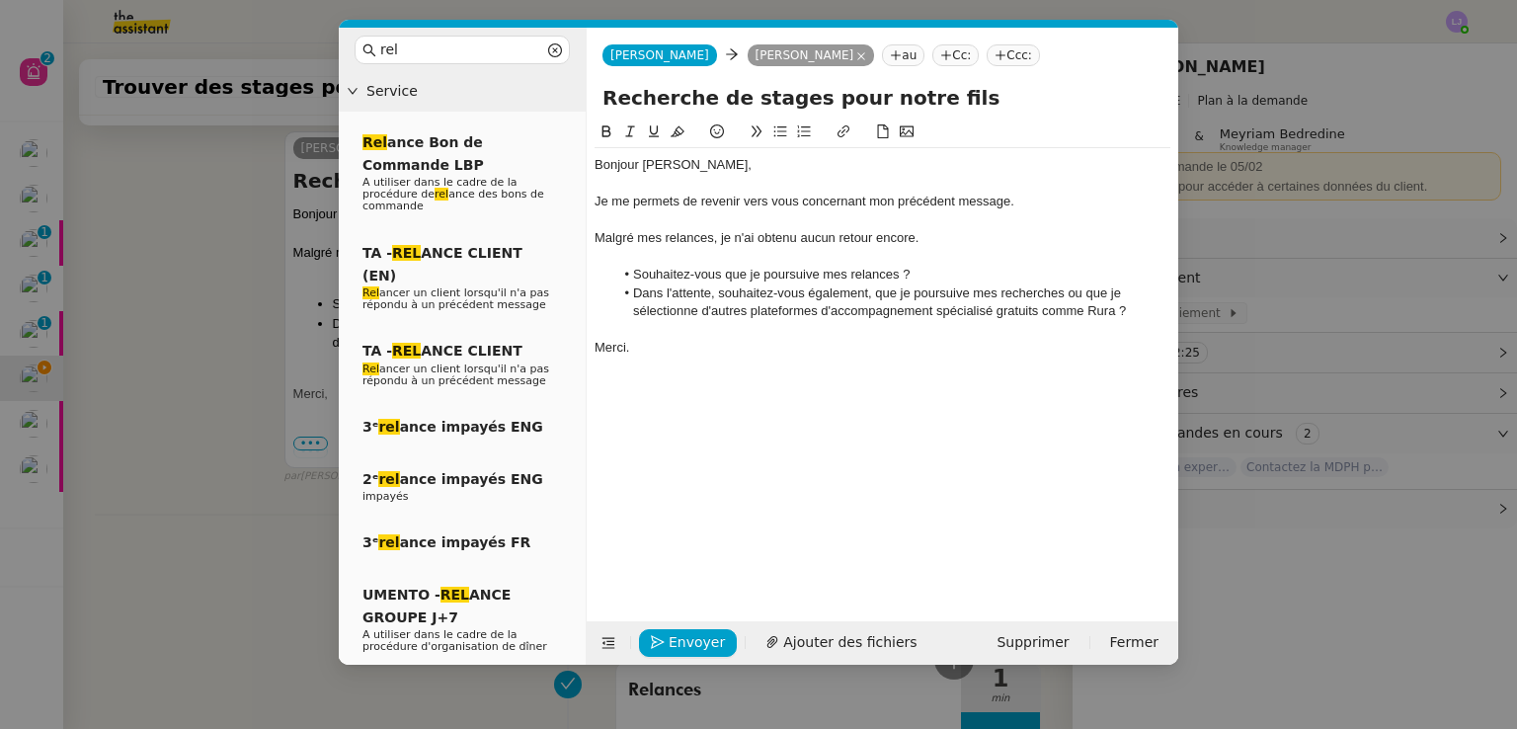
scroll to position [978, 0]
click at [679, 639] on span "Envoyer" at bounding box center [696, 642] width 56 height 23
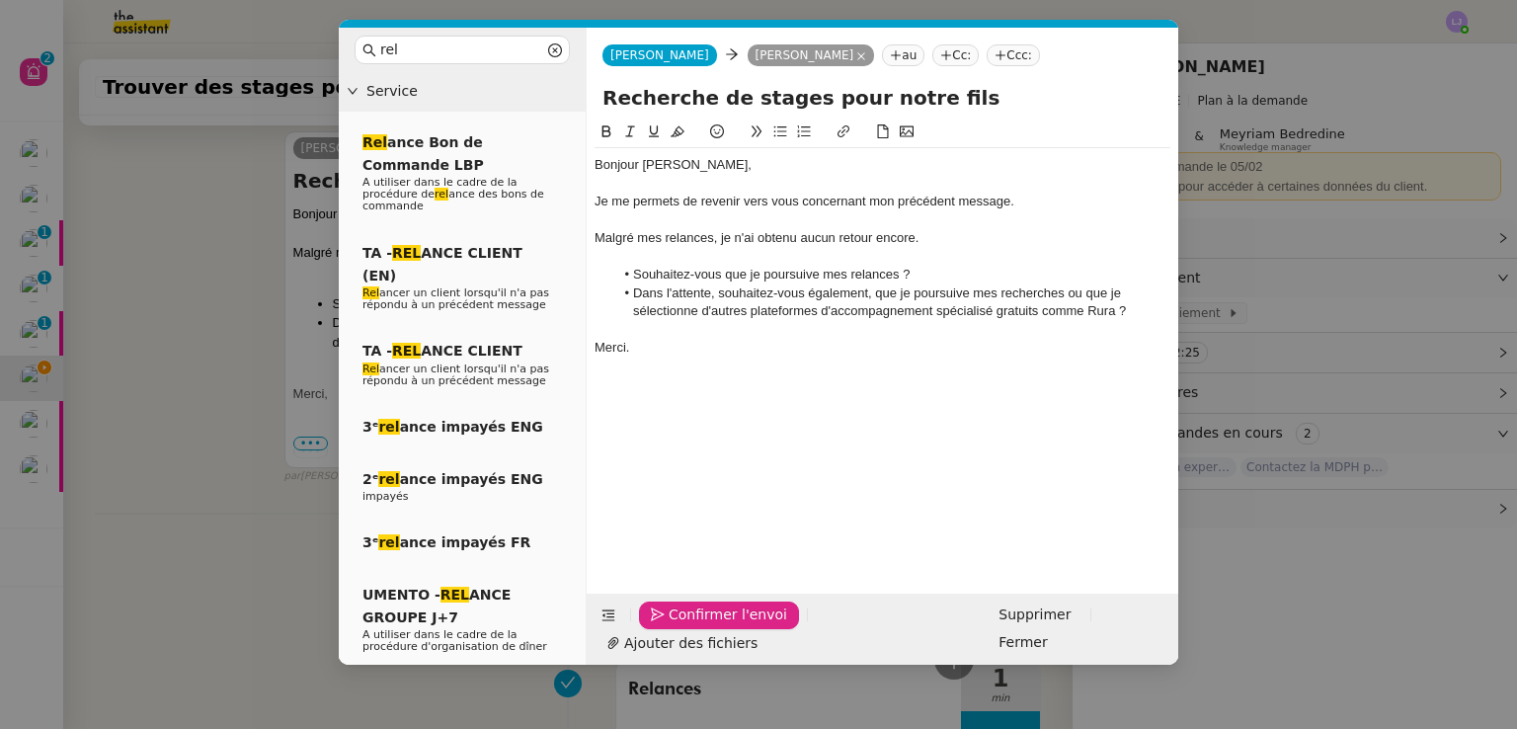
click at [321, 542] on nz-modal-container "rel Service Rel ance Bon de Commande LBP A utiliser dans le cadre de la procédu…" at bounding box center [758, 364] width 1517 height 729
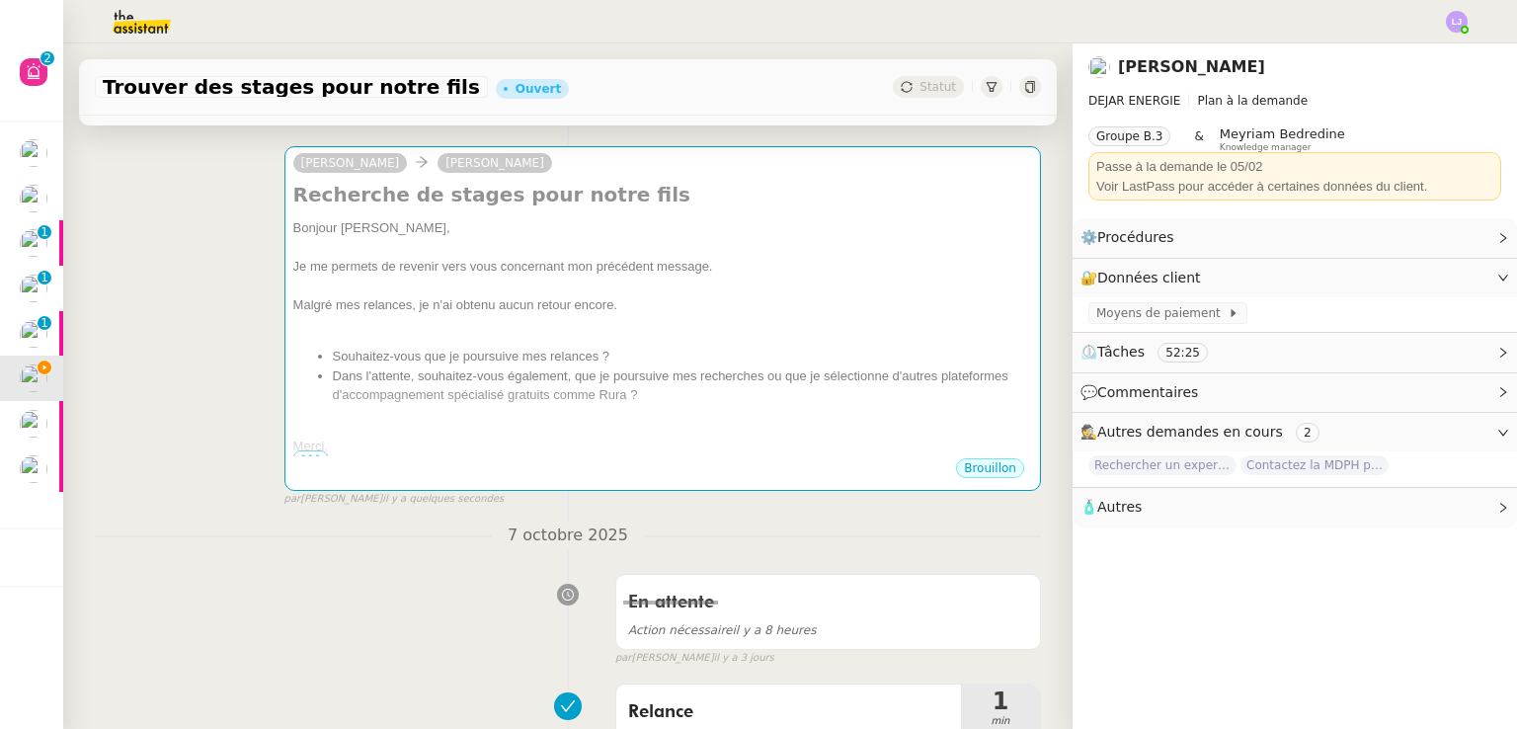
scroll to position [0, 0]
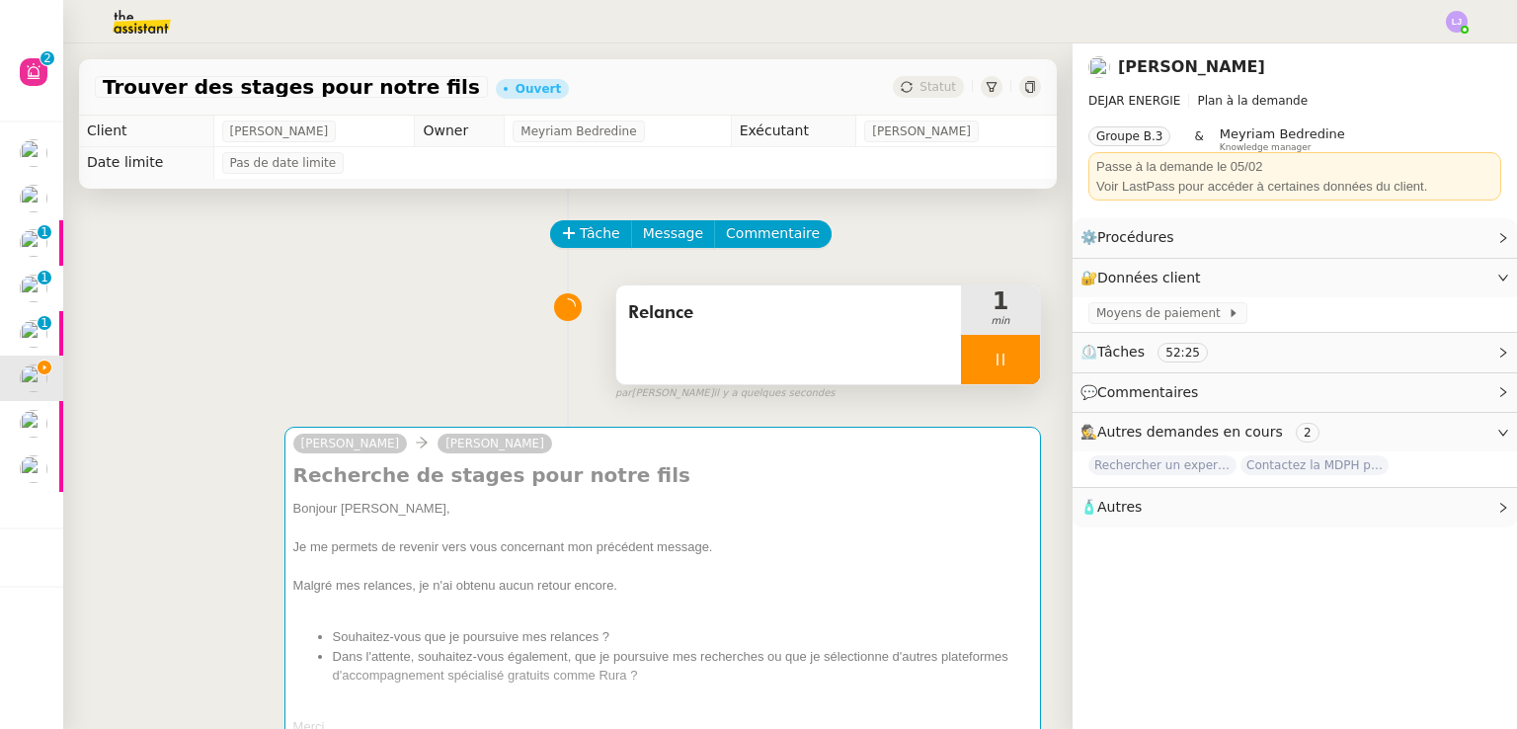
click at [988, 361] on div at bounding box center [1000, 359] width 79 height 49
click at [1013, 361] on icon at bounding box center [1020, 358] width 15 height 11
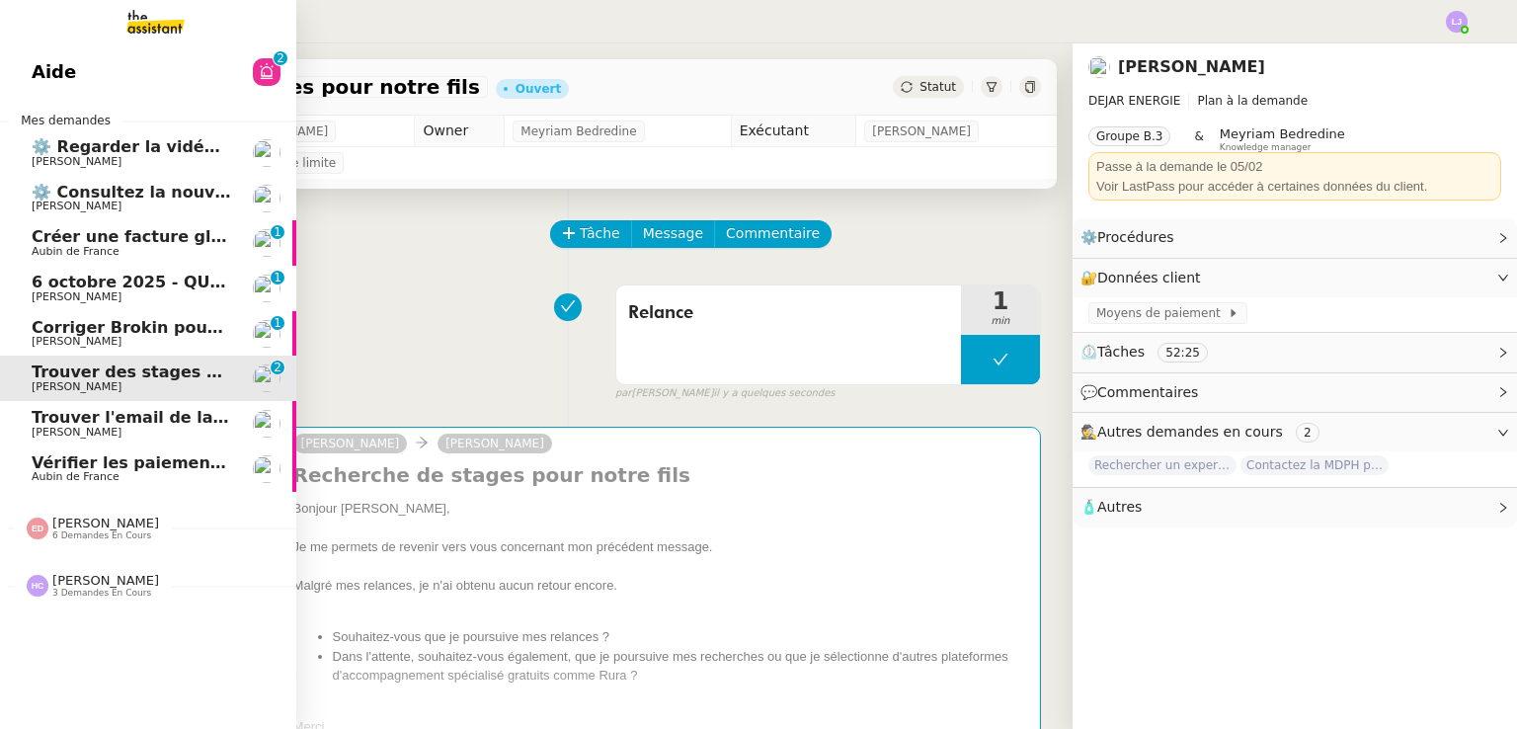
click at [89, 325] on span "Corriger Brokin pour clôture comptable" at bounding box center [207, 327] width 351 height 19
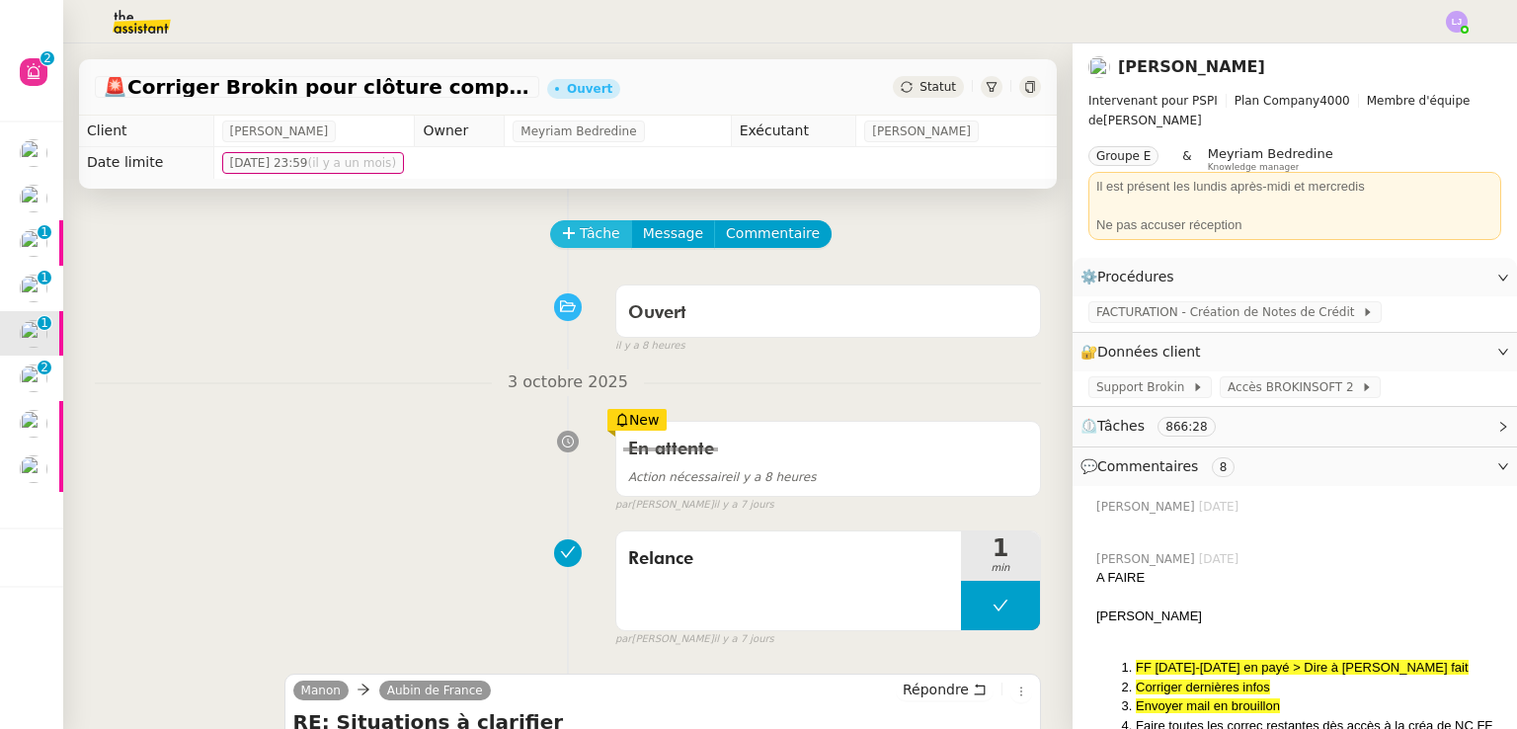
click at [580, 234] on span "Tâche" at bounding box center [600, 233] width 40 height 23
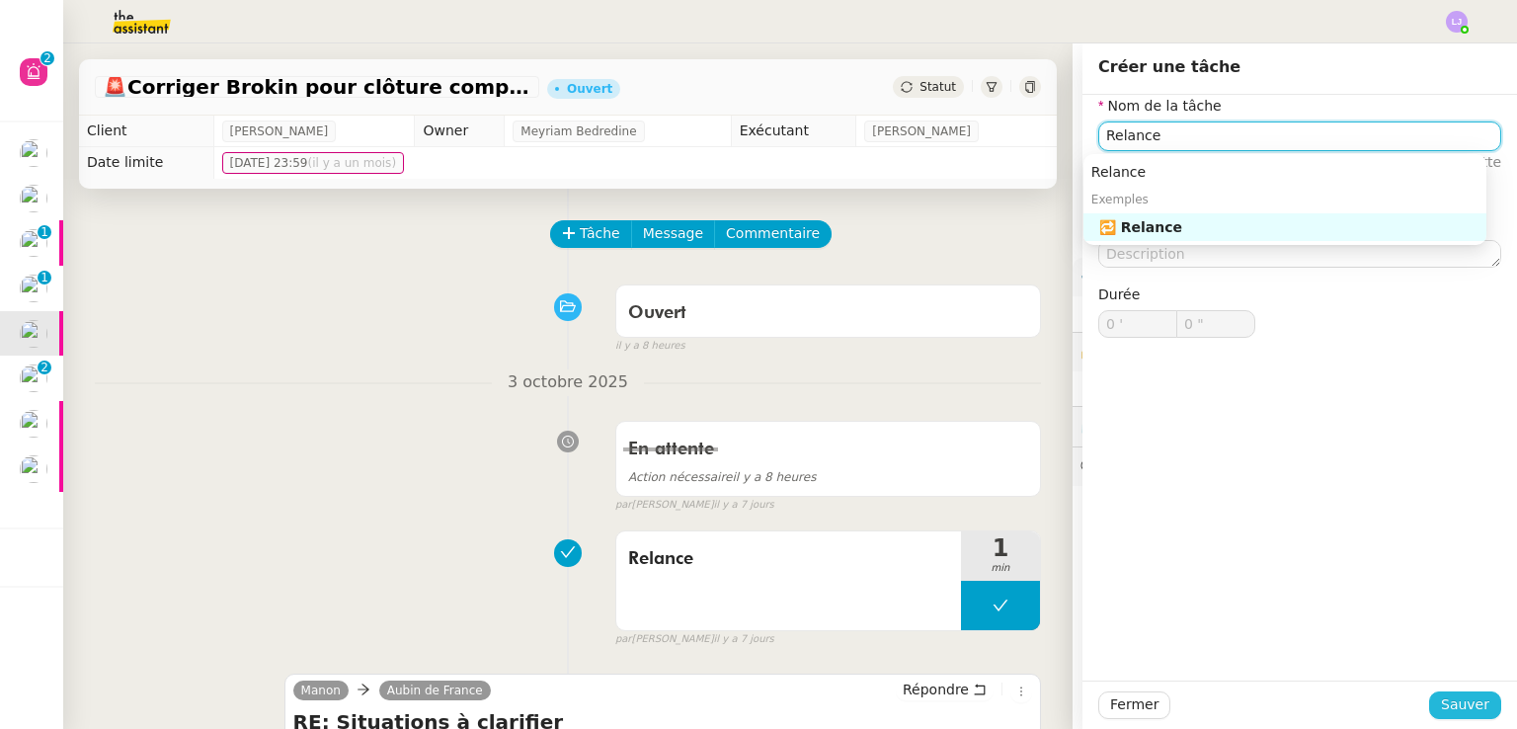
type input "Relance"
click at [1441, 709] on span "Sauver" at bounding box center [1465, 704] width 48 height 23
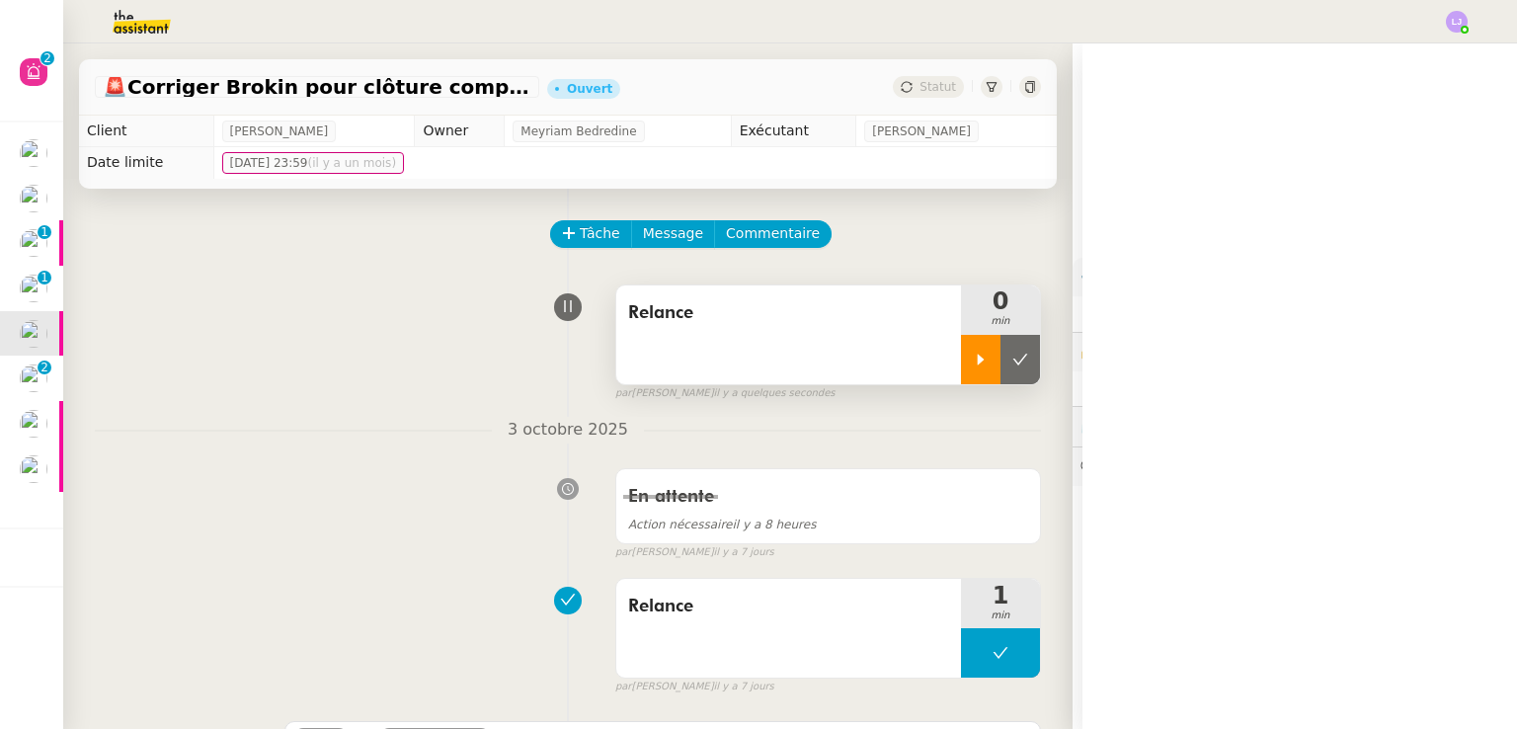
click at [961, 352] on div at bounding box center [980, 359] width 39 height 49
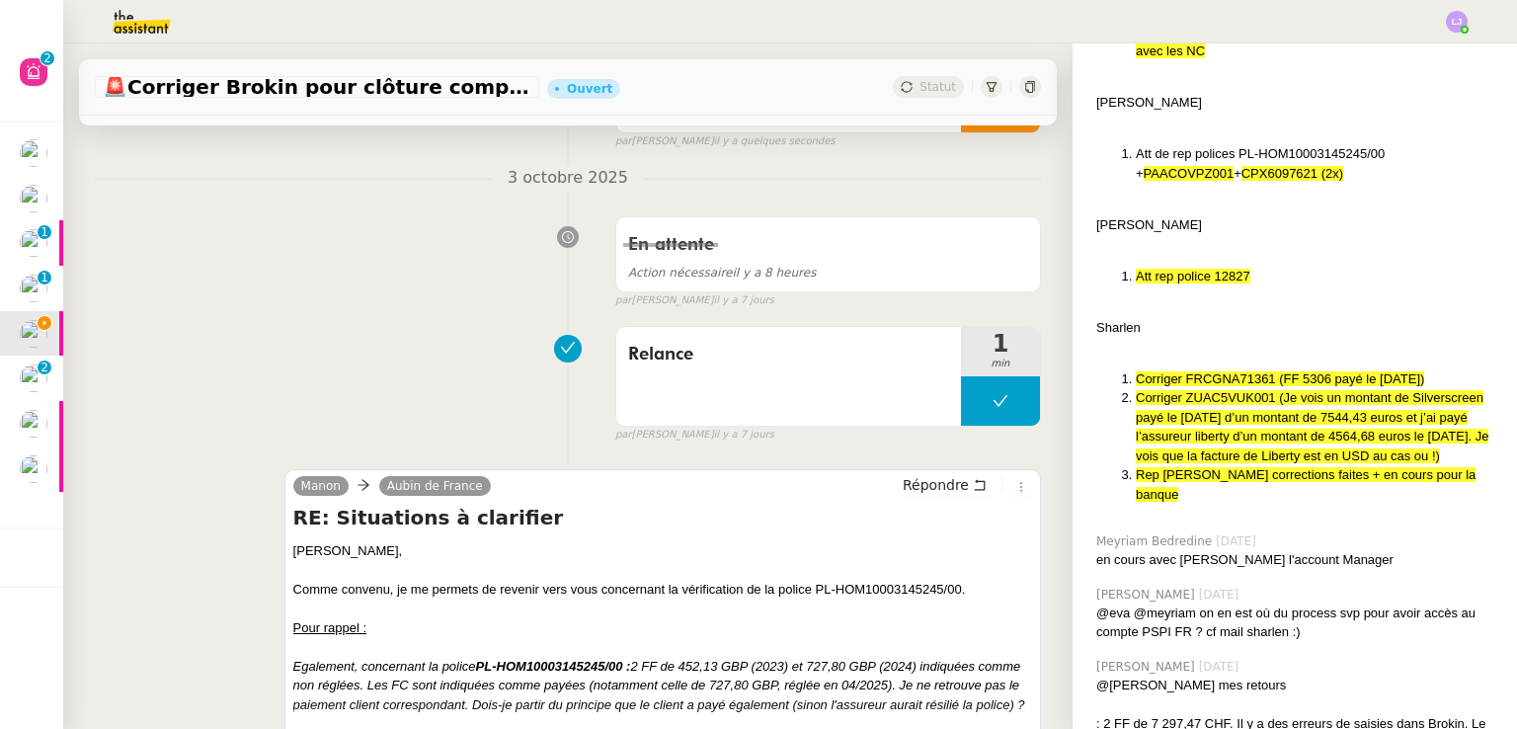
scroll to position [619, 0]
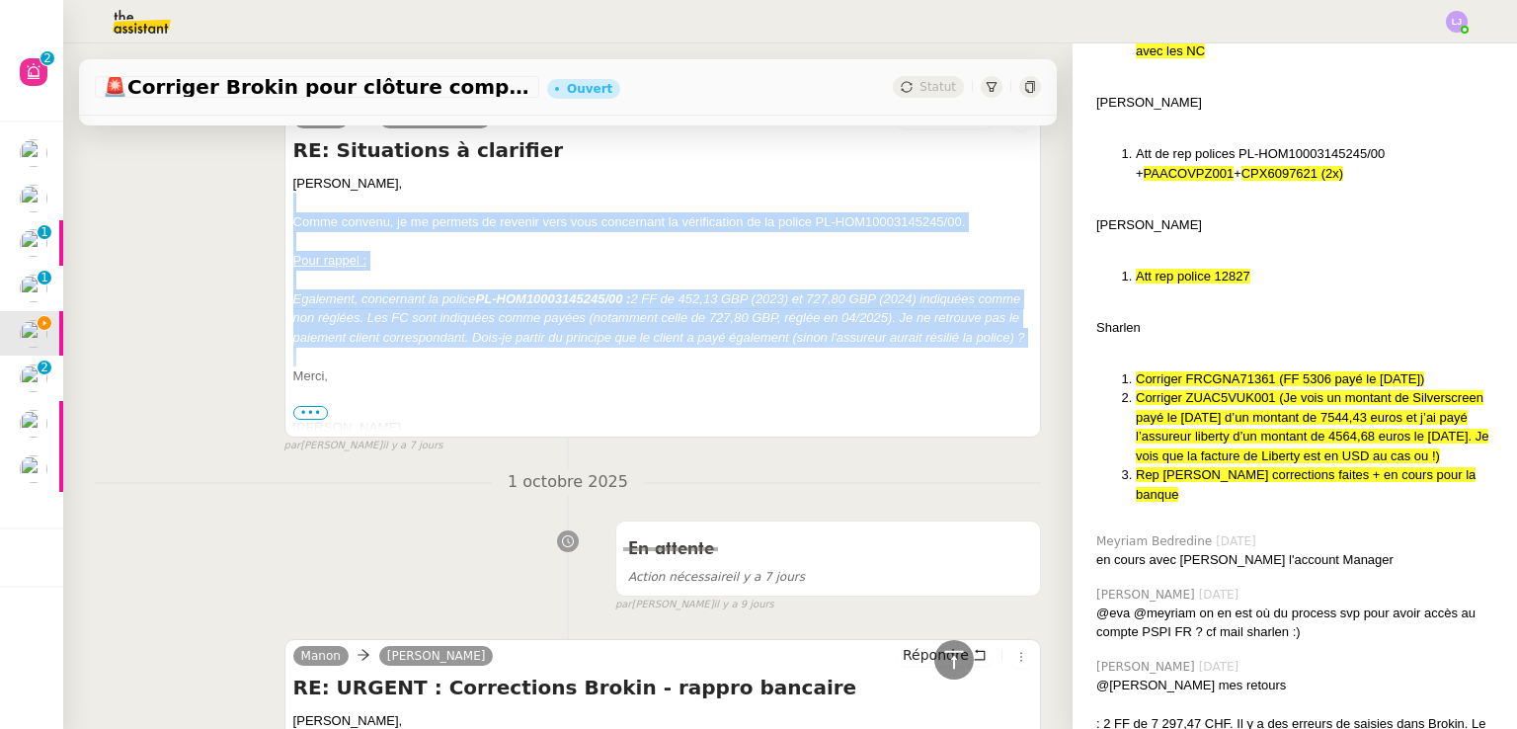
drag, startPoint x: 297, startPoint y: 198, endPoint x: 480, endPoint y: 376, distance: 254.9
copy div "Comme convenu, je me permets de revenir vers vous concernant la vérification de…"
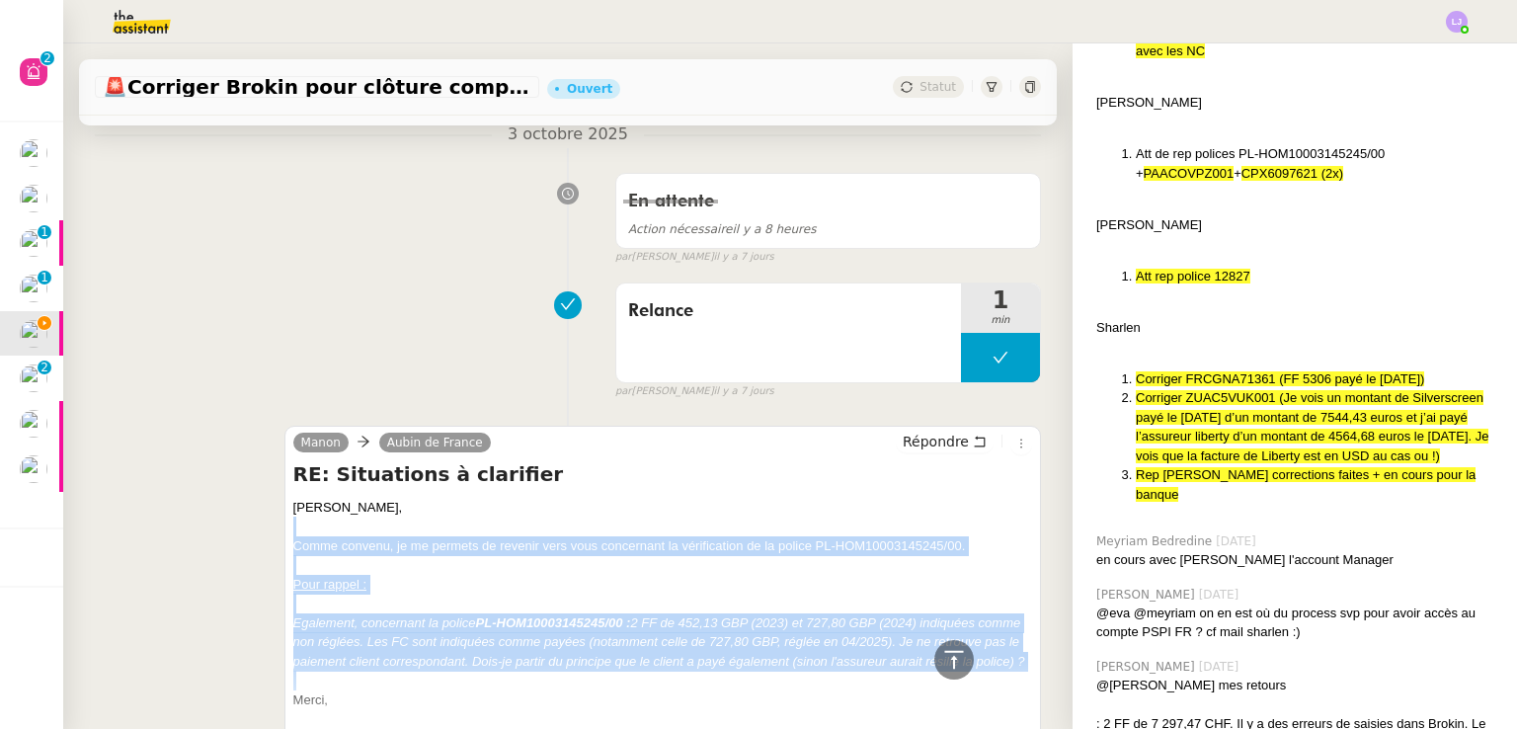
scroll to position [252, 0]
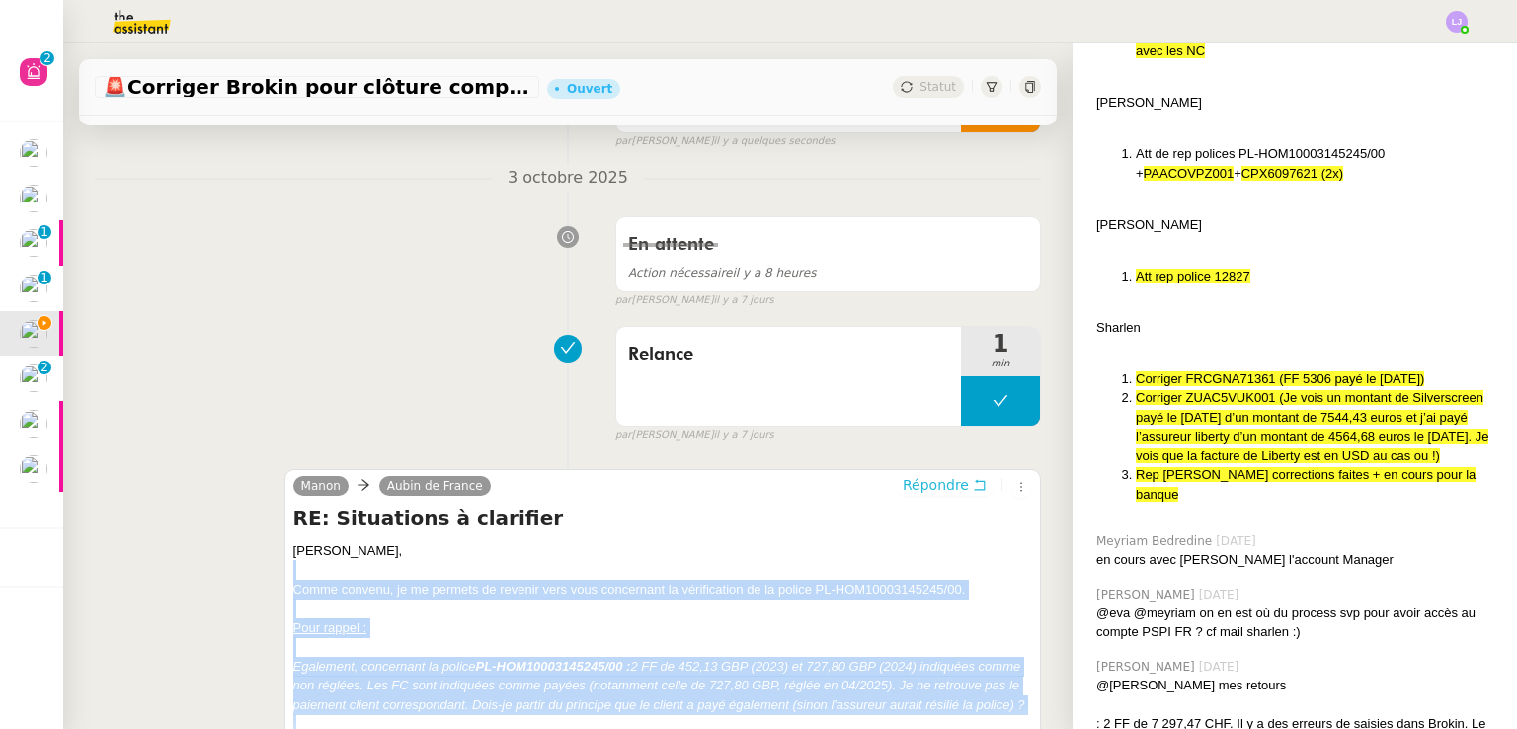
click at [921, 484] on span "Répondre" at bounding box center [935, 485] width 66 height 20
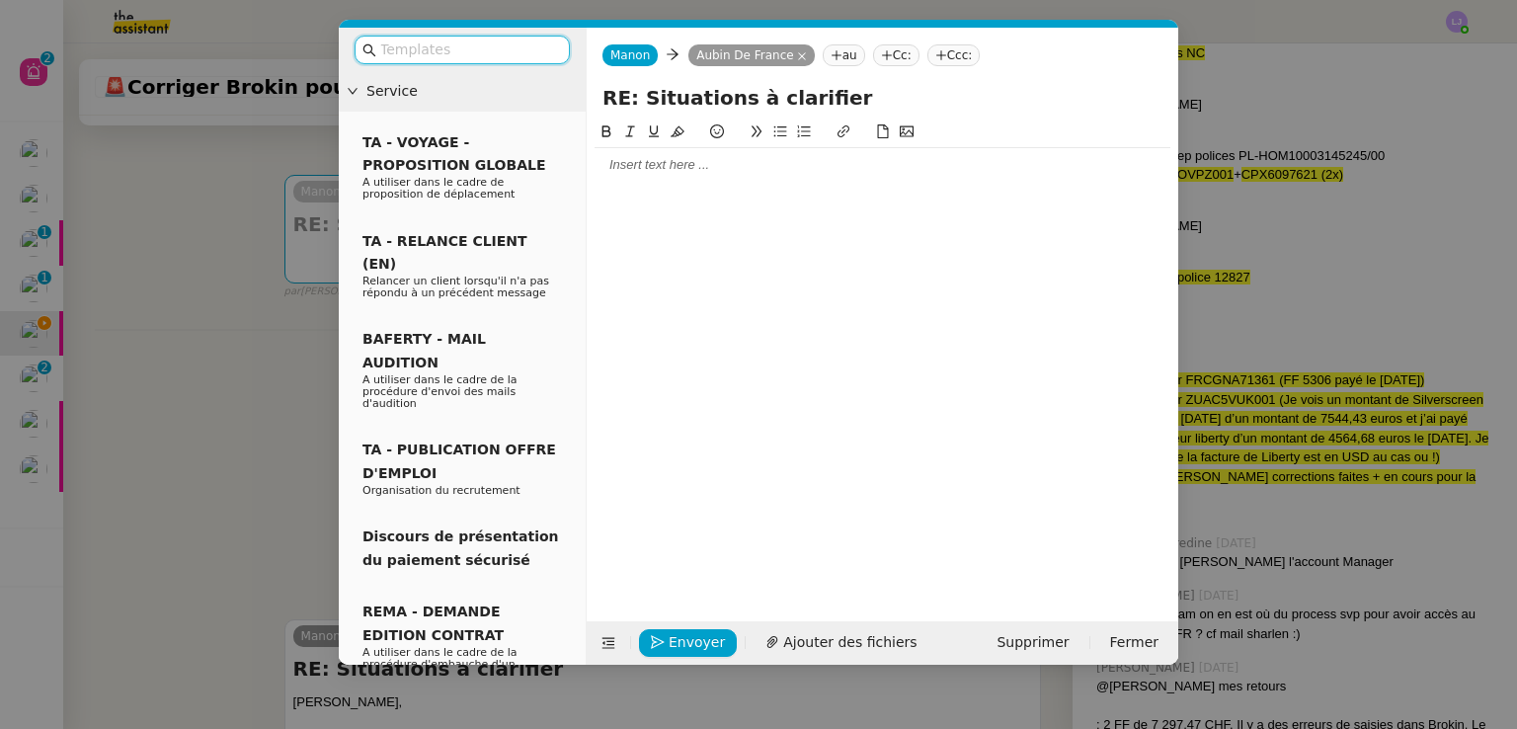
scroll to position [798, 0]
click at [469, 39] on input "text" at bounding box center [469, 50] width 178 height 23
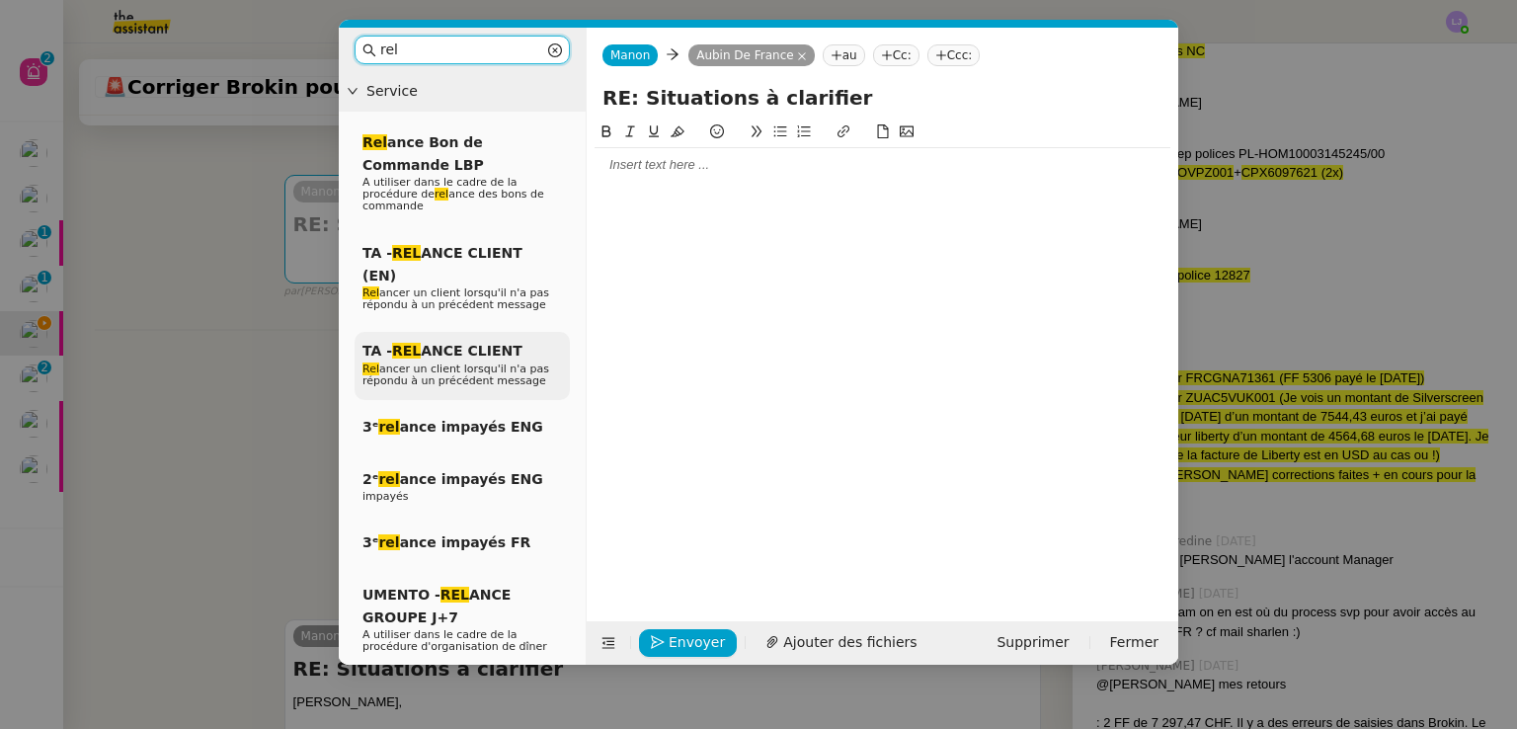
type input "rel"
click at [476, 343] on span "TA - REL ANCE CLIENT" at bounding box center [442, 351] width 160 height 16
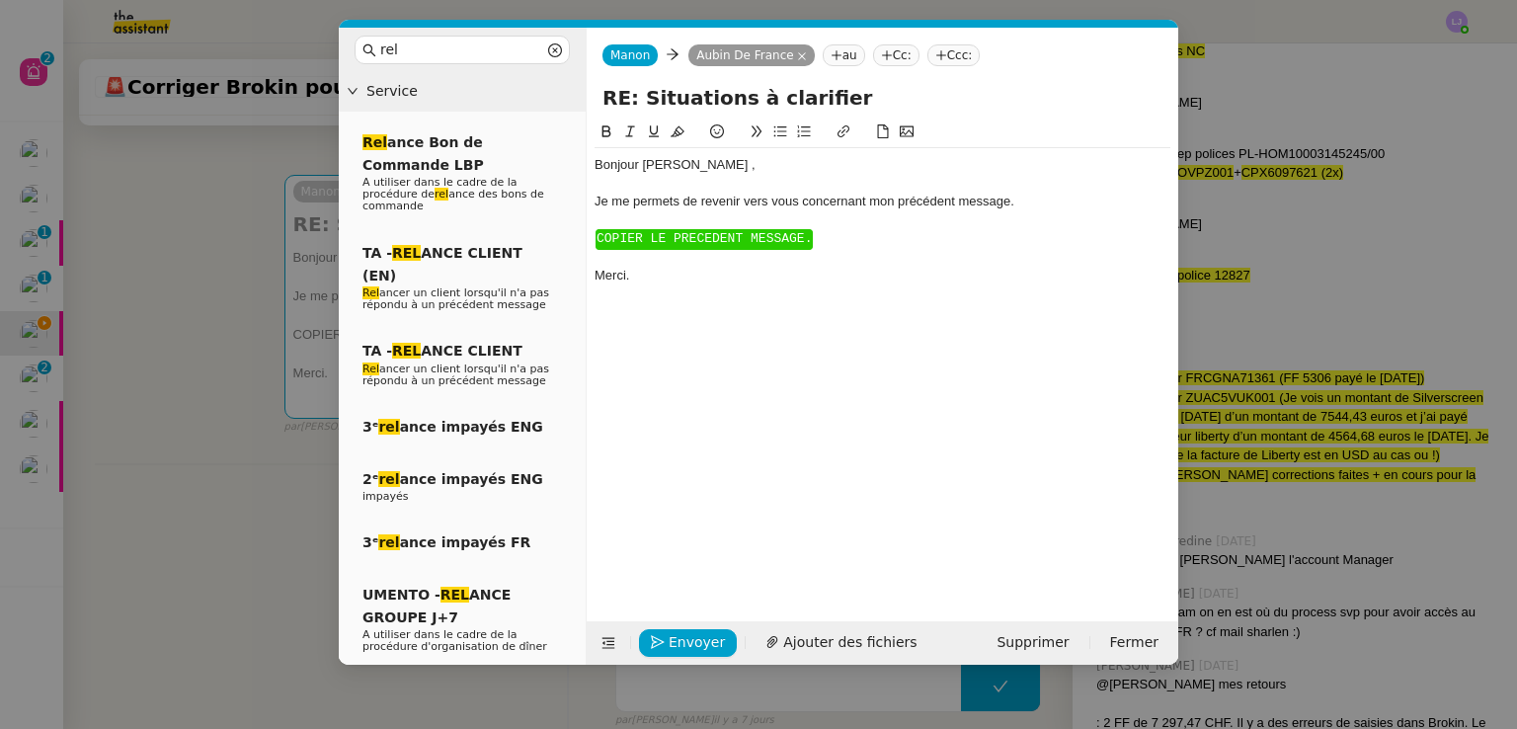
click at [687, 240] on span "COPIER LE PRECEDENT MESSAGE." at bounding box center [703, 238] width 215 height 15
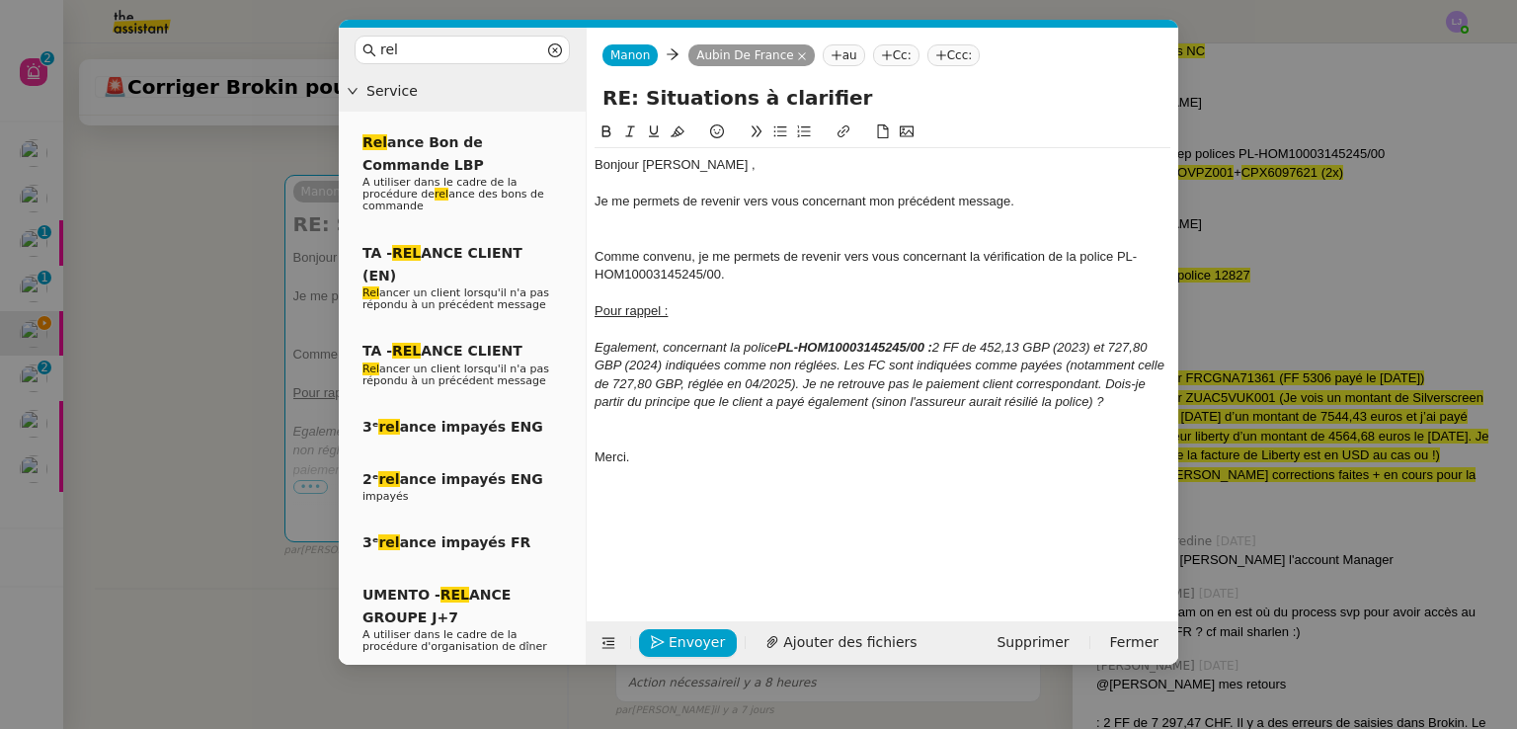
click at [667, 164] on div "Bonjour ﻿[PERSON_NAME] ﻿," at bounding box center [882, 165] width 576 height 18
click at [673, 234] on div at bounding box center [882, 238] width 576 height 18
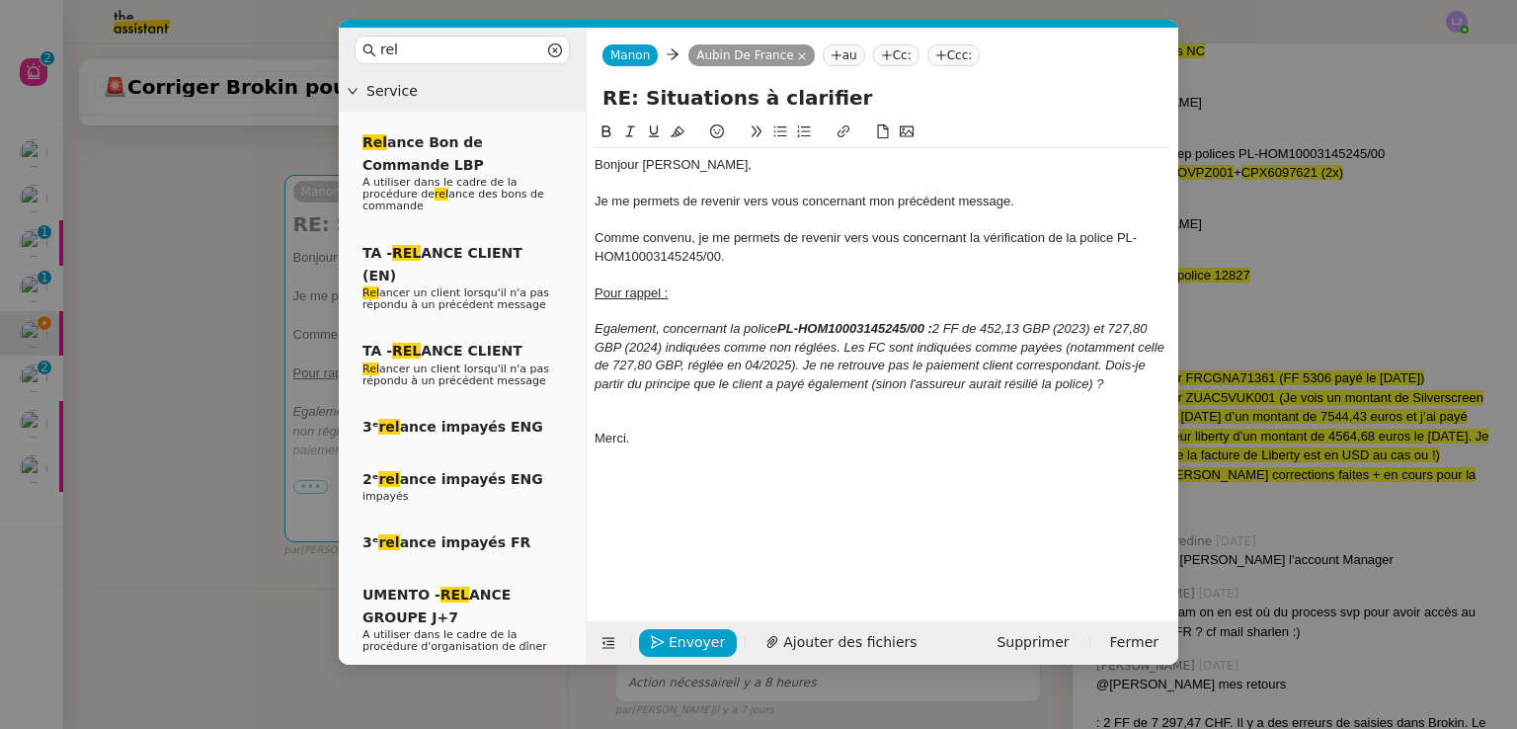
click at [739, 423] on div at bounding box center [882, 421] width 576 height 18
click at [207, 443] on nz-modal-container "rel Service Rel ance Bon de Commande LBP A utiliser dans le cadre de la procédu…" at bounding box center [758, 364] width 1517 height 729
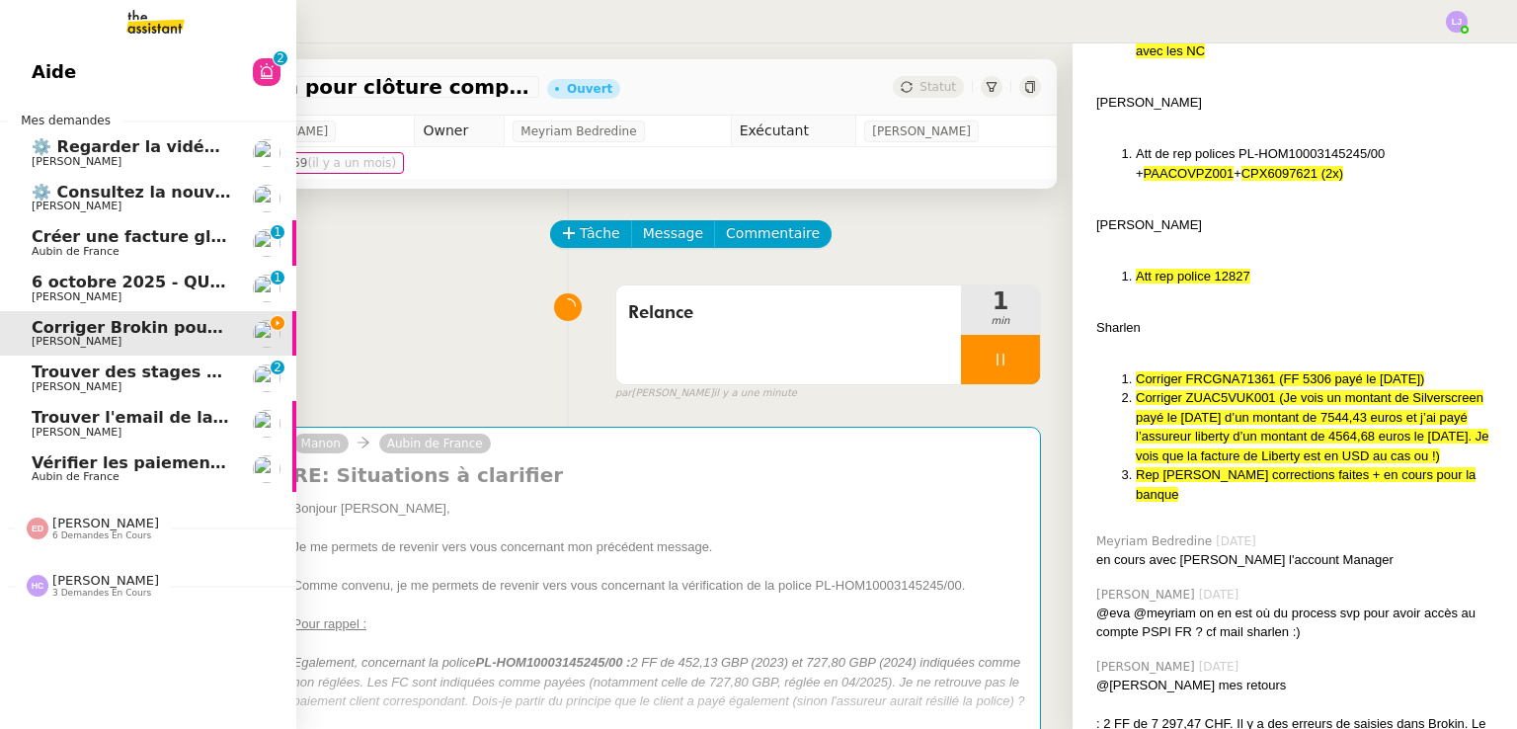
click at [53, 375] on span "Trouver des stages pour notre fils" at bounding box center [182, 371] width 301 height 19
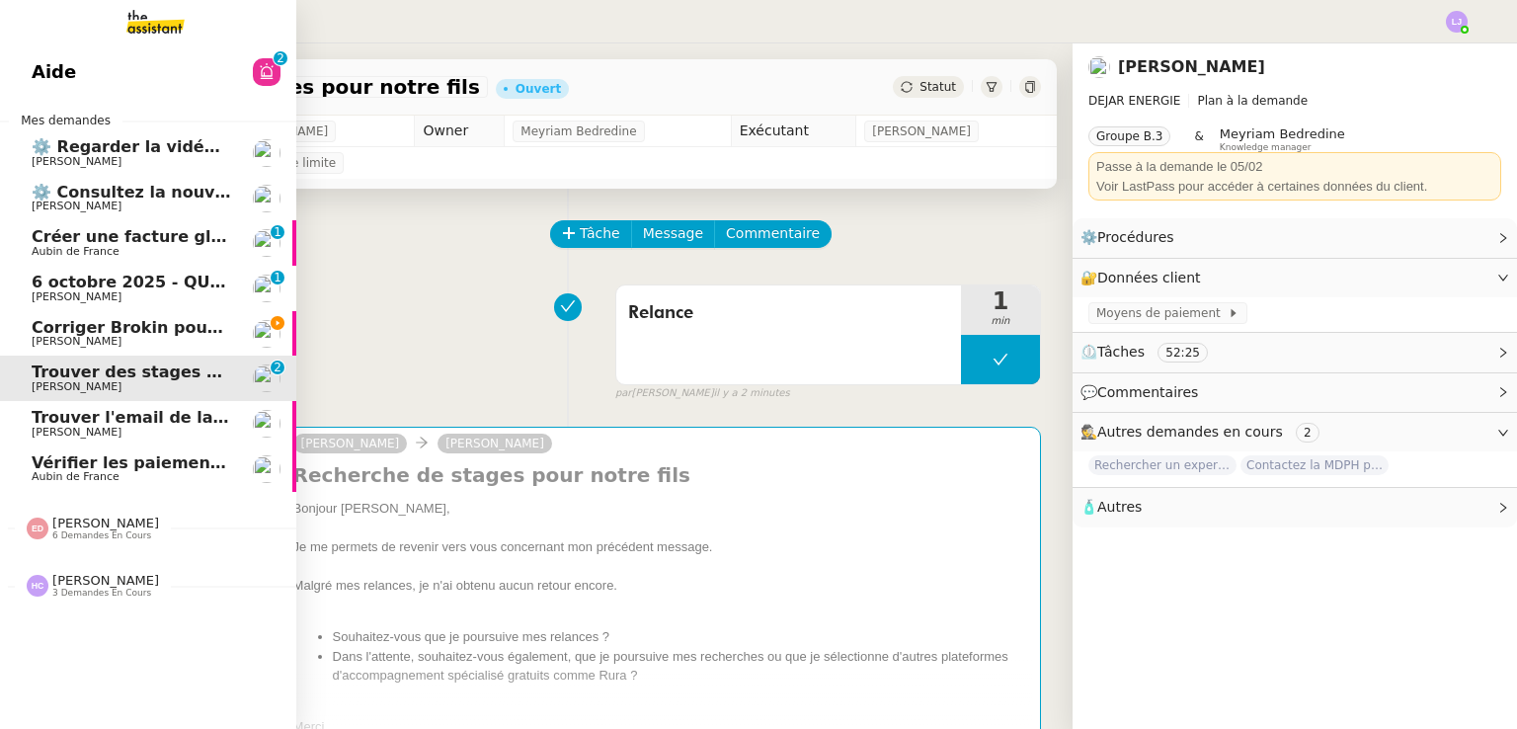
click at [78, 325] on span "Corriger Brokin pour clôture comptable" at bounding box center [207, 327] width 351 height 19
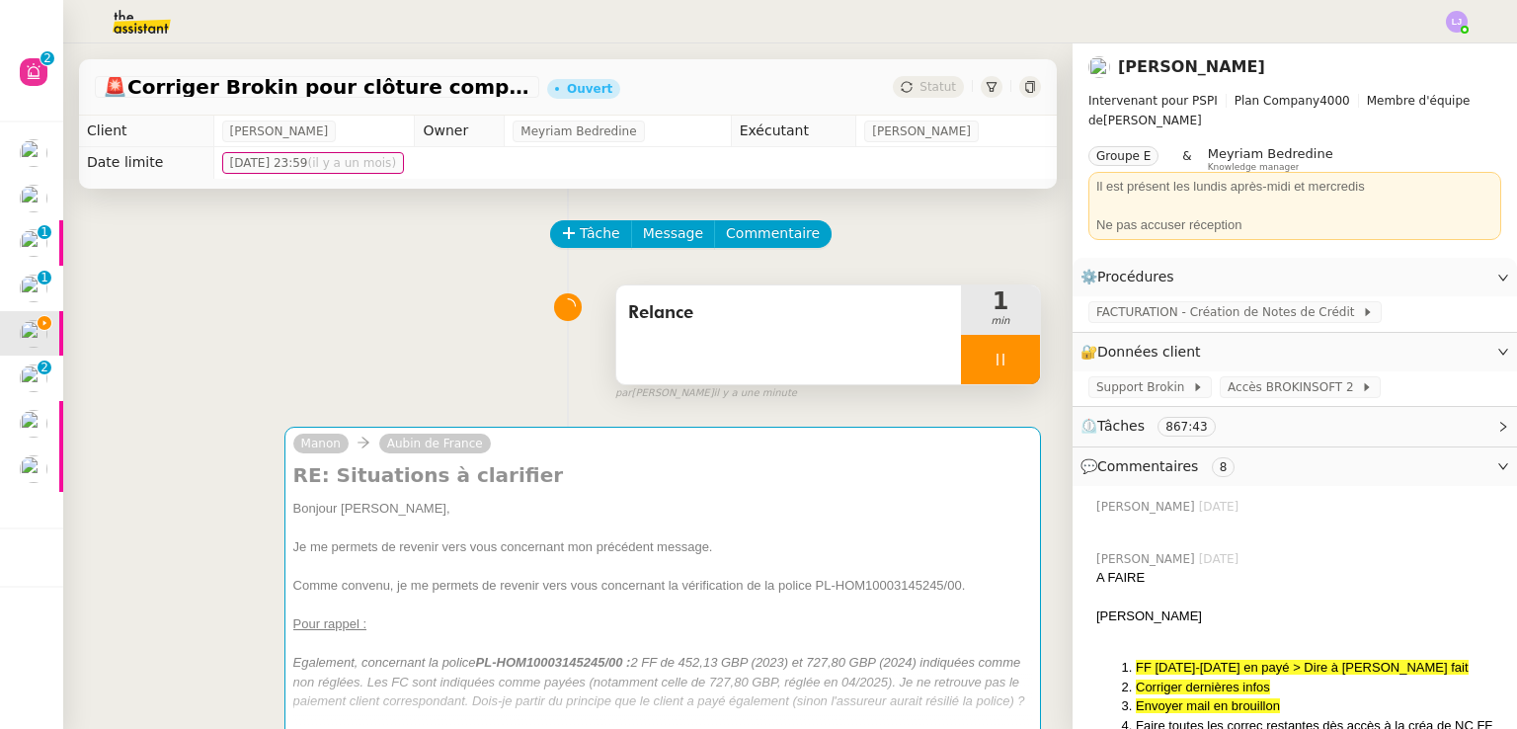
click at [985, 356] on div at bounding box center [1000, 359] width 79 height 49
click at [1000, 356] on button at bounding box center [1019, 359] width 39 height 49
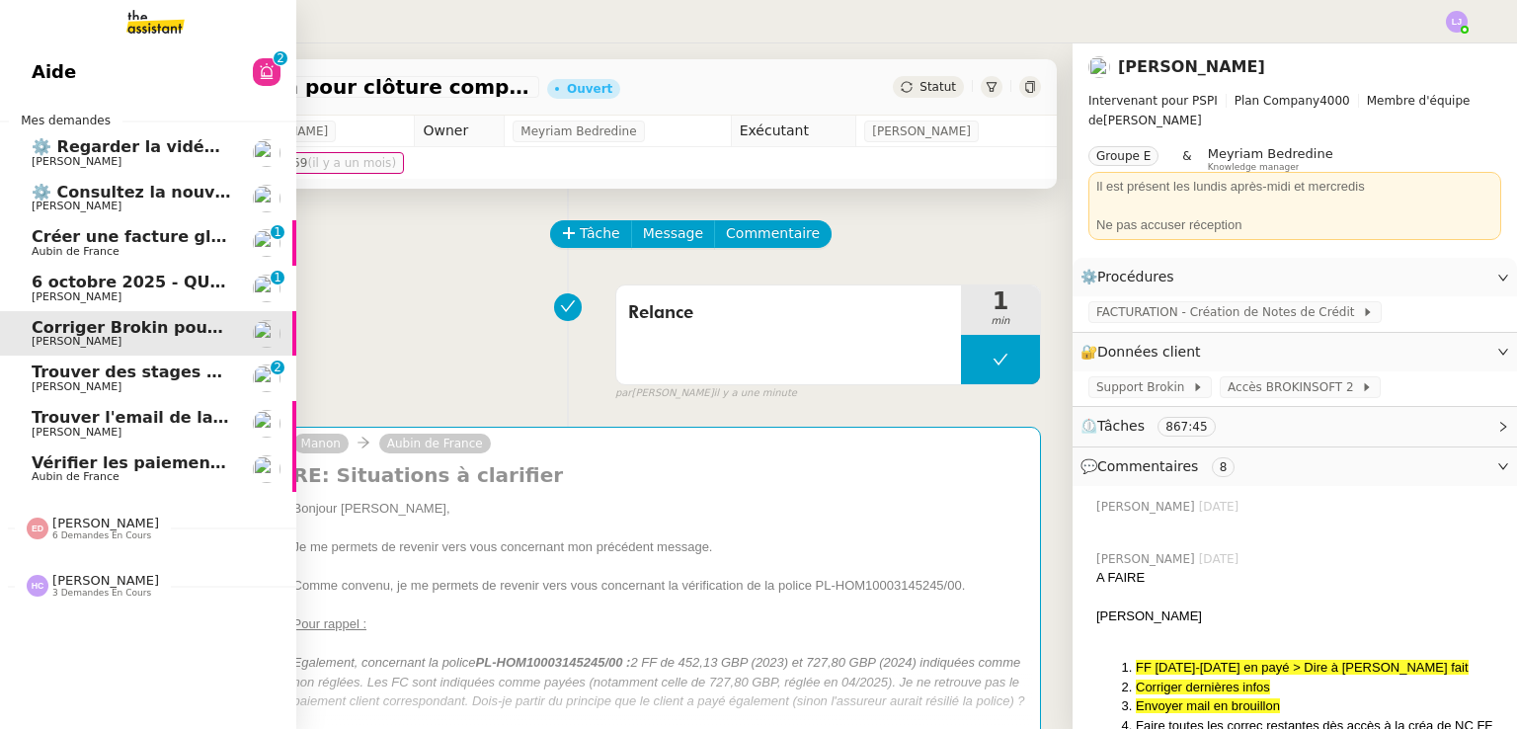
click at [134, 296] on span "[PERSON_NAME]" at bounding box center [131, 297] width 199 height 12
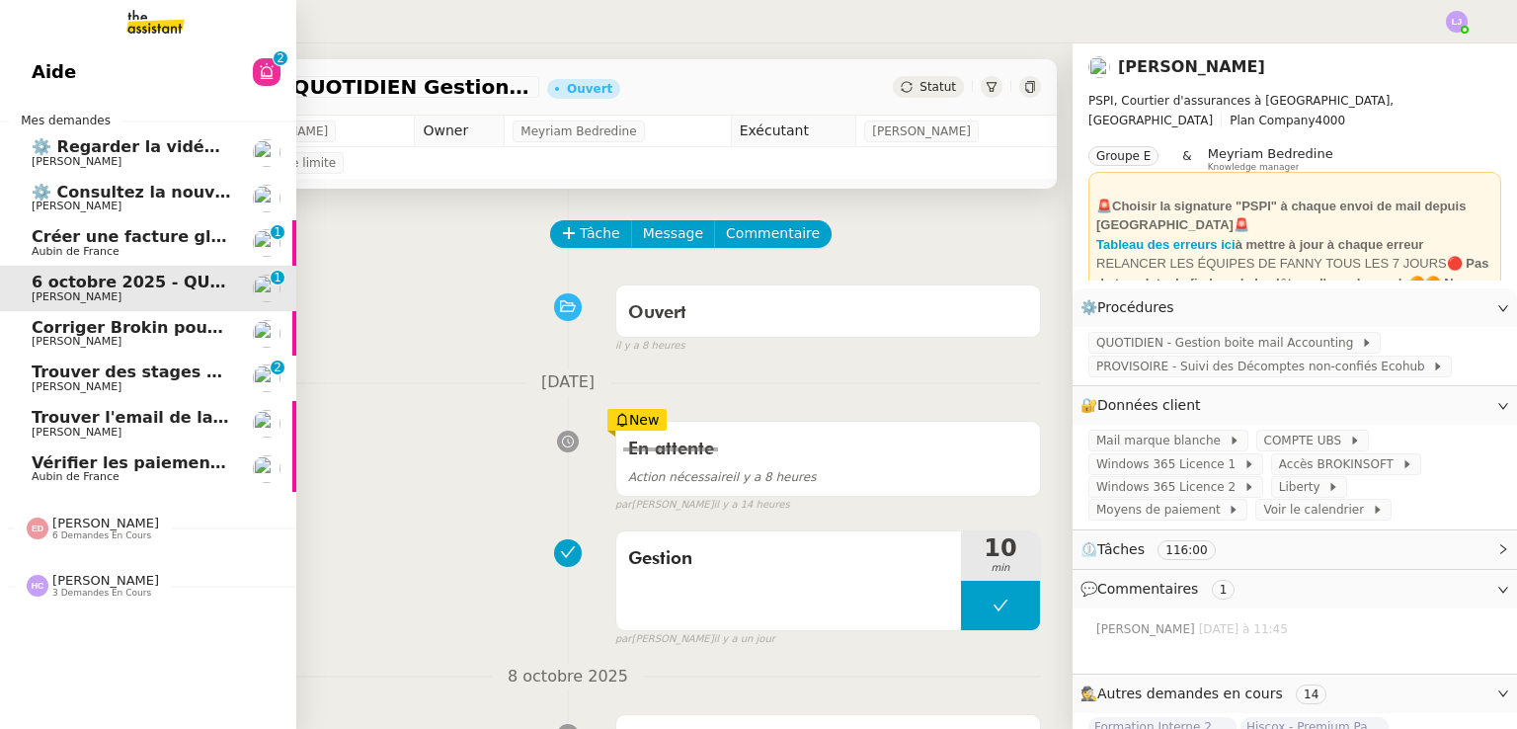
click at [196, 246] on span "Aubin de France" at bounding box center [131, 252] width 199 height 12
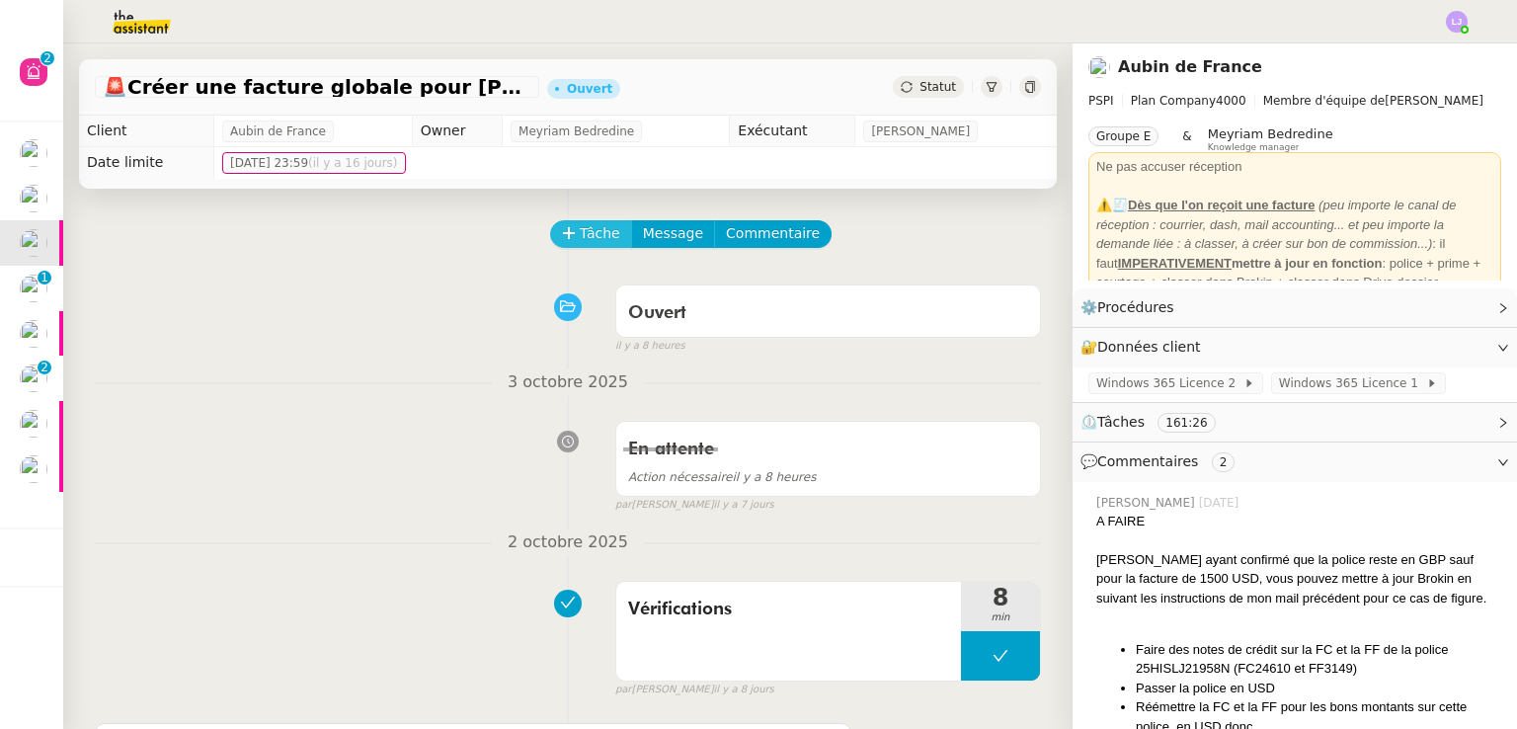
click at [587, 235] on span "Tâche" at bounding box center [600, 233] width 40 height 23
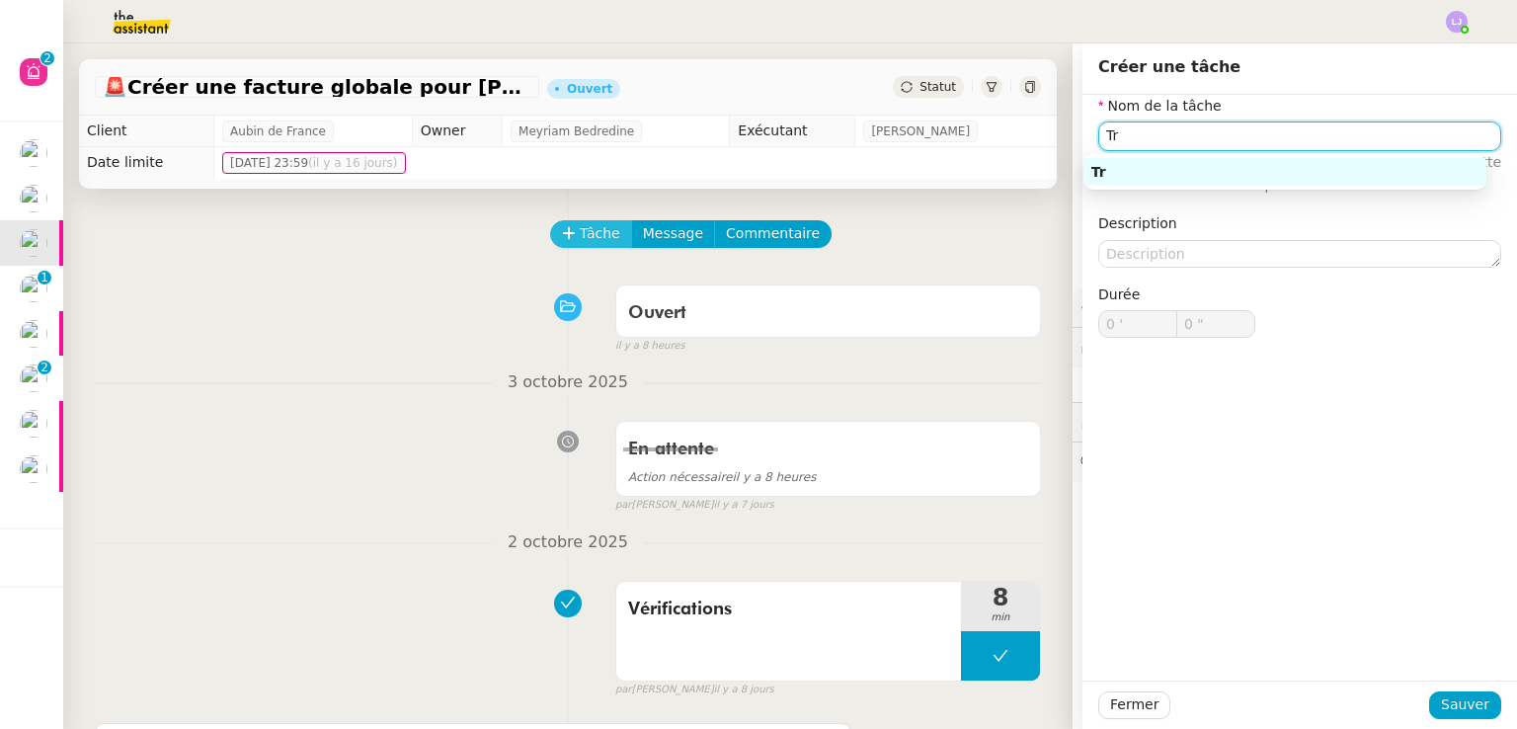
type input "T"
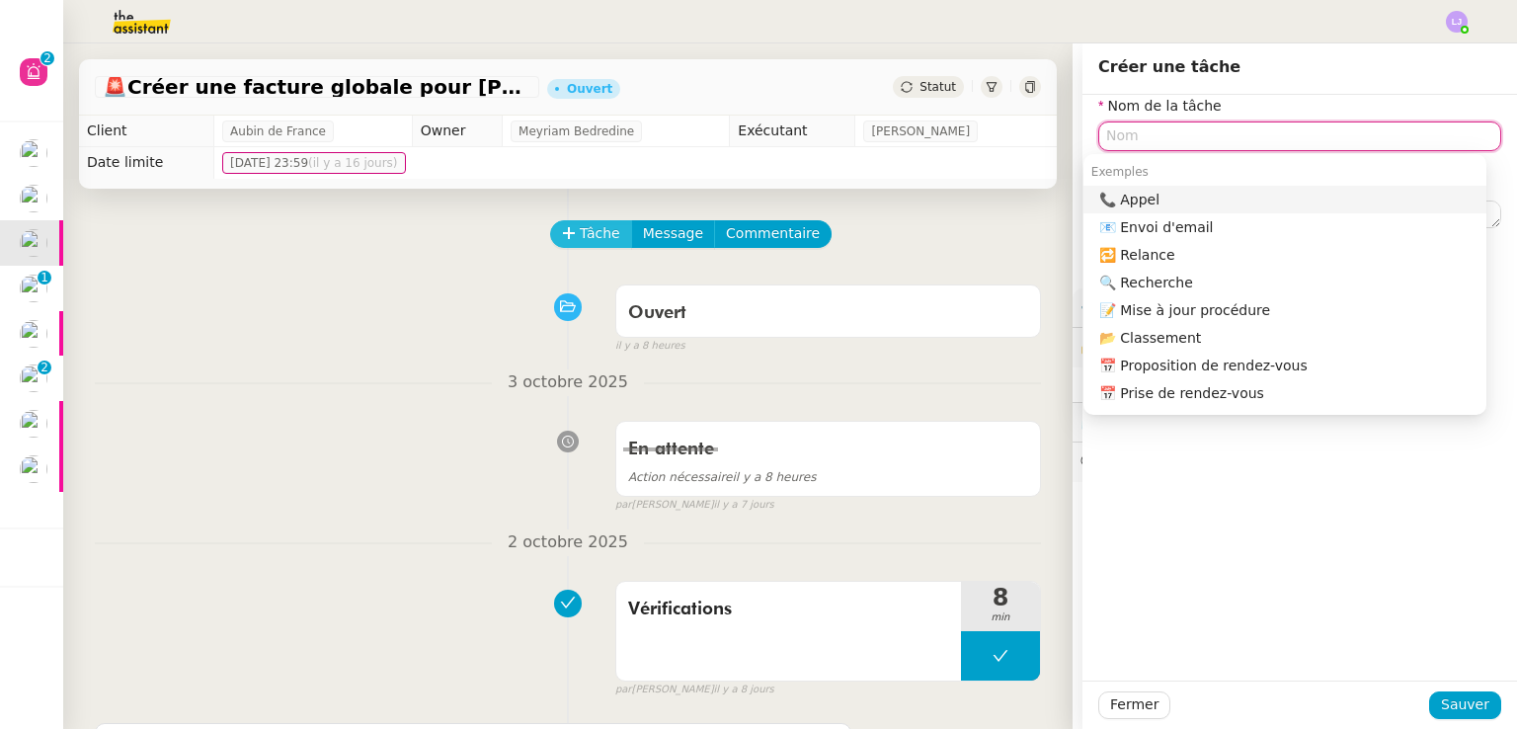
type input "e"
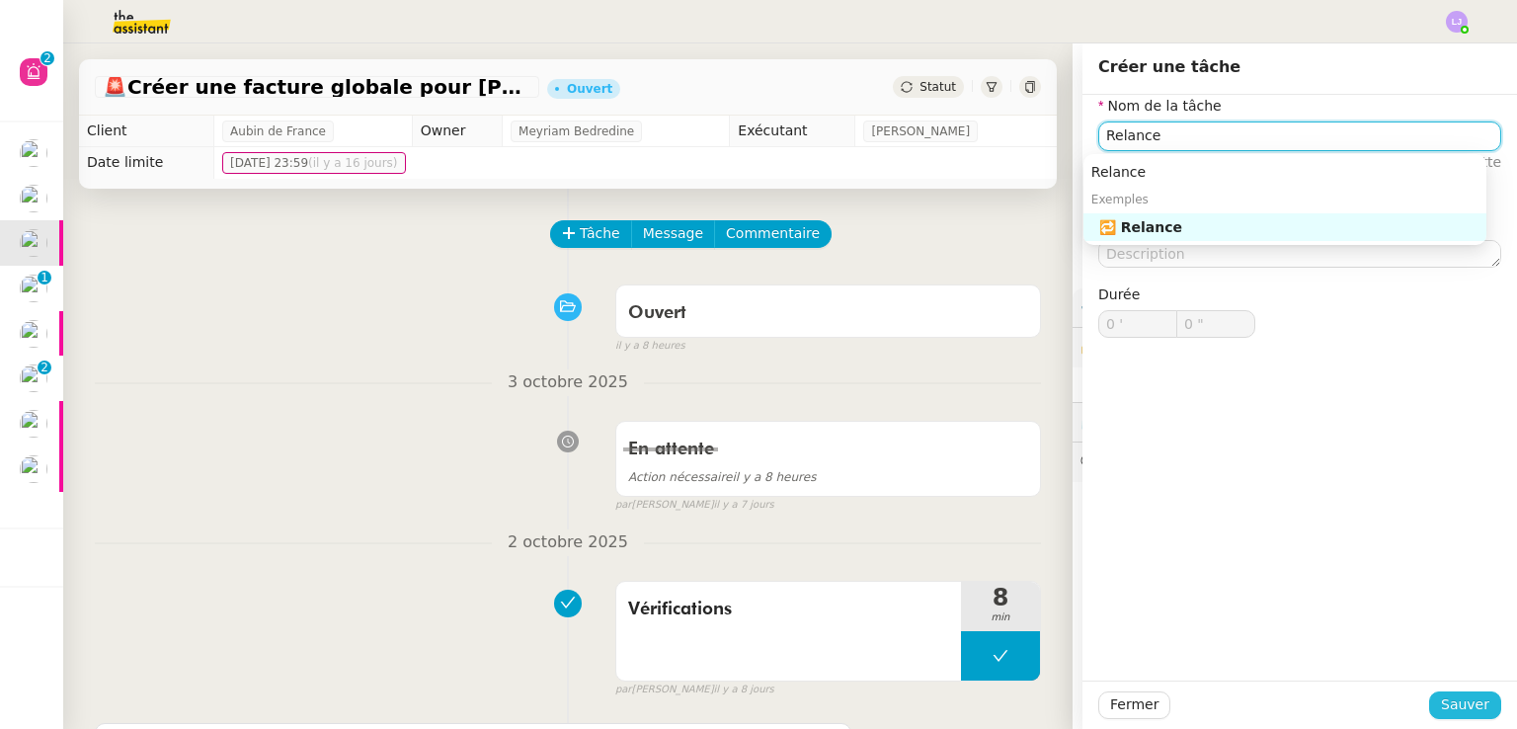
type input "Relance"
click at [1468, 709] on span "Sauver" at bounding box center [1465, 704] width 48 height 23
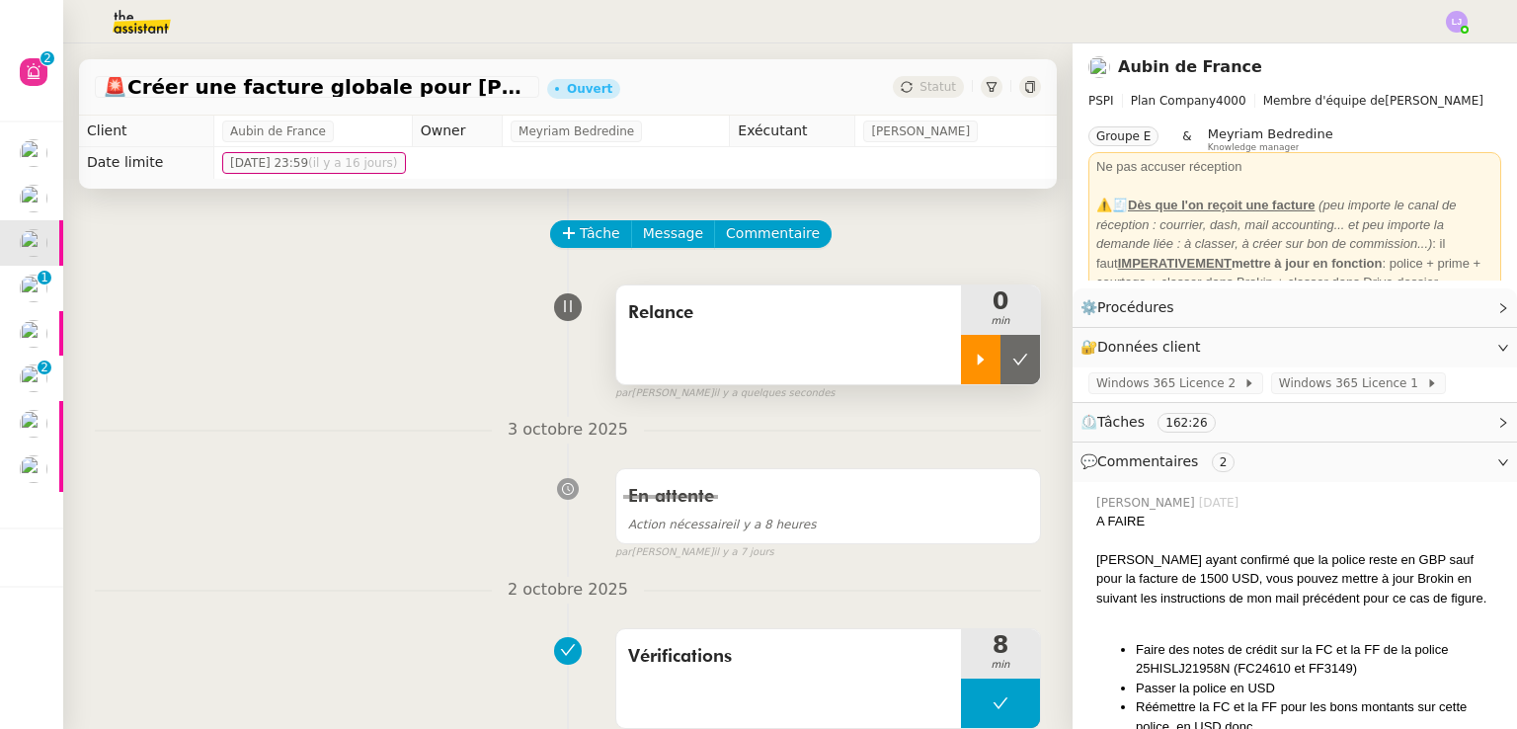
click at [961, 370] on div at bounding box center [980, 359] width 39 height 49
click at [993, 345] on div at bounding box center [1000, 359] width 79 height 49
click at [1000, 345] on button at bounding box center [1019, 359] width 39 height 49
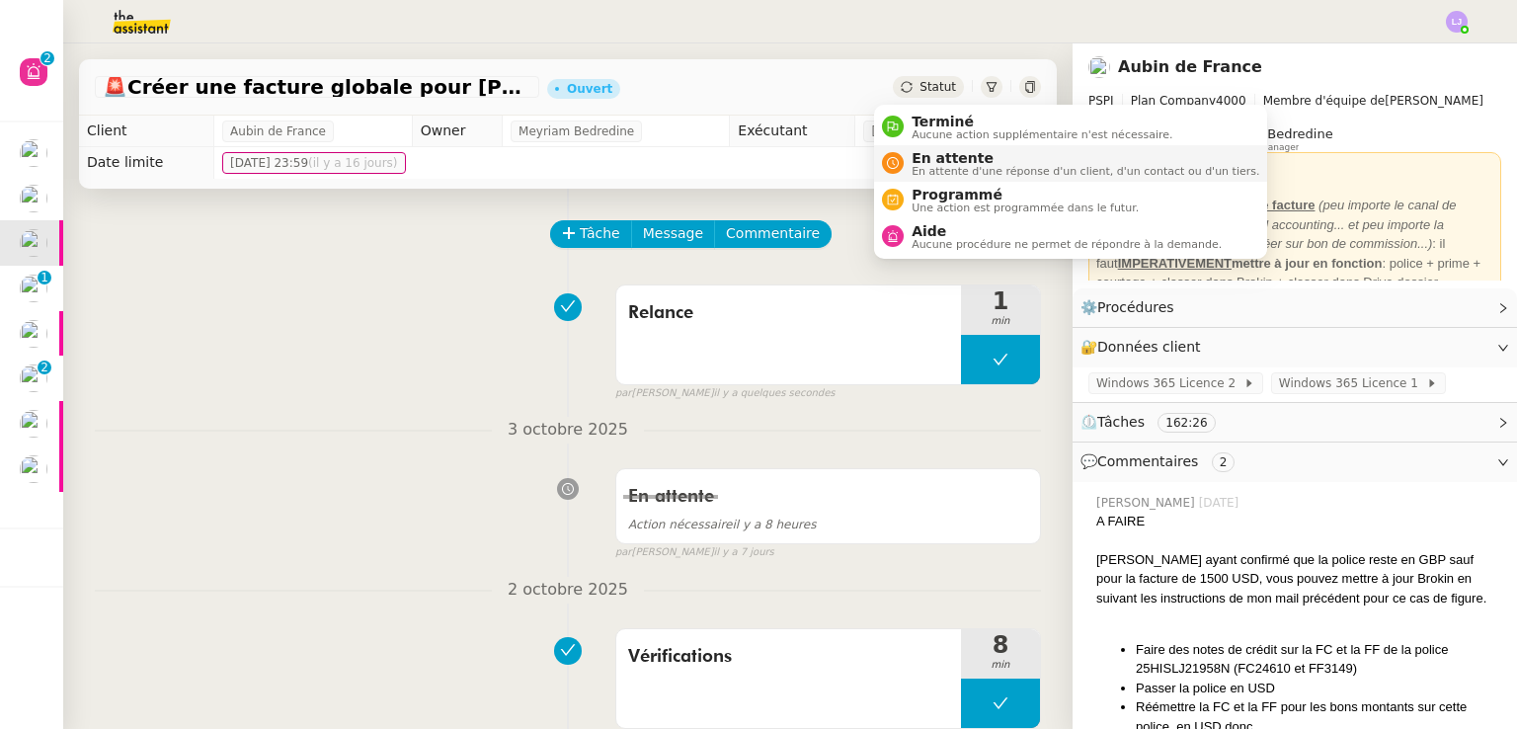
click at [933, 166] on span "En attente d'une réponse d'un client, d'un contact ou d'un tiers." at bounding box center [1085, 171] width 348 height 11
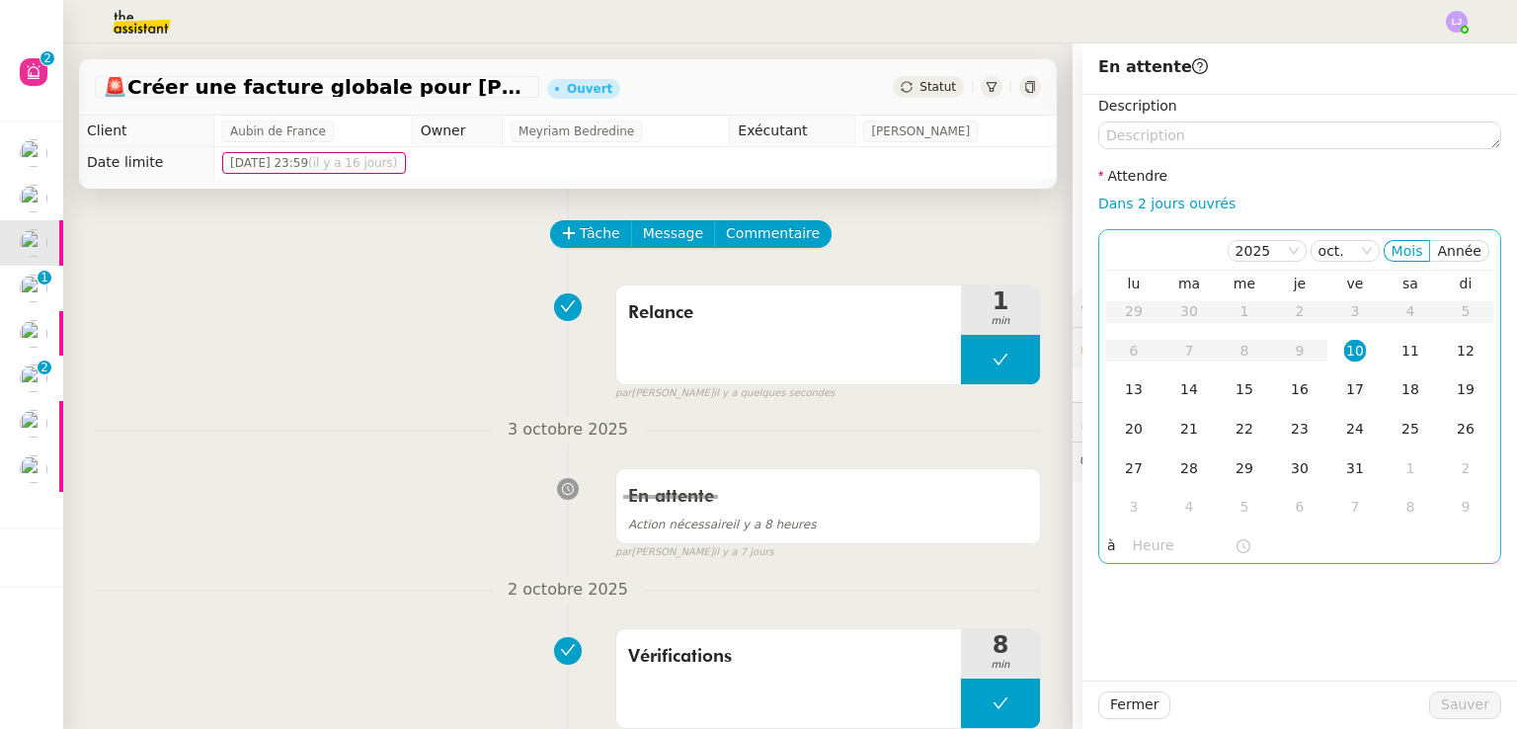
click at [1344, 389] on div "17" at bounding box center [1355, 389] width 22 height 22
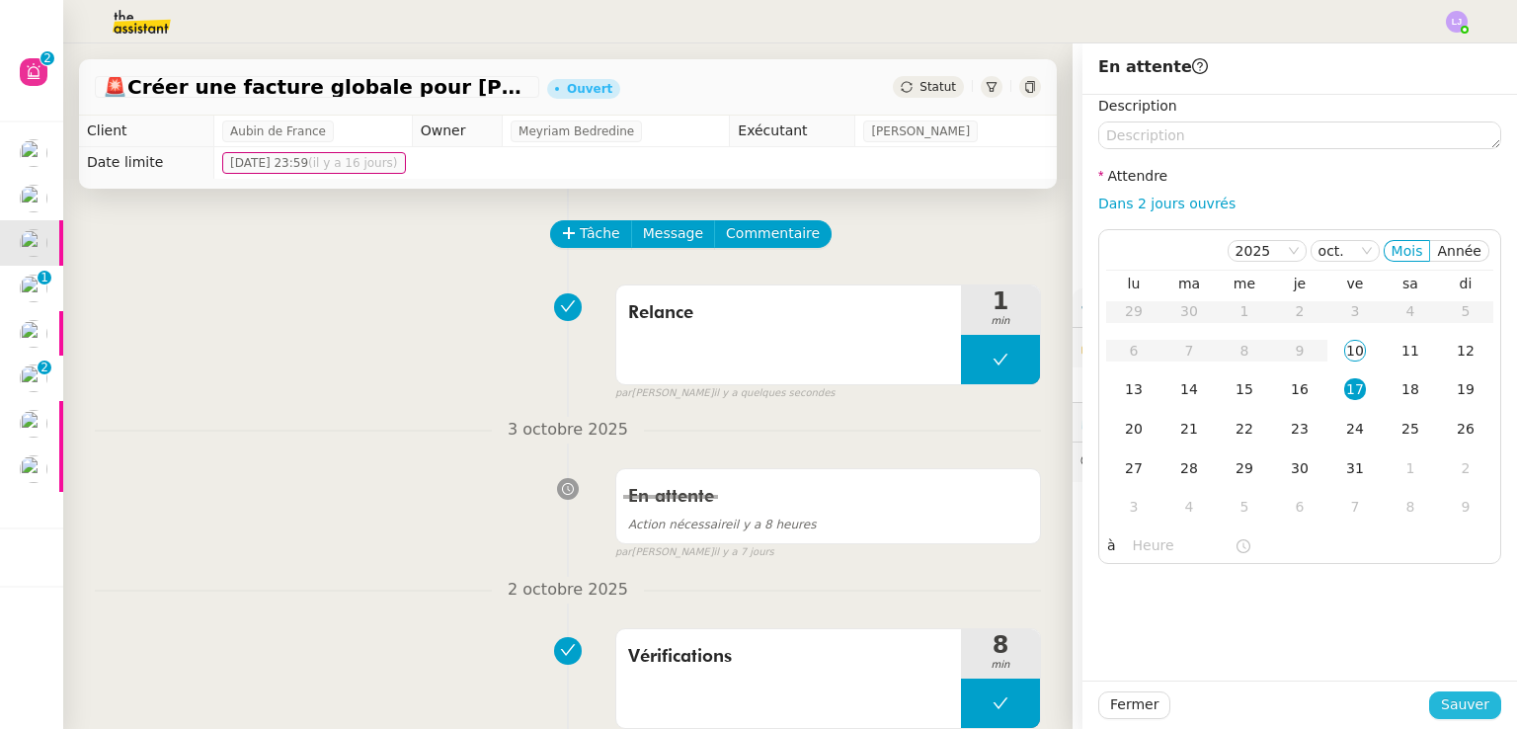
click at [1453, 693] on span "Sauver" at bounding box center [1465, 704] width 48 height 23
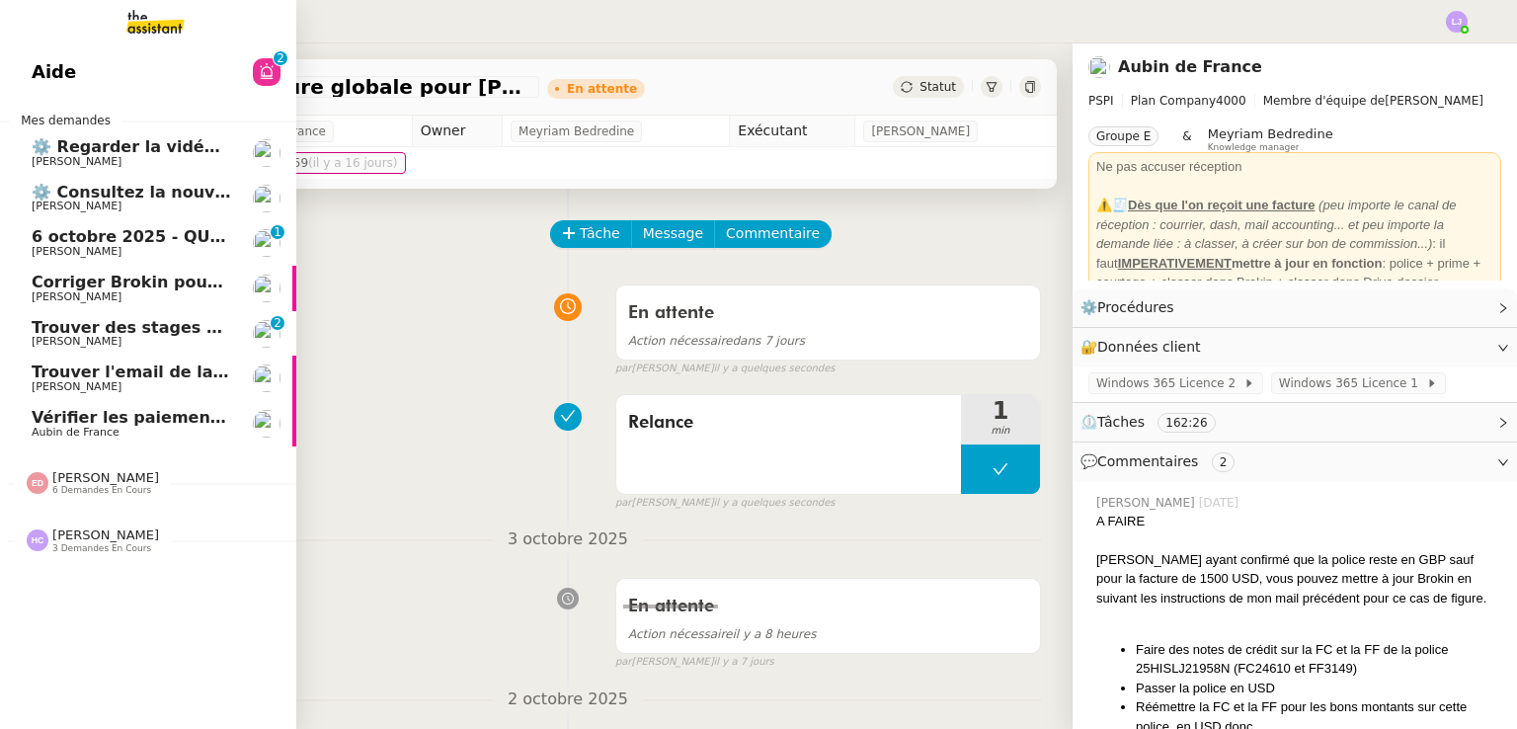
click at [114, 254] on span "[PERSON_NAME]" at bounding box center [131, 252] width 199 height 12
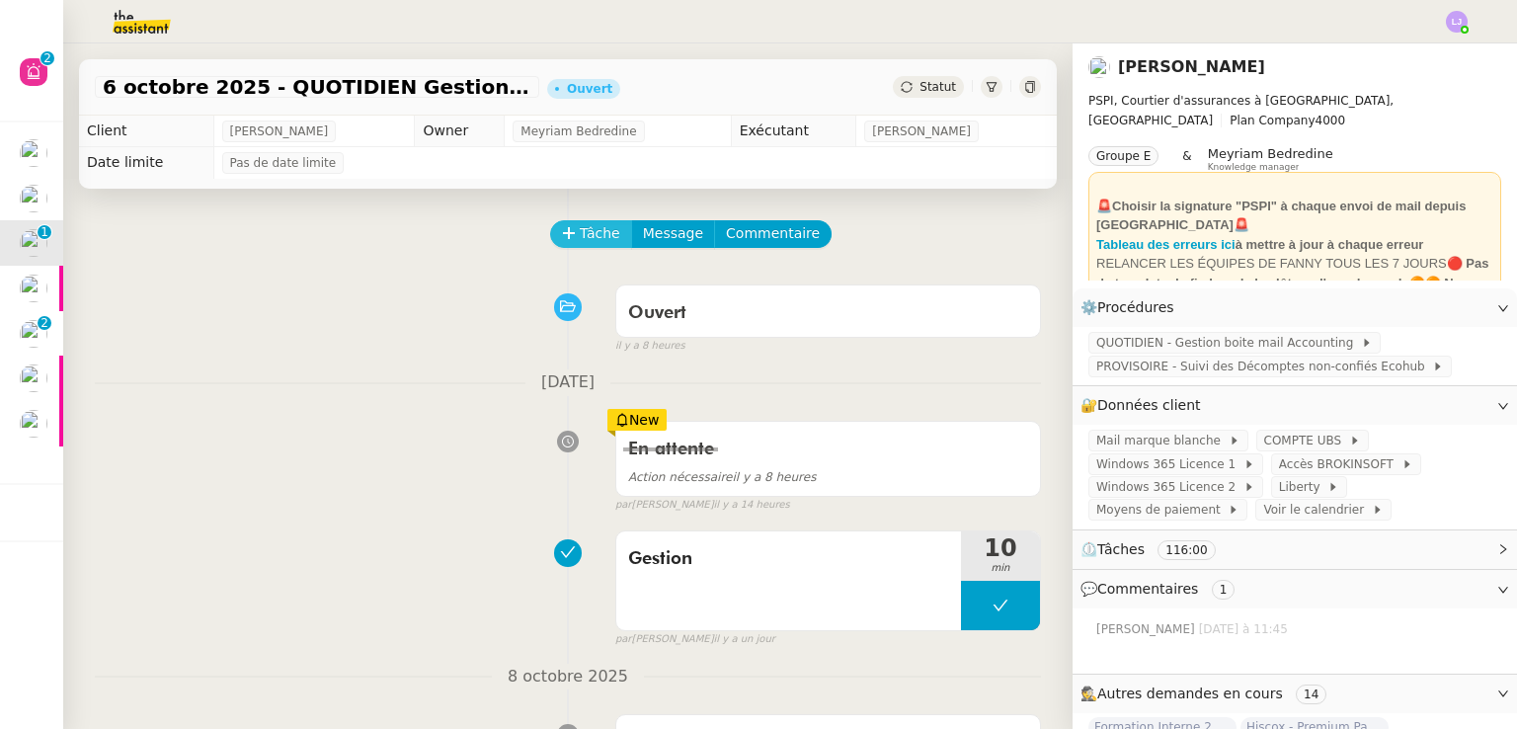
click at [585, 238] on span "Tâche" at bounding box center [600, 233] width 40 height 23
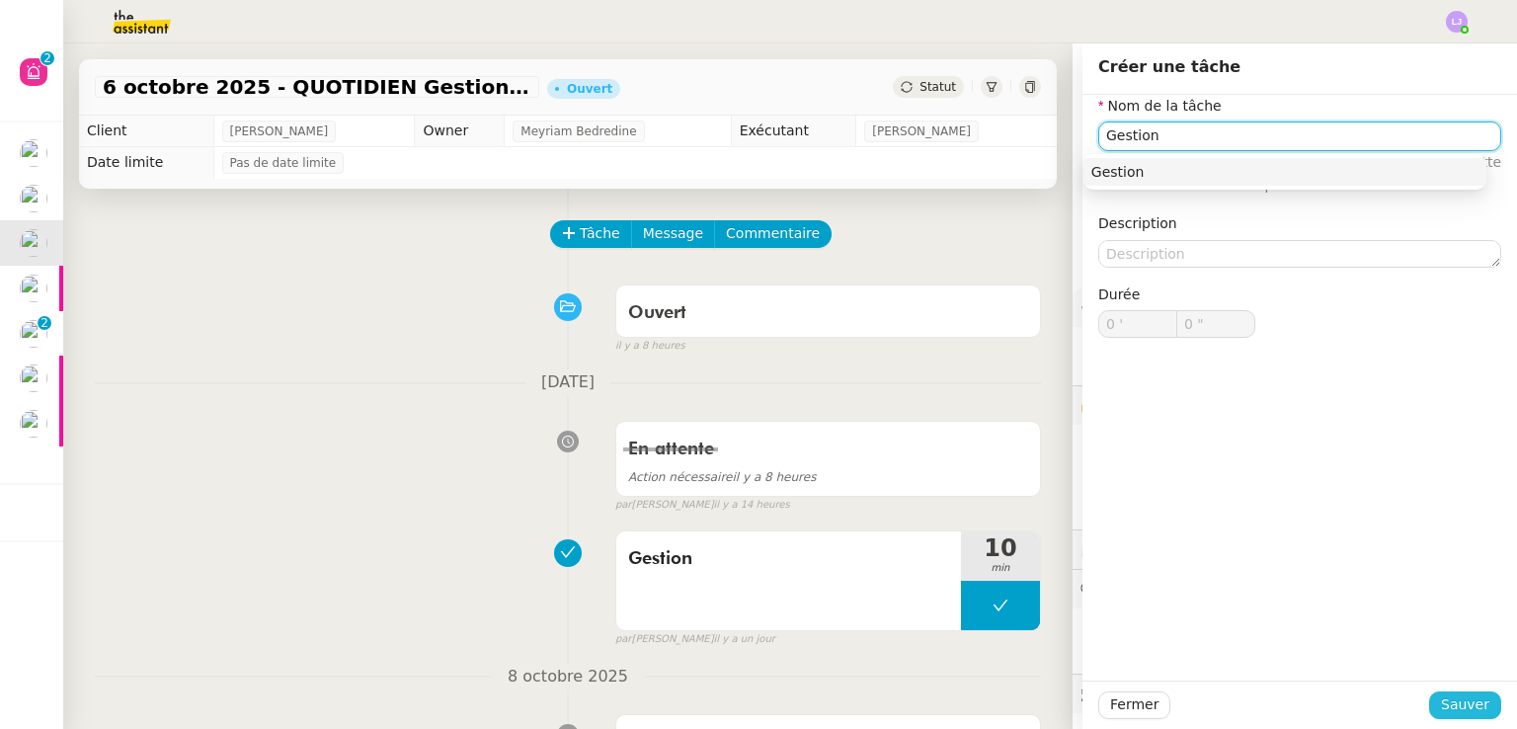
type input "Gestion"
click at [1441, 704] on span "Sauver" at bounding box center [1465, 704] width 48 height 23
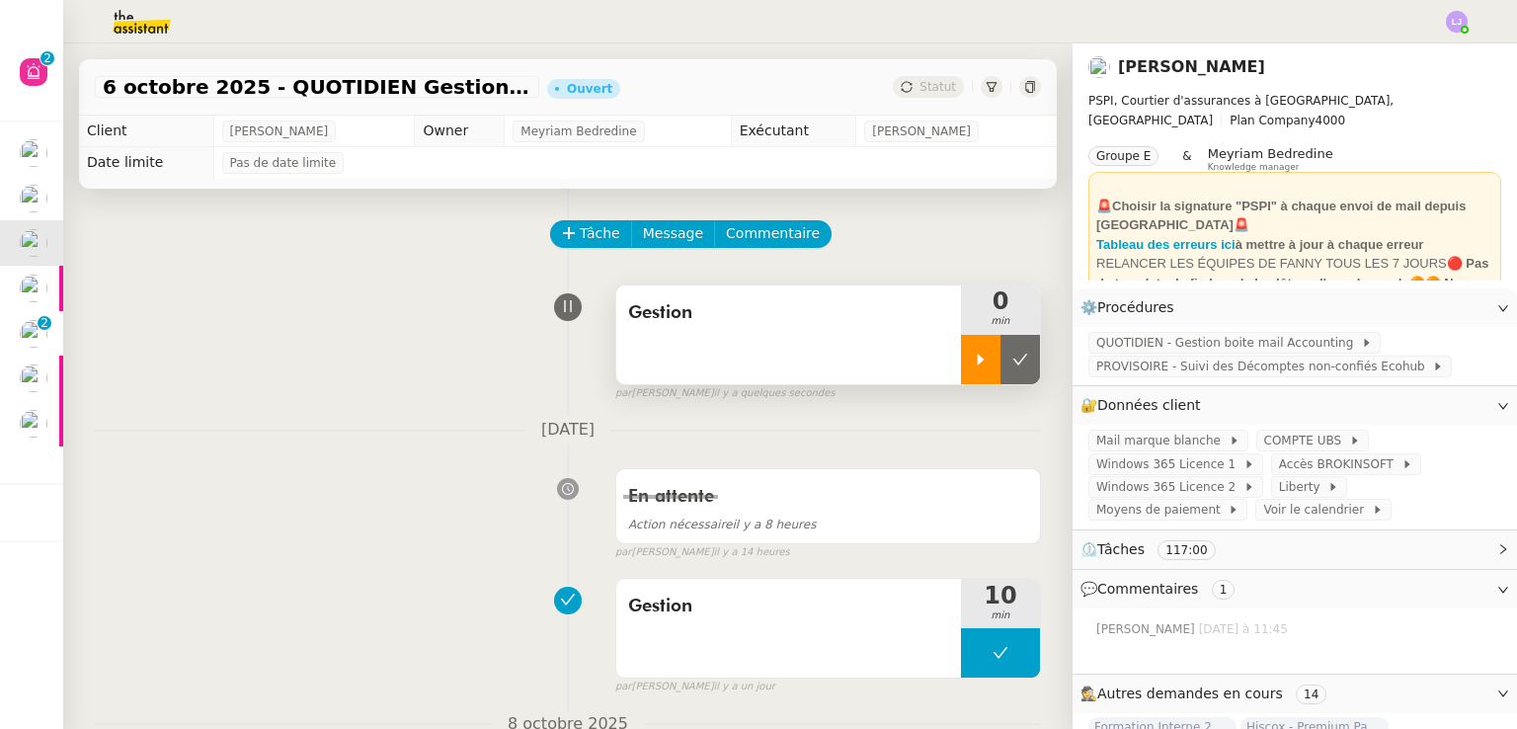
click at [961, 350] on div at bounding box center [980, 359] width 39 height 49
click at [986, 371] on div at bounding box center [1000, 359] width 79 height 49
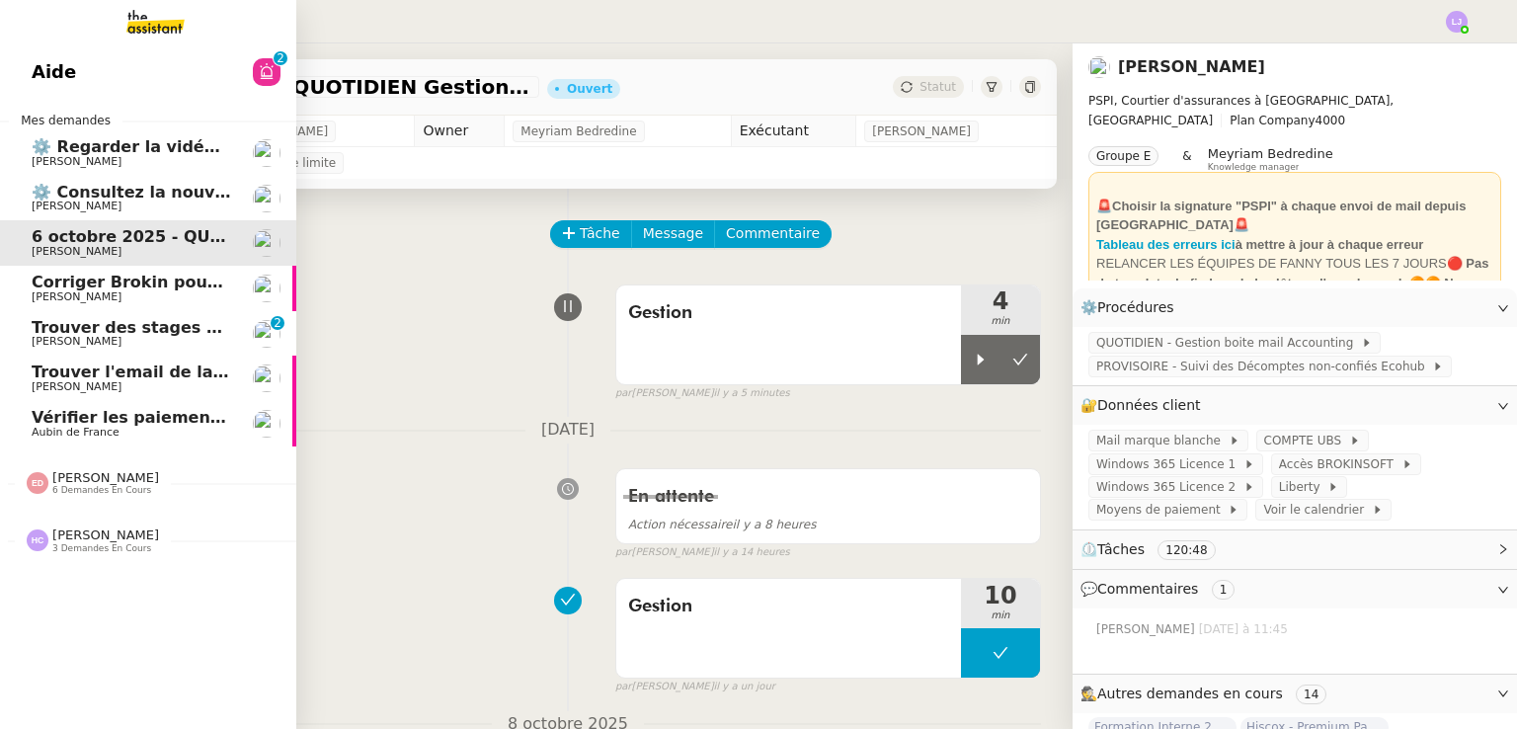
click at [239, 281] on link "Corriger Brokin pour clôture comptable [PERSON_NAME]" at bounding box center [148, 288] width 296 height 45
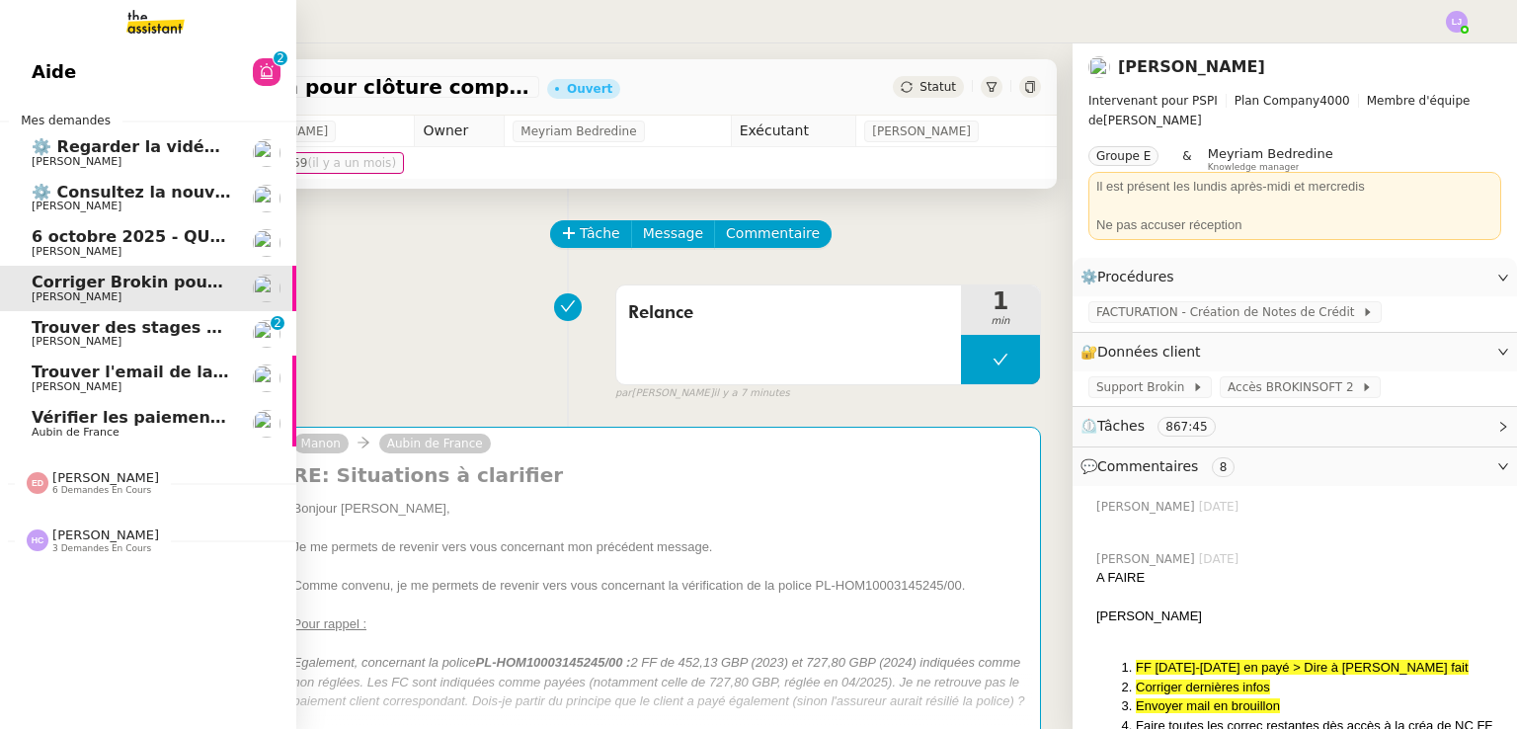
click at [235, 319] on link "Trouver des stages pour notre fils [PERSON_NAME] DEJAR 0 1 2 3 4 5 6 7 8 9" at bounding box center [148, 333] width 296 height 45
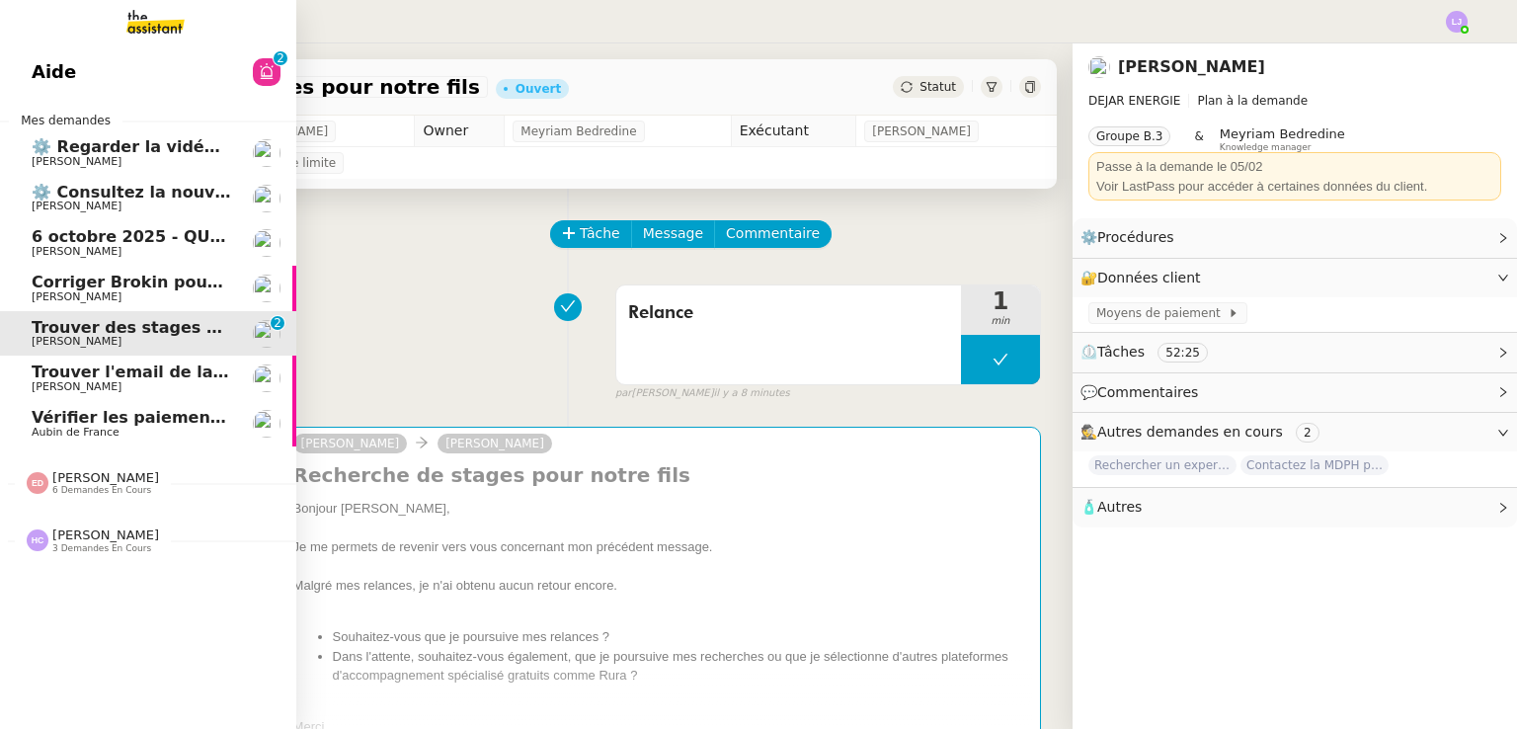
click at [211, 384] on span "[PERSON_NAME]" at bounding box center [131, 387] width 199 height 12
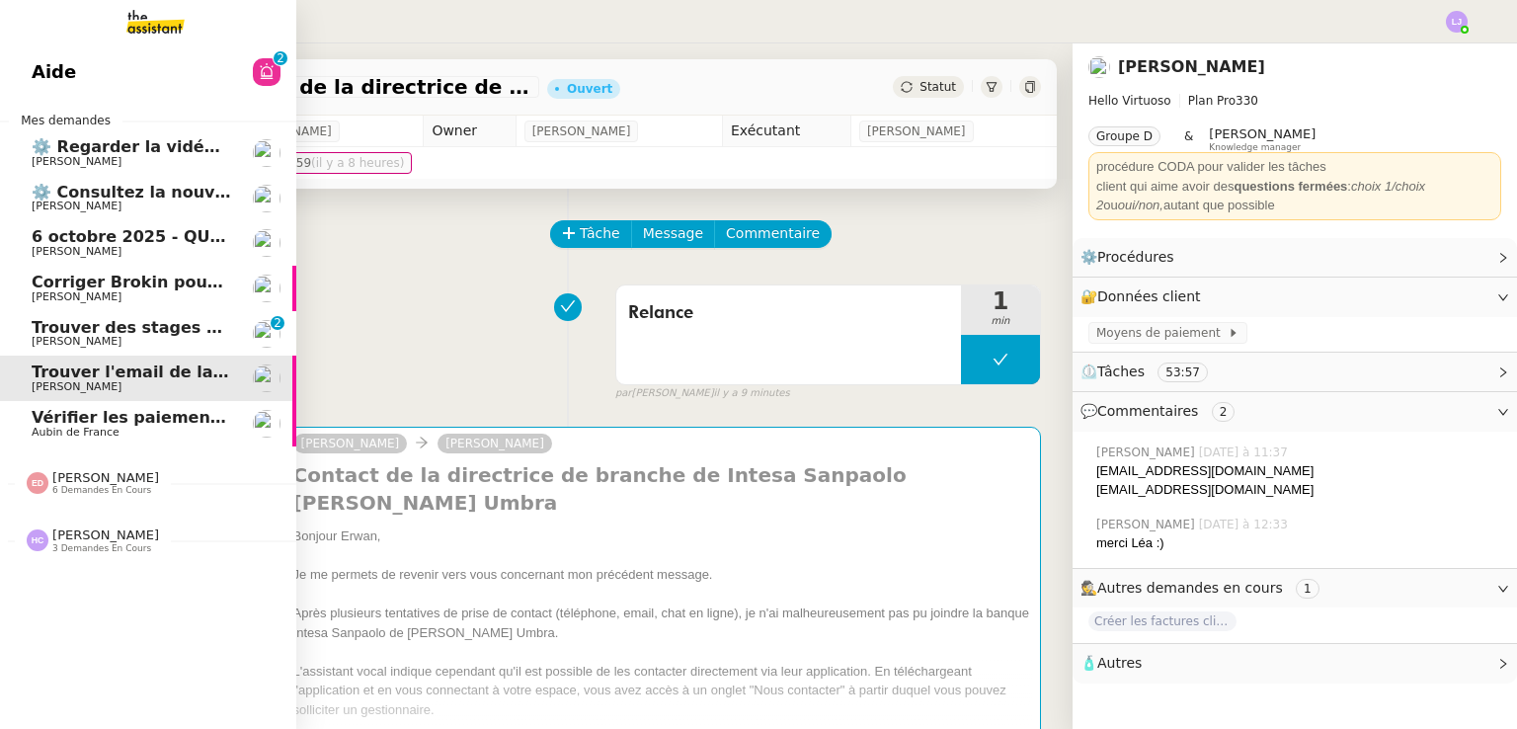
click at [209, 418] on span "Vérifier les paiements reçus" at bounding box center [157, 417] width 250 height 19
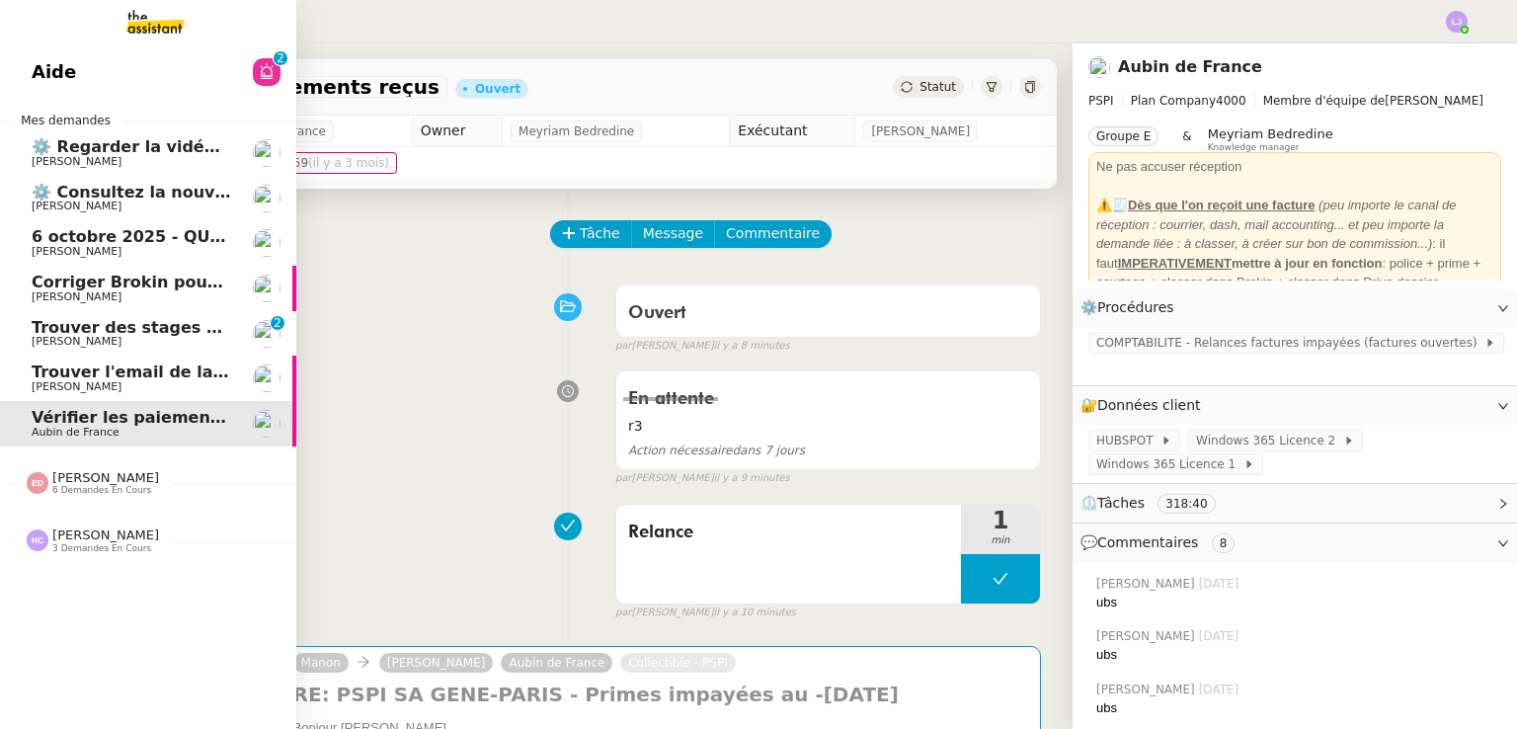
click at [158, 140] on span "⚙️ Regarder la vidéo Loom HubSpot" at bounding box center [192, 146] width 320 height 19
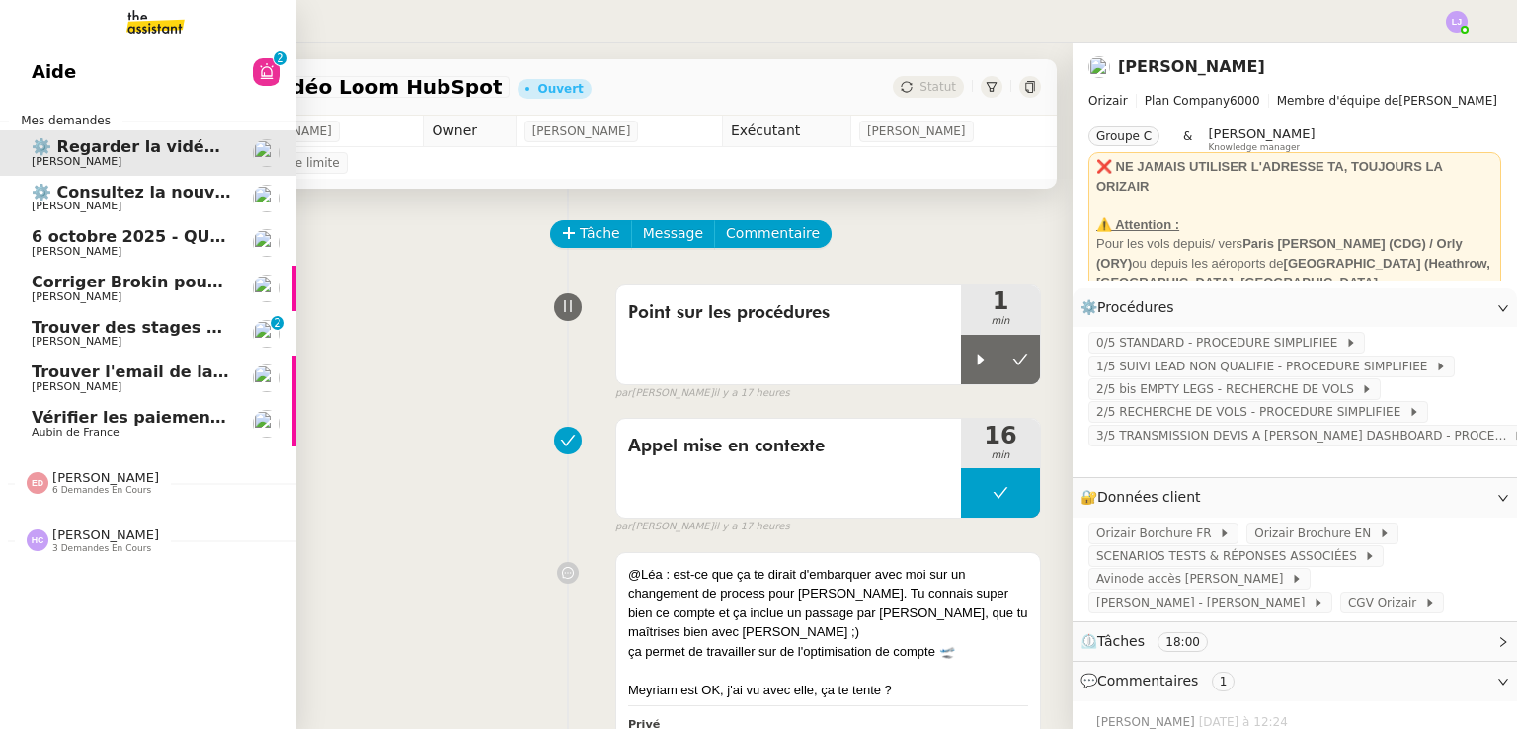
click at [69, 487] on span "6 demandes en cours" at bounding box center [101, 490] width 99 height 11
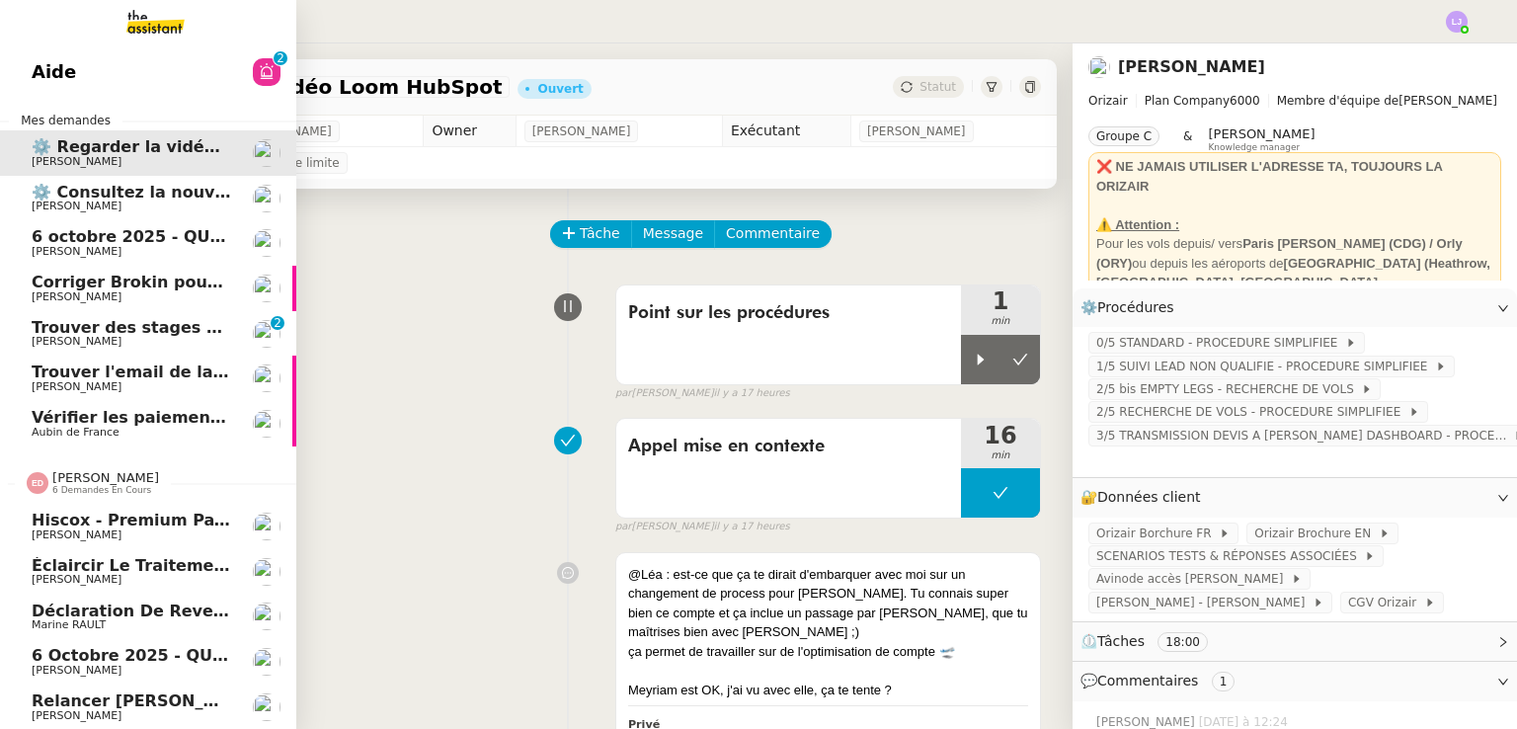
click at [69, 487] on span "6 demandes en cours" at bounding box center [101, 490] width 99 height 11
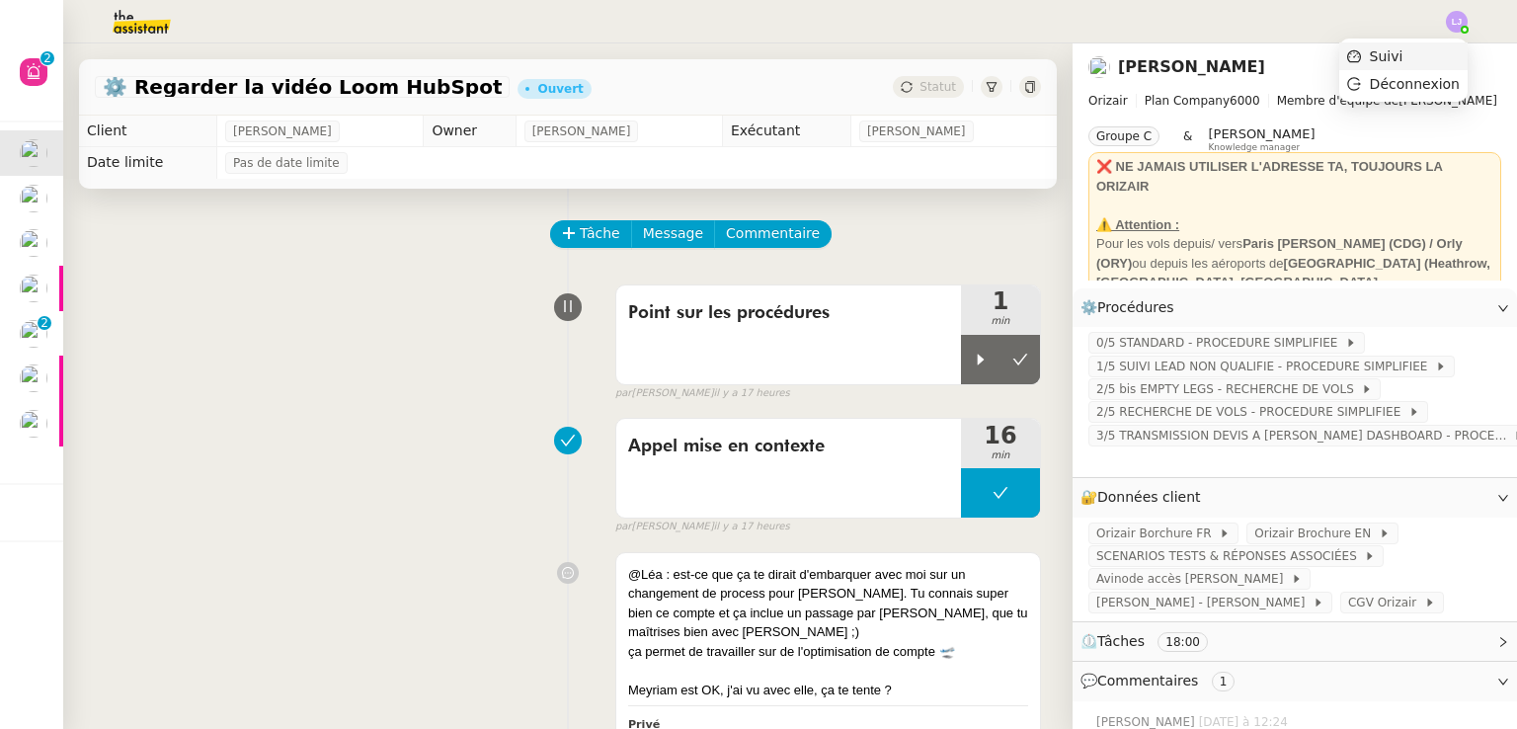
click at [1425, 48] on li "Suivi" at bounding box center [1403, 56] width 128 height 28
